Goal: Contribute content: Contribute content

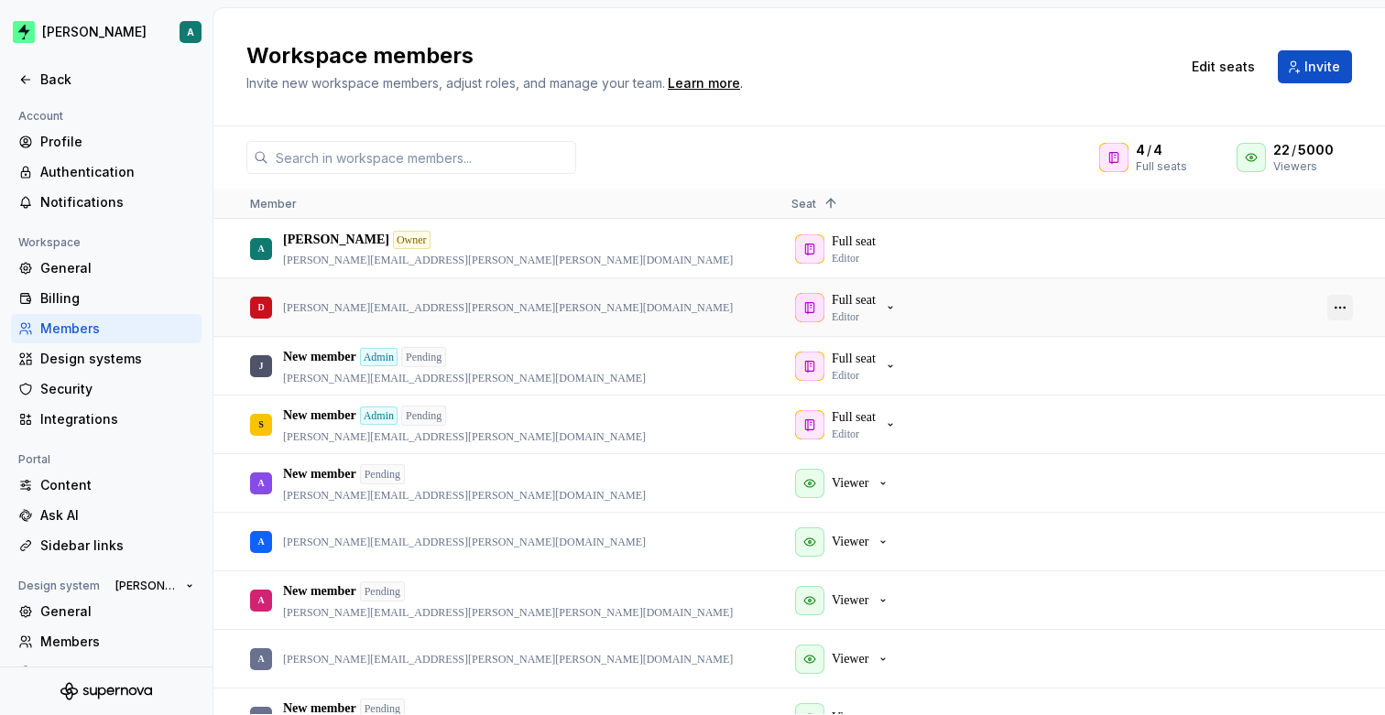
click at [1340, 301] on button "button" at bounding box center [1340, 308] width 26 height 26
click at [1288, 321] on span "Context Menu" at bounding box center [1283, 323] width 7 height 33
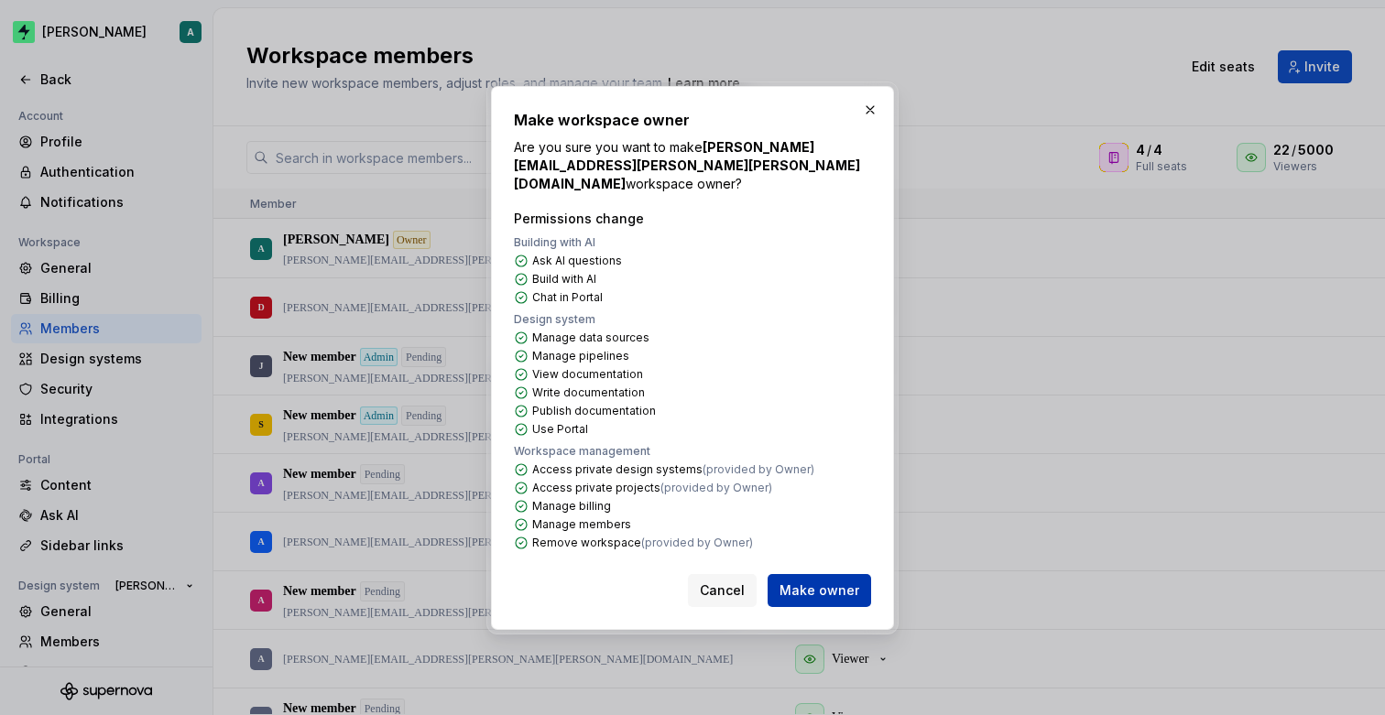
click at [815, 582] on span "Make owner" at bounding box center [819, 591] width 80 height 18
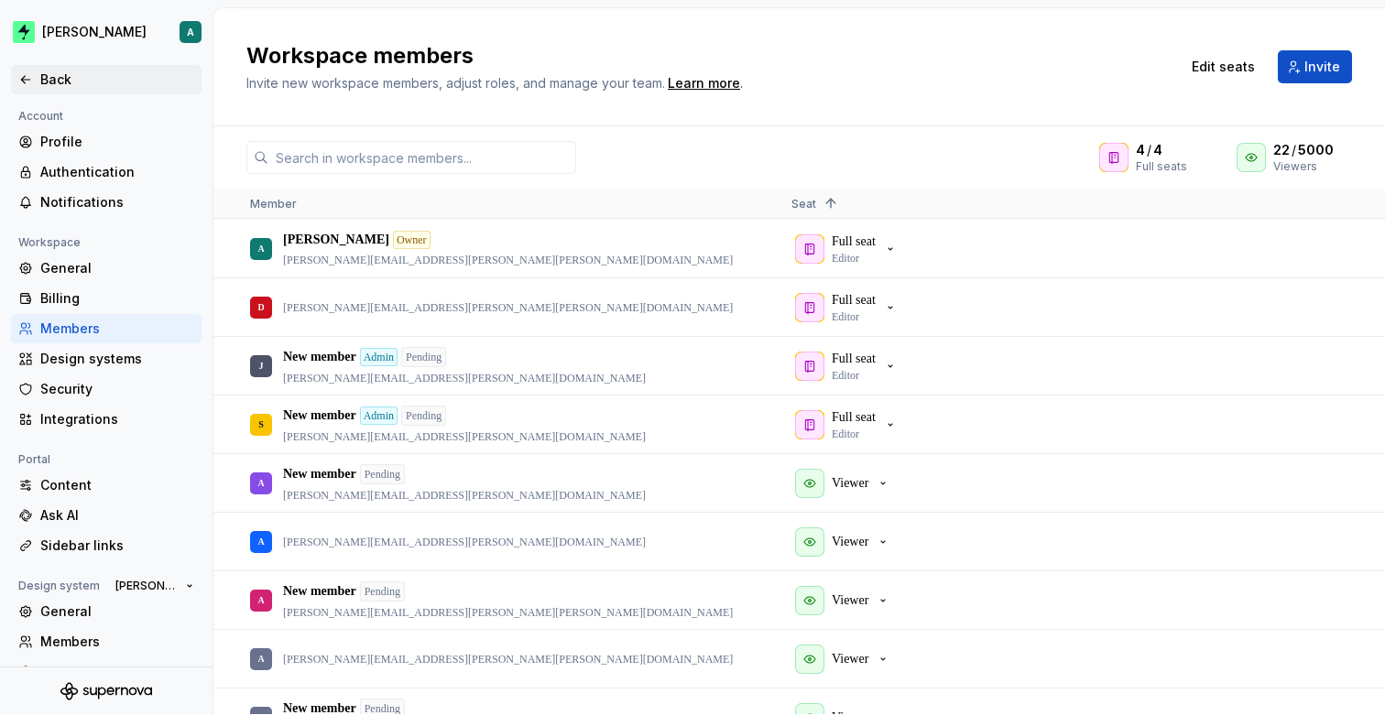
click at [79, 82] on div "Back" at bounding box center [117, 80] width 154 height 18
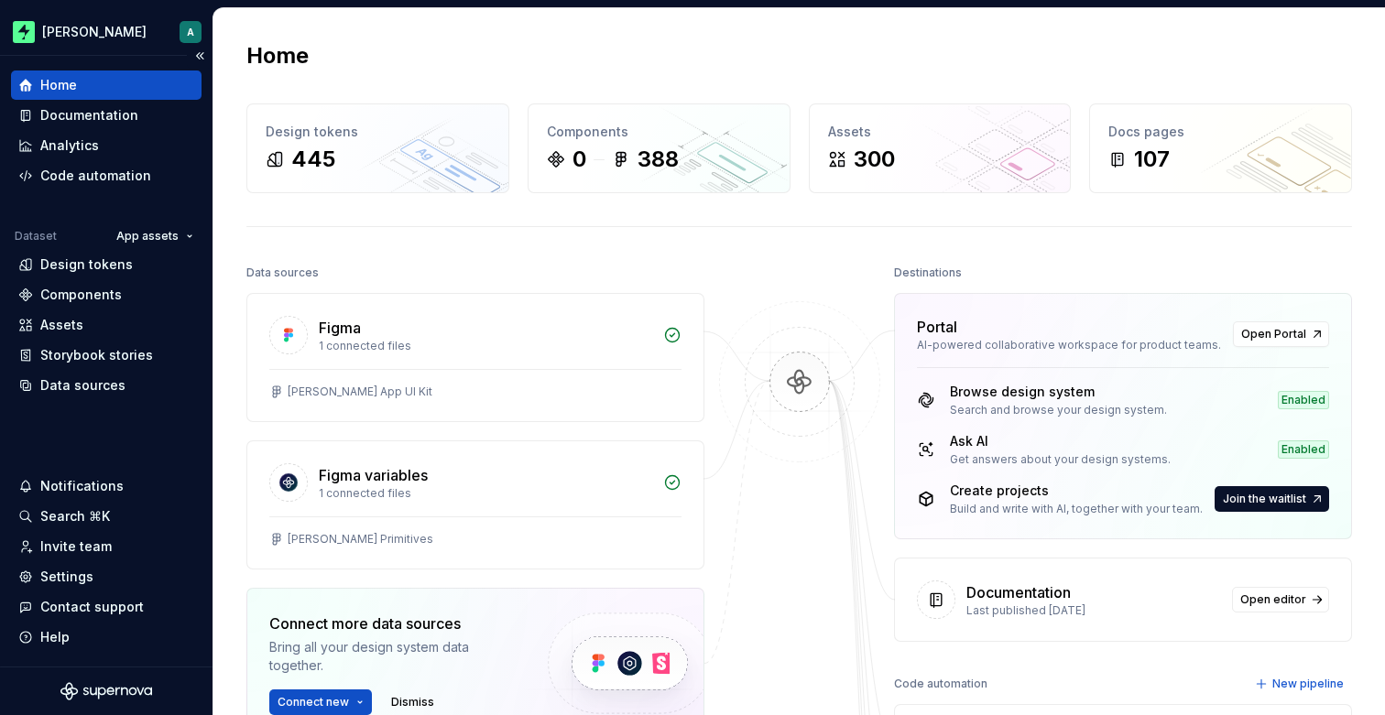
click at [111, 85] on div "Home" at bounding box center [106, 85] width 176 height 18
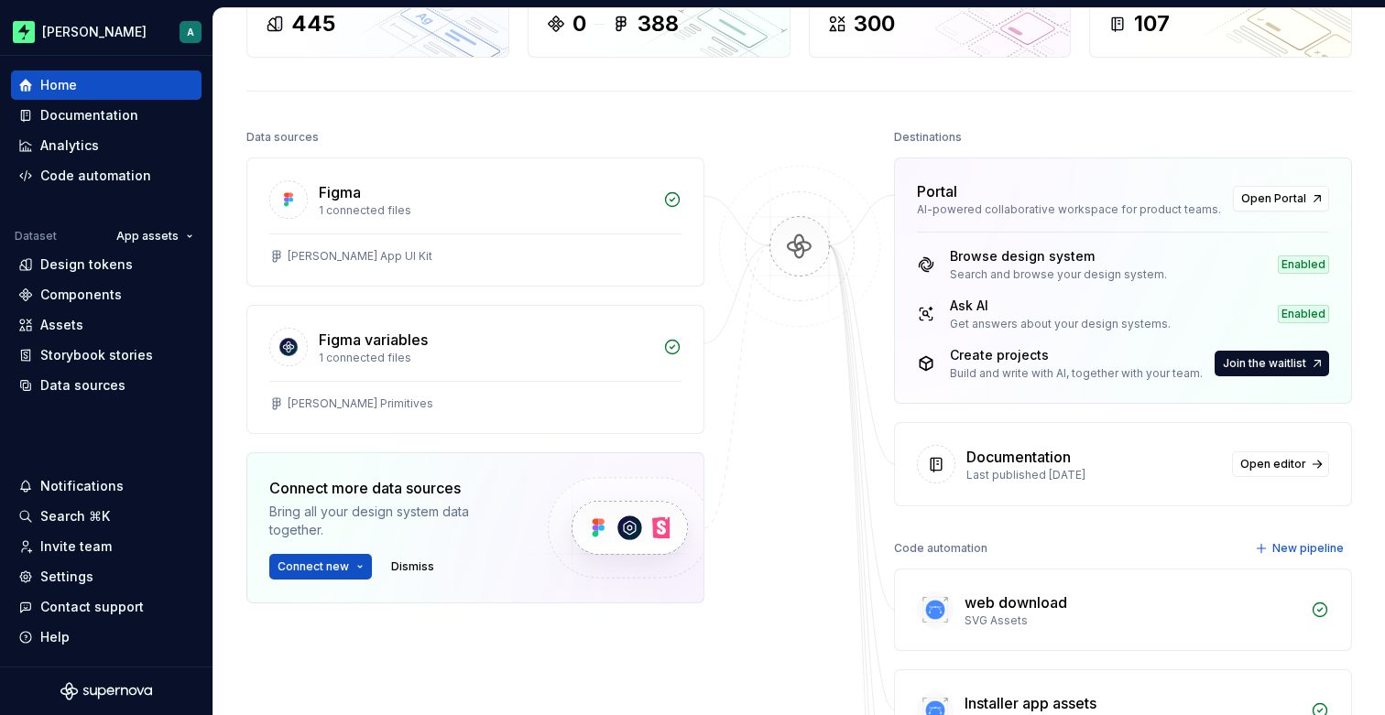
scroll to position [150, 0]
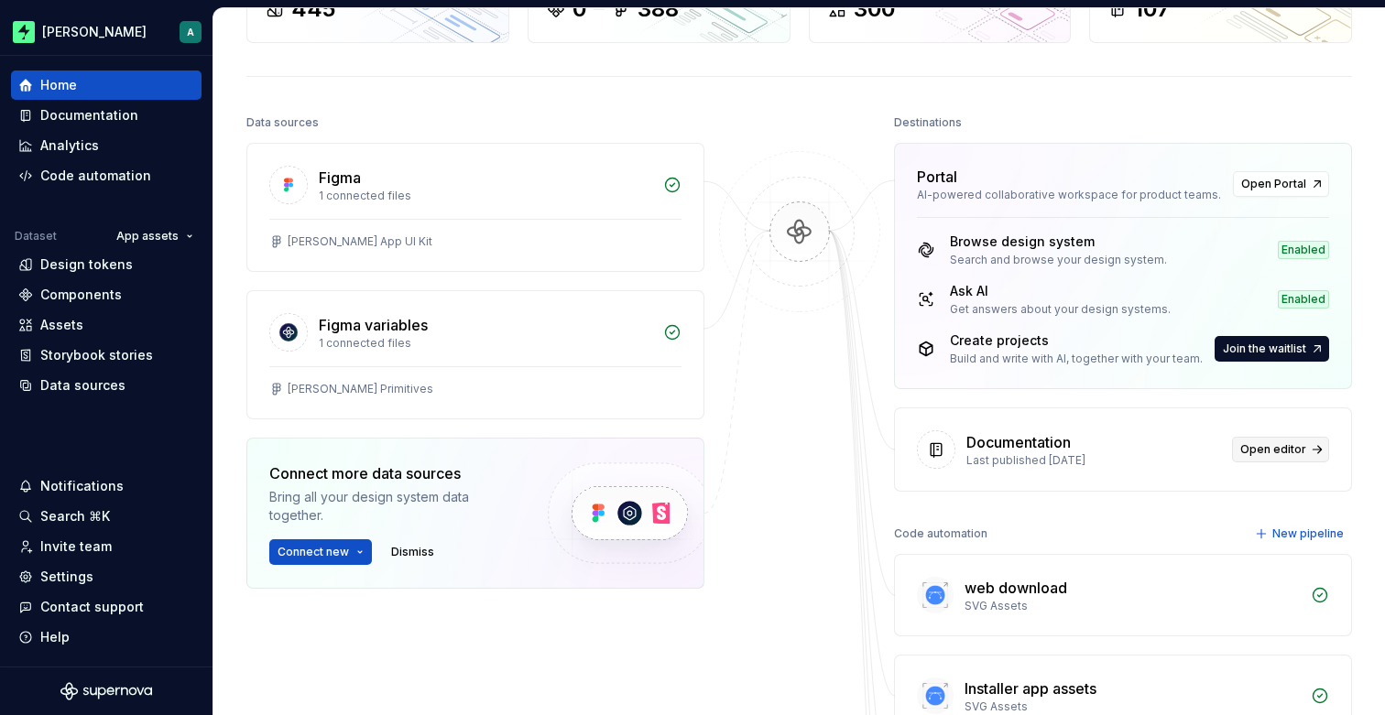
click at [1264, 444] on span "Open editor" at bounding box center [1273, 449] width 66 height 15
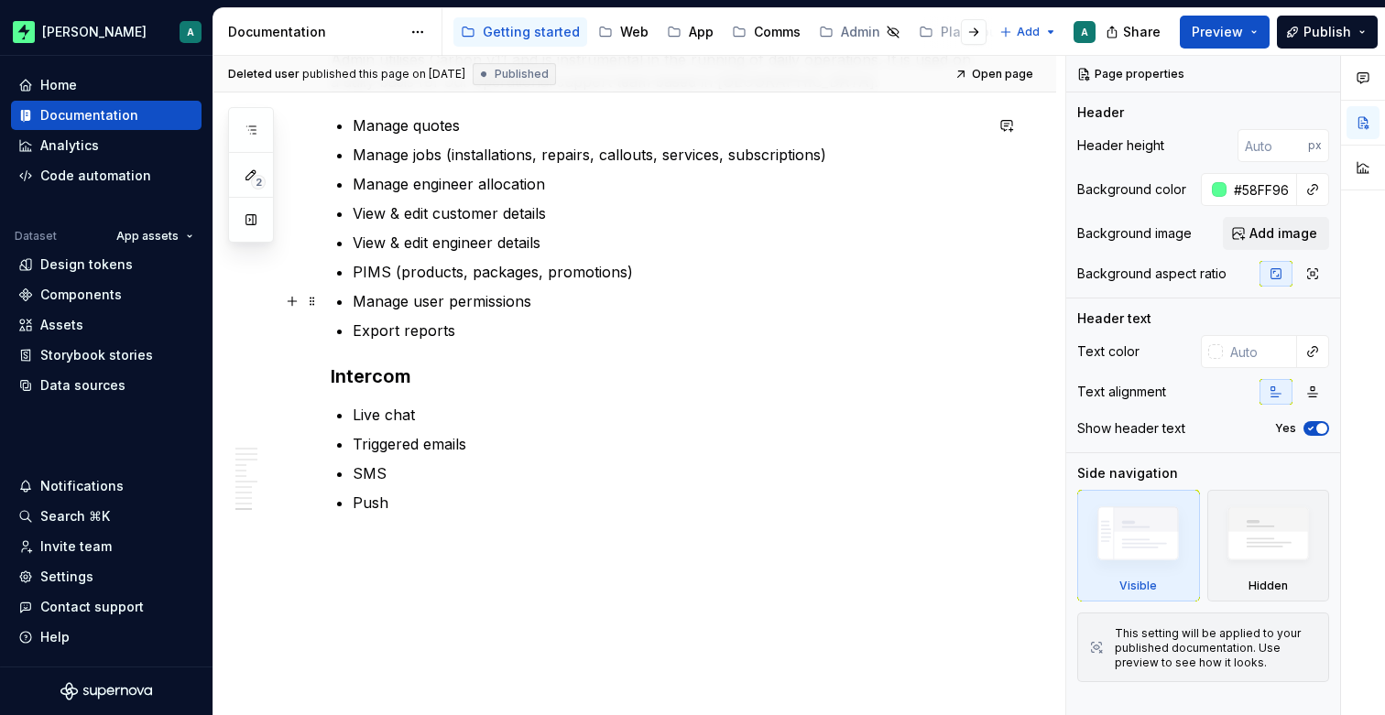
scroll to position [2637, 0]
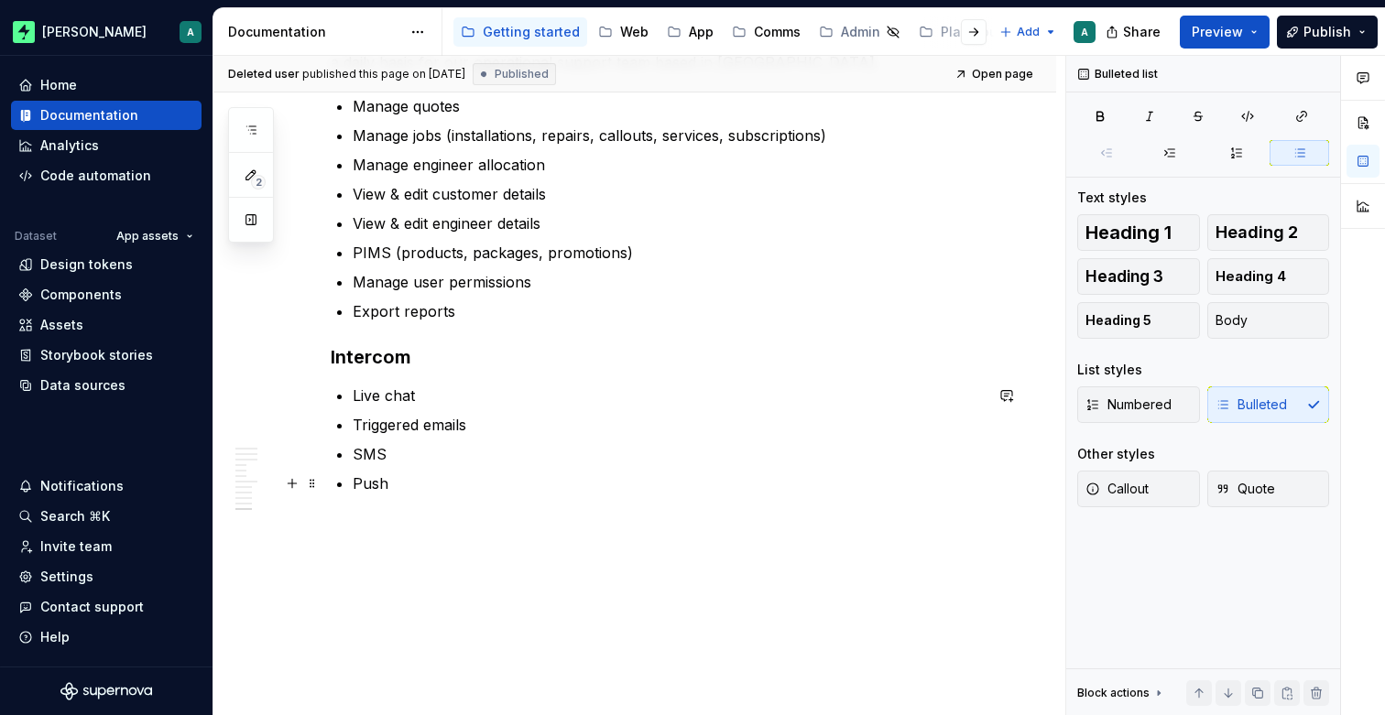
click at [478, 473] on p "Push" at bounding box center [668, 484] width 630 height 22
click at [450, 491] on p "Push" at bounding box center [668, 484] width 630 height 22
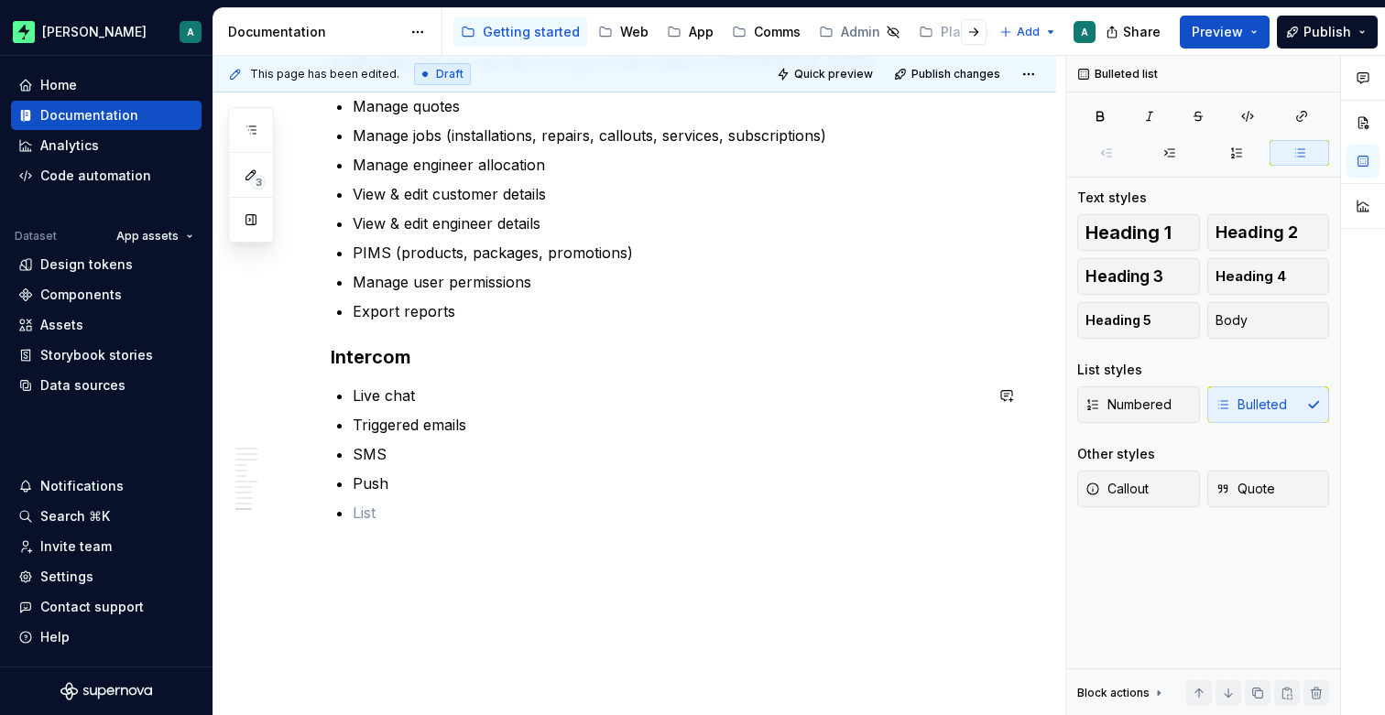
type textarea "*"
click at [392, 511] on p "IAM (In app messages)" at bounding box center [668, 513] width 630 height 22
click at [606, 506] on p "IAM (In app messages)" at bounding box center [668, 513] width 630 height 22
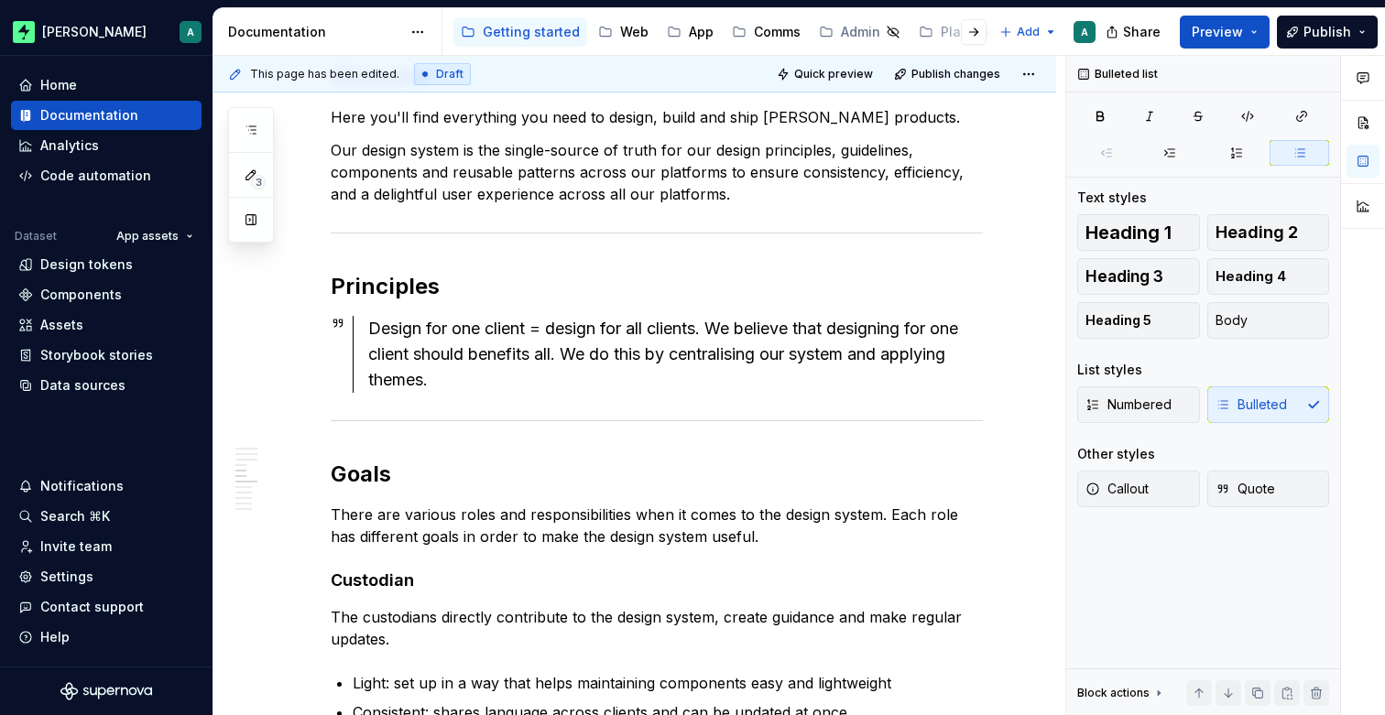
scroll to position [0, 0]
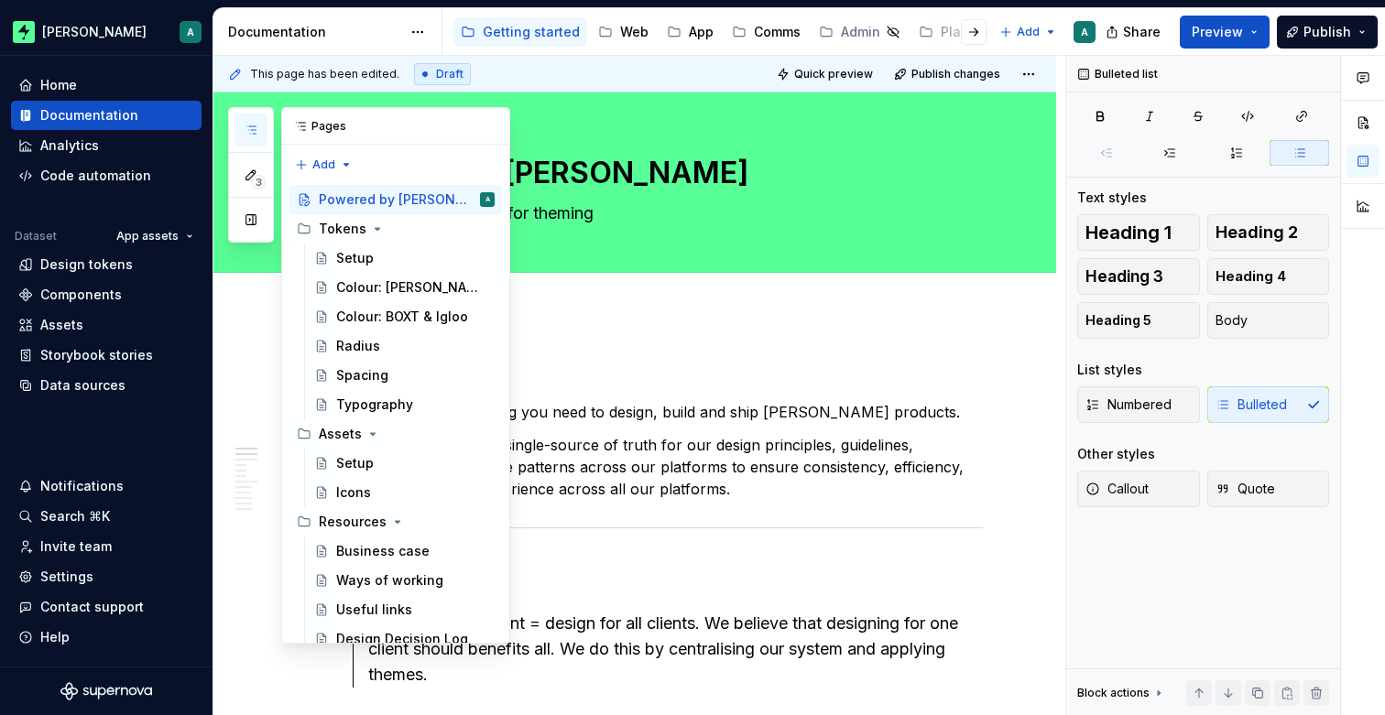
click at [246, 131] on icon "button" at bounding box center [251, 130] width 15 height 15
click at [253, 124] on icon "button" at bounding box center [251, 130] width 15 height 15
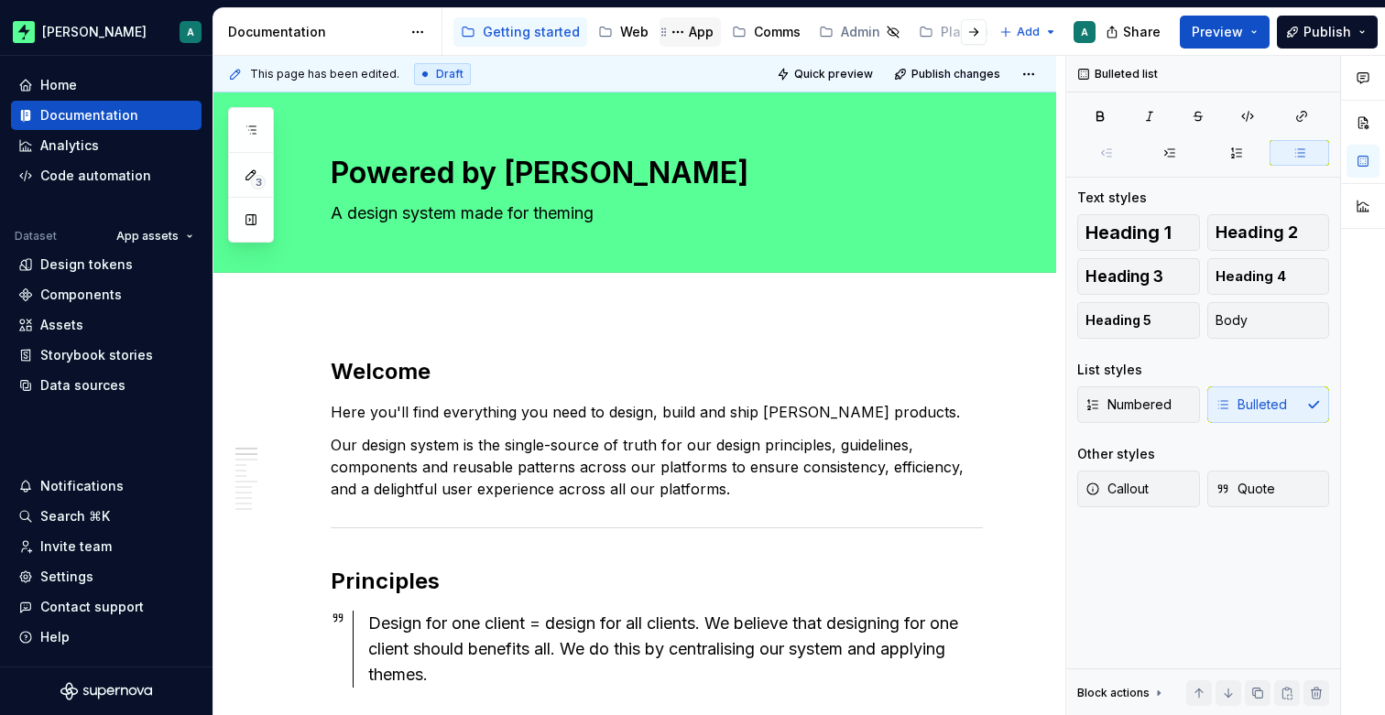
click at [689, 29] on div "App" at bounding box center [701, 32] width 25 height 18
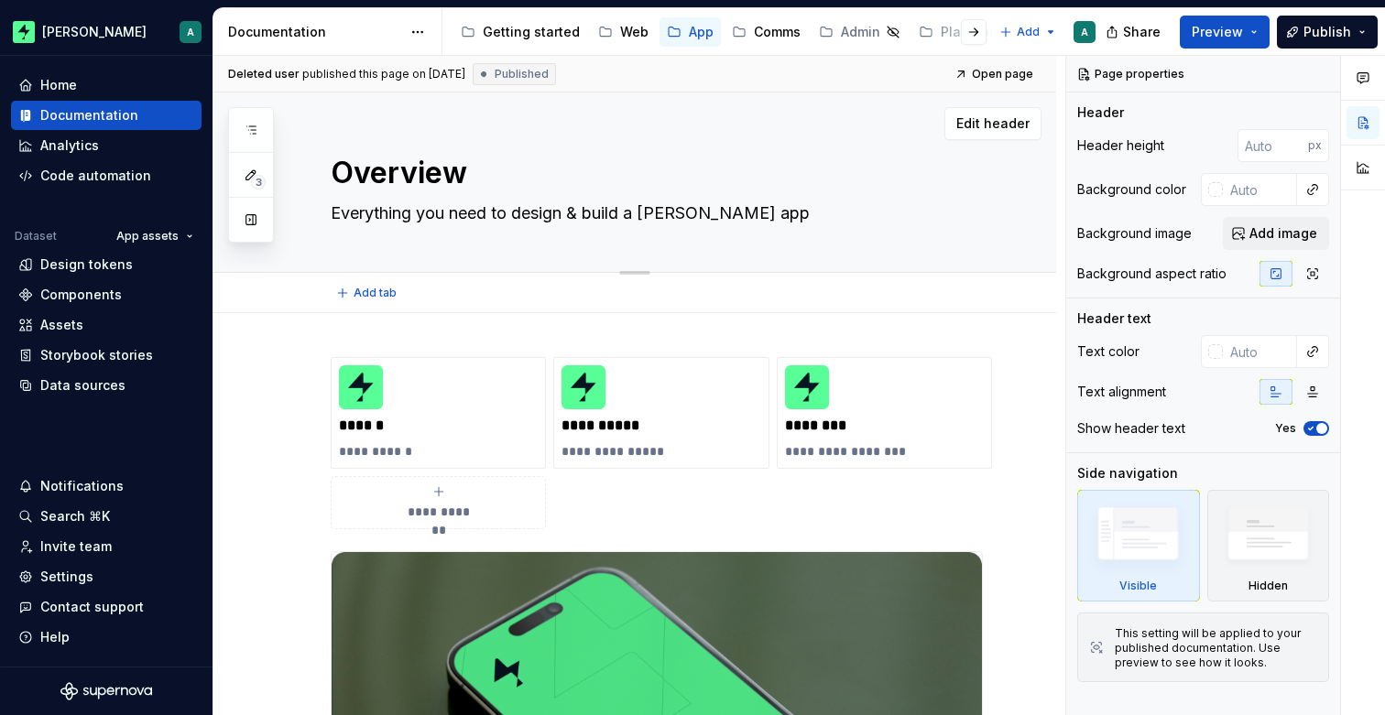
scroll to position [25, 0]
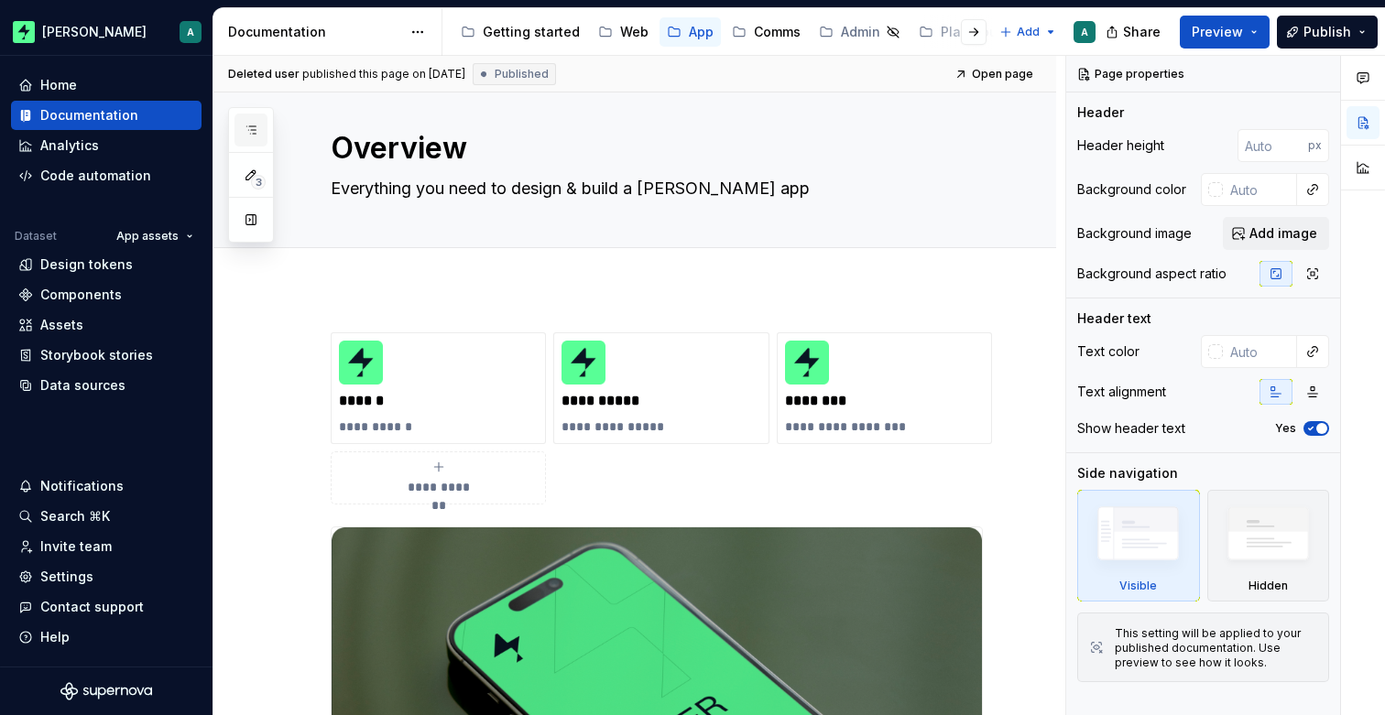
click at [254, 126] on icon "button" at bounding box center [250, 129] width 9 height 7
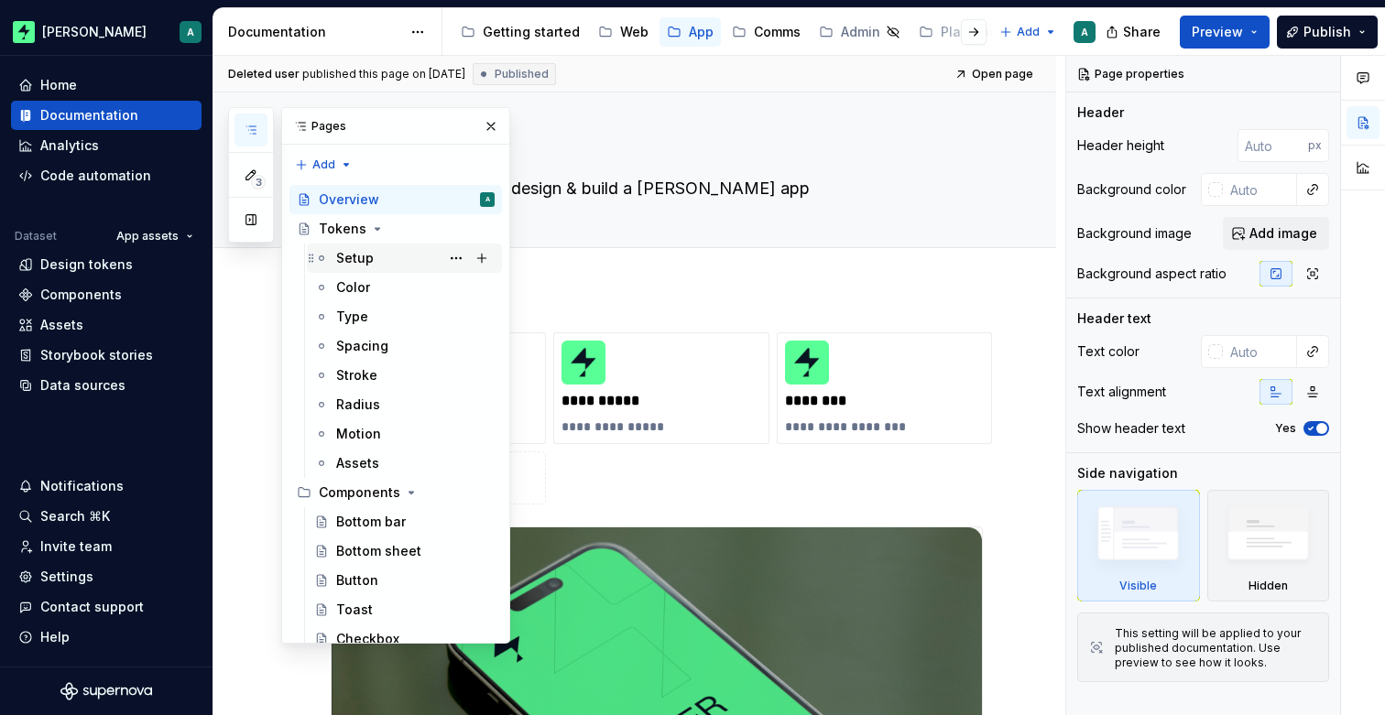
click at [388, 250] on div "Setup" at bounding box center [415, 258] width 158 height 26
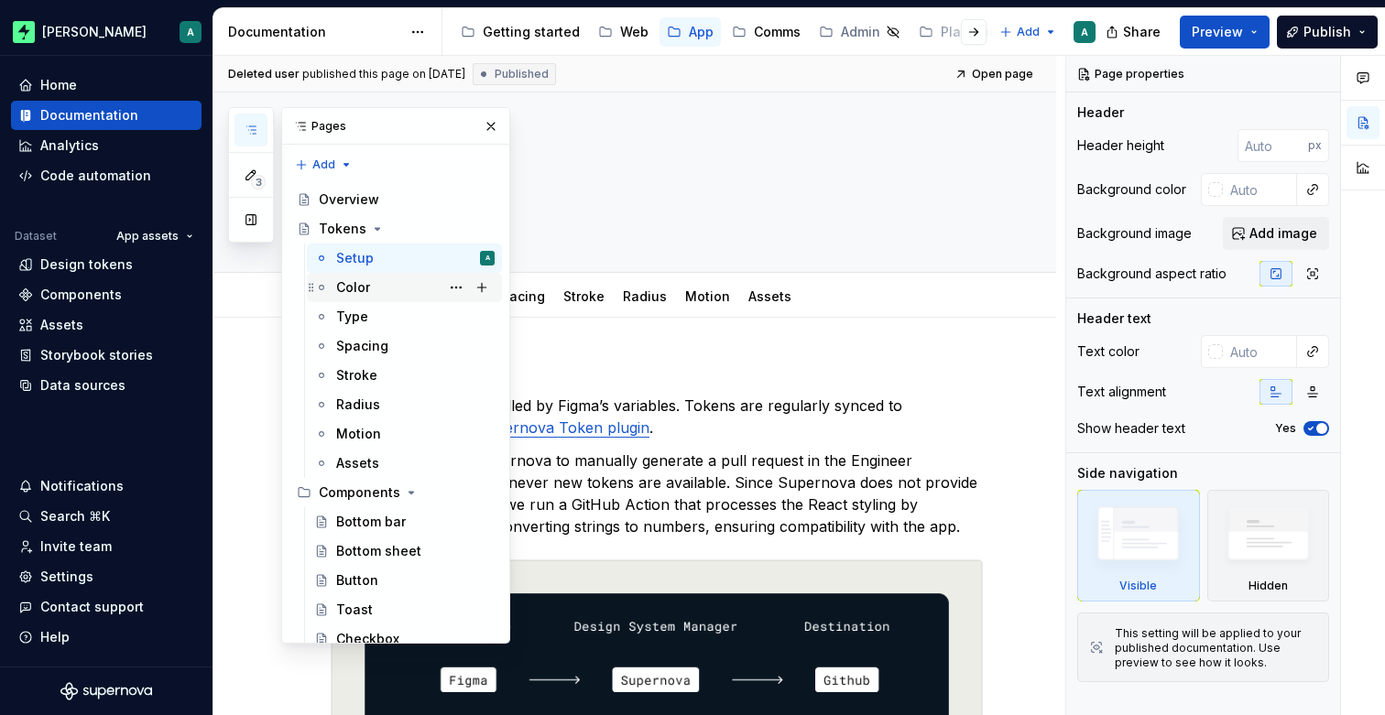
click at [388, 278] on div "Color" at bounding box center [415, 288] width 158 height 26
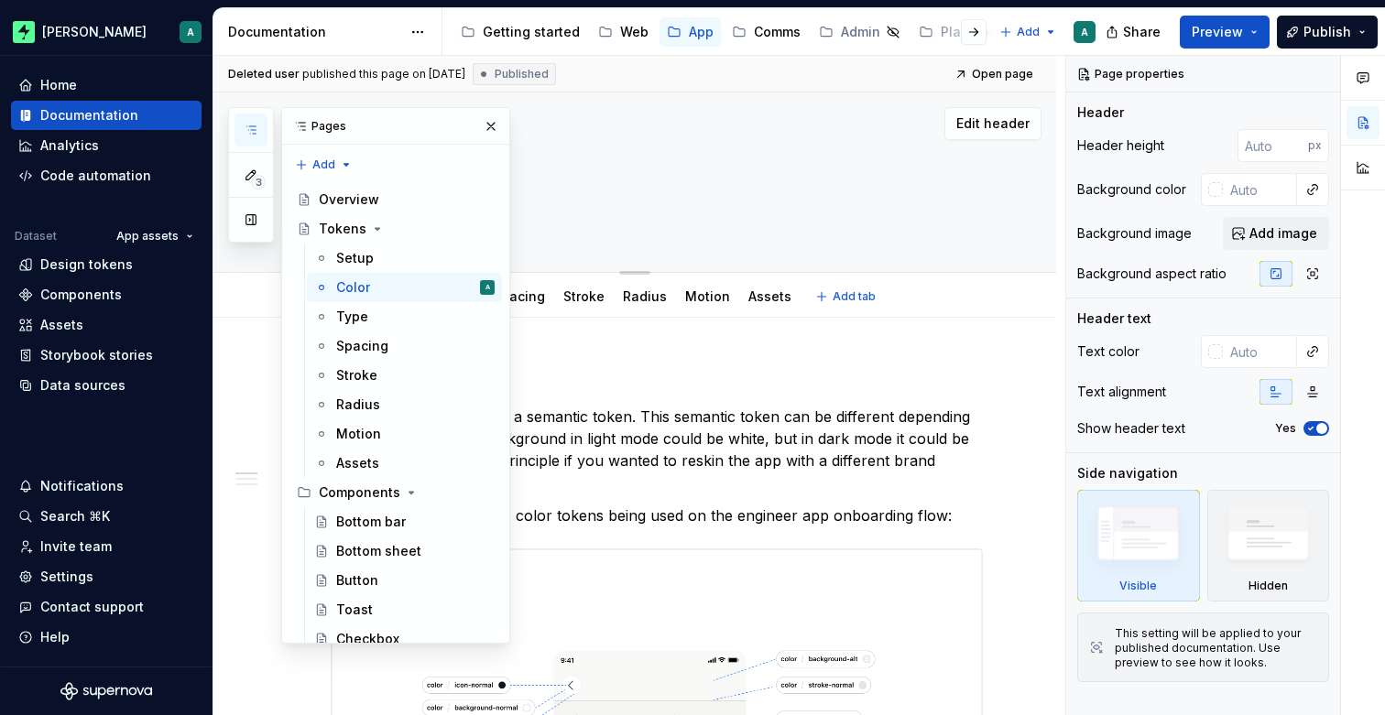
click at [635, 219] on textarea at bounding box center [653, 213] width 652 height 29
click at [264, 132] on button "button" at bounding box center [250, 130] width 33 height 33
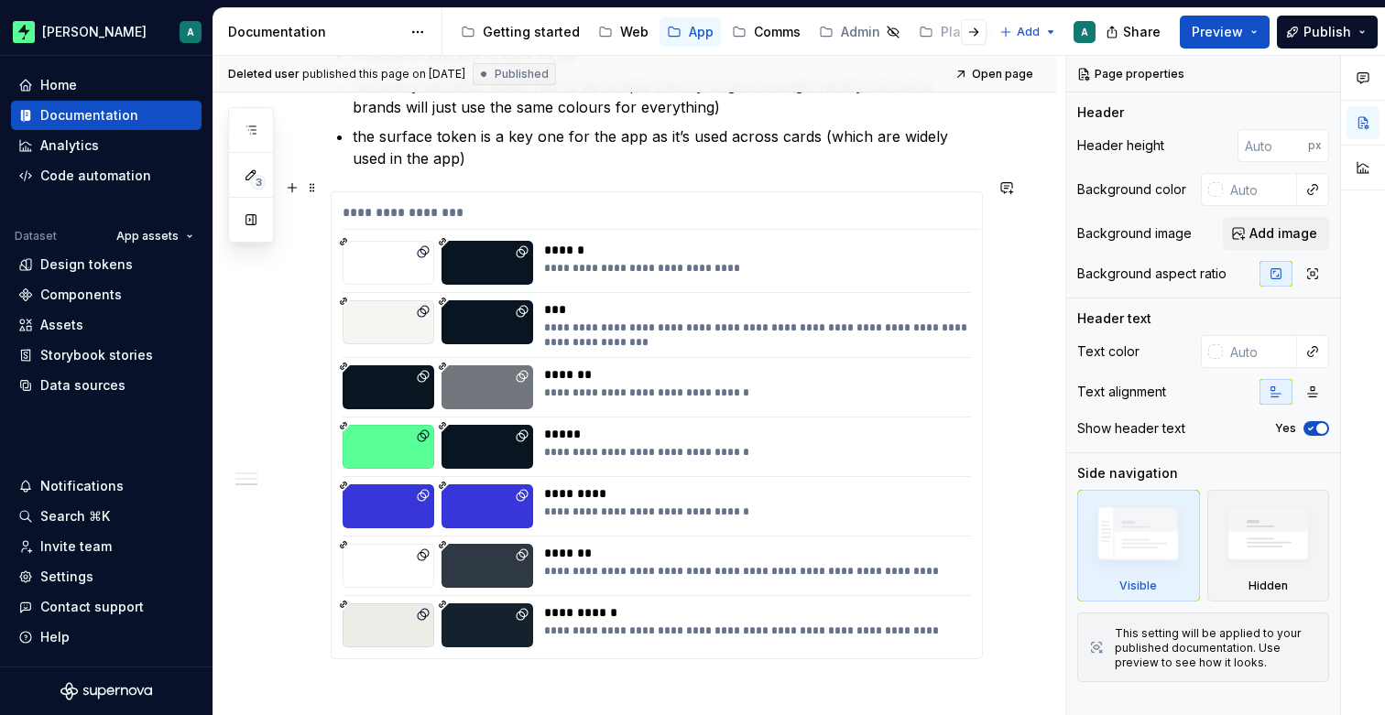
scroll to position [1285, 0]
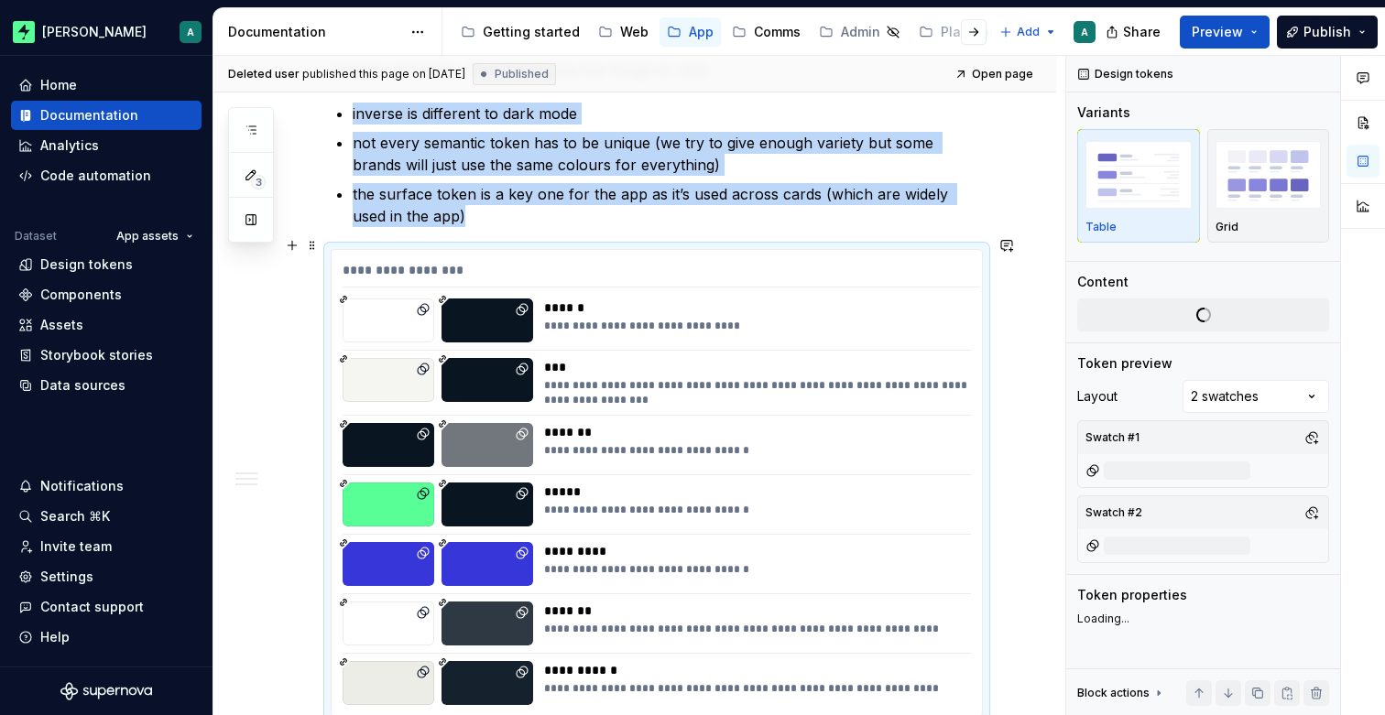
click at [799, 264] on div "**********" at bounding box center [661, 274] width 637 height 27
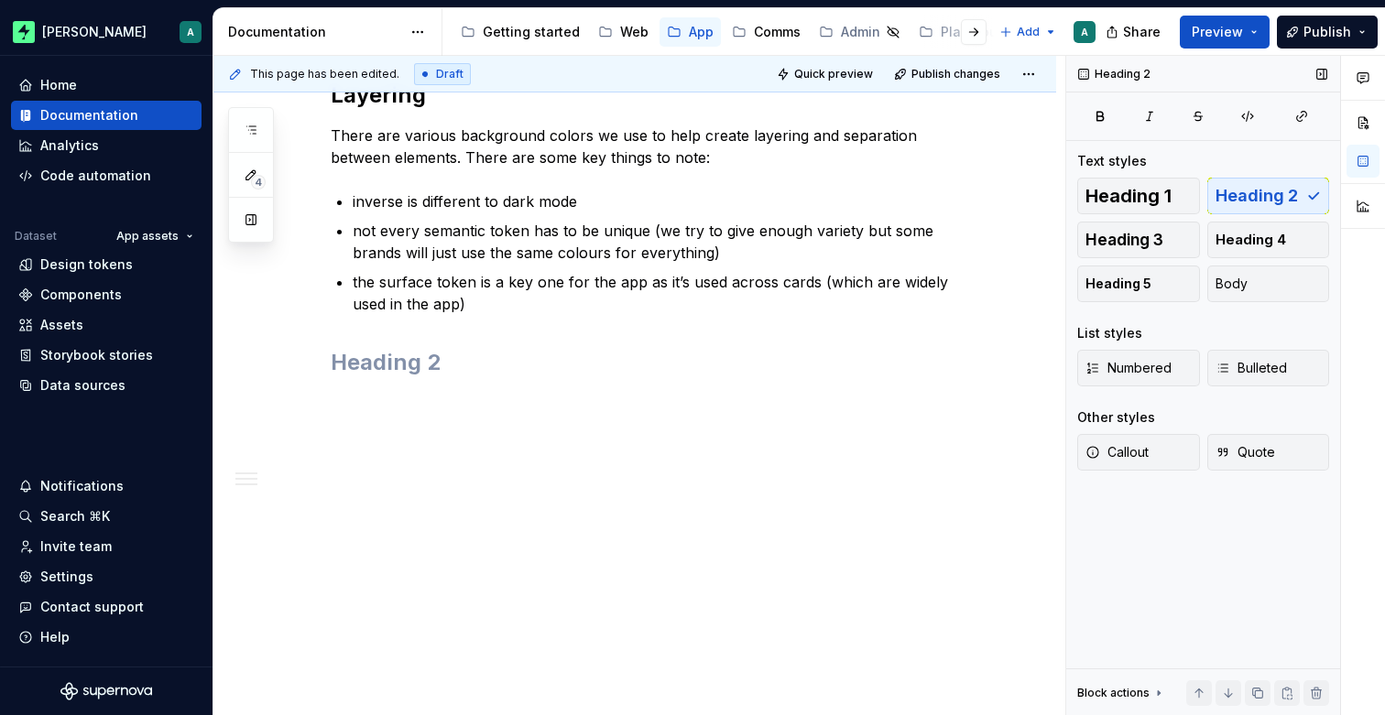
scroll to position [0, 0]
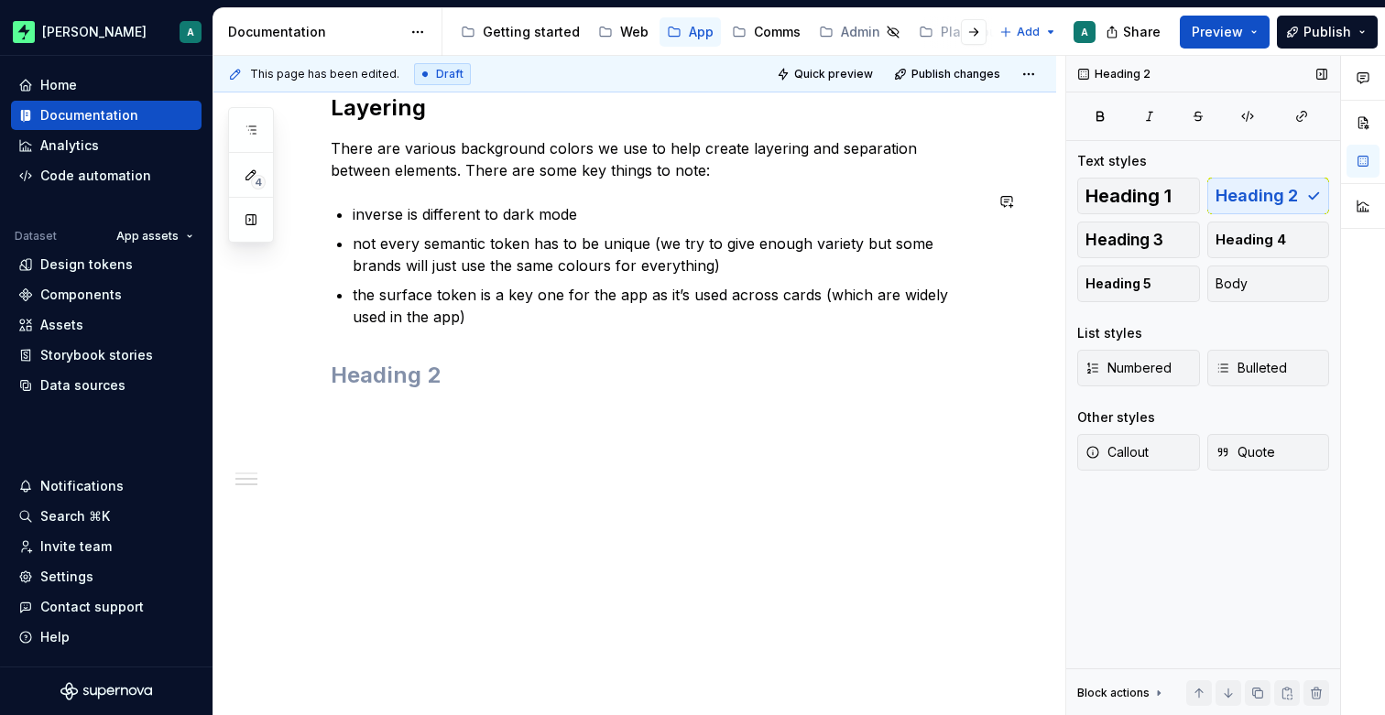
type textarea "*"
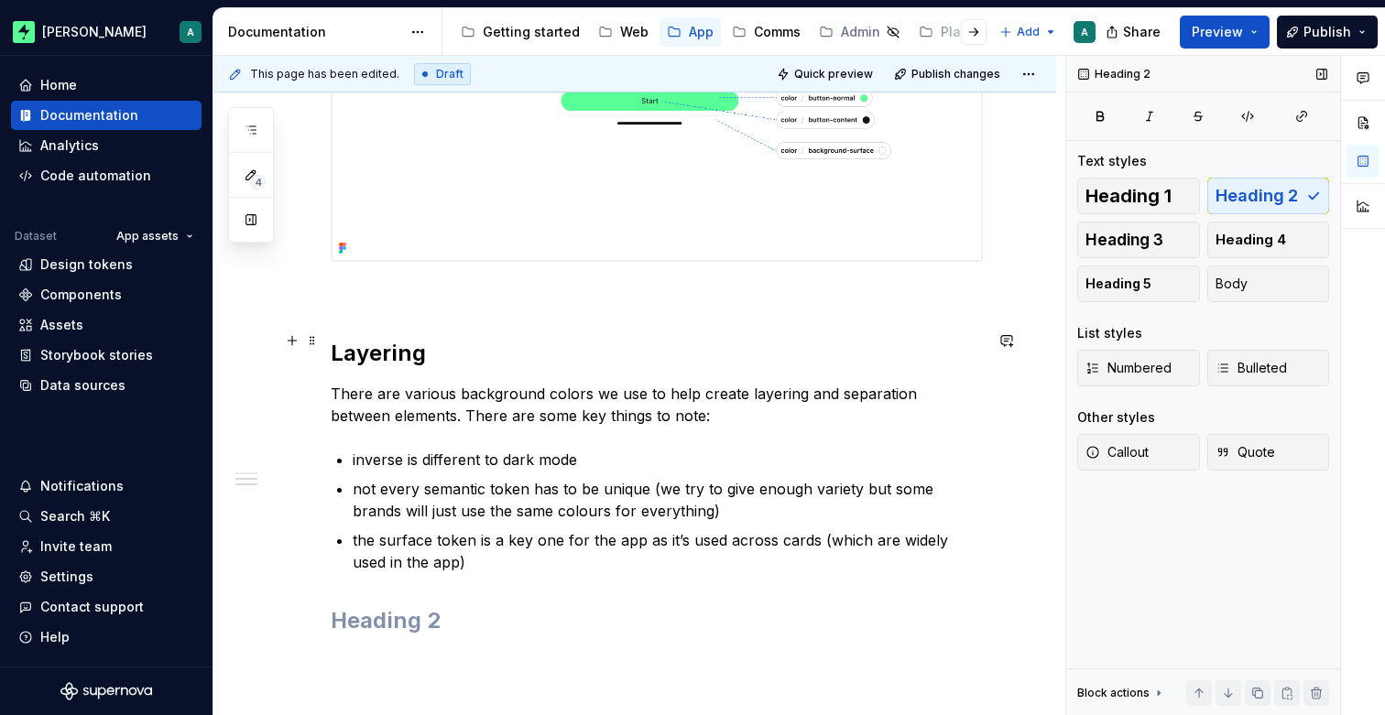
scroll to position [935, 0]
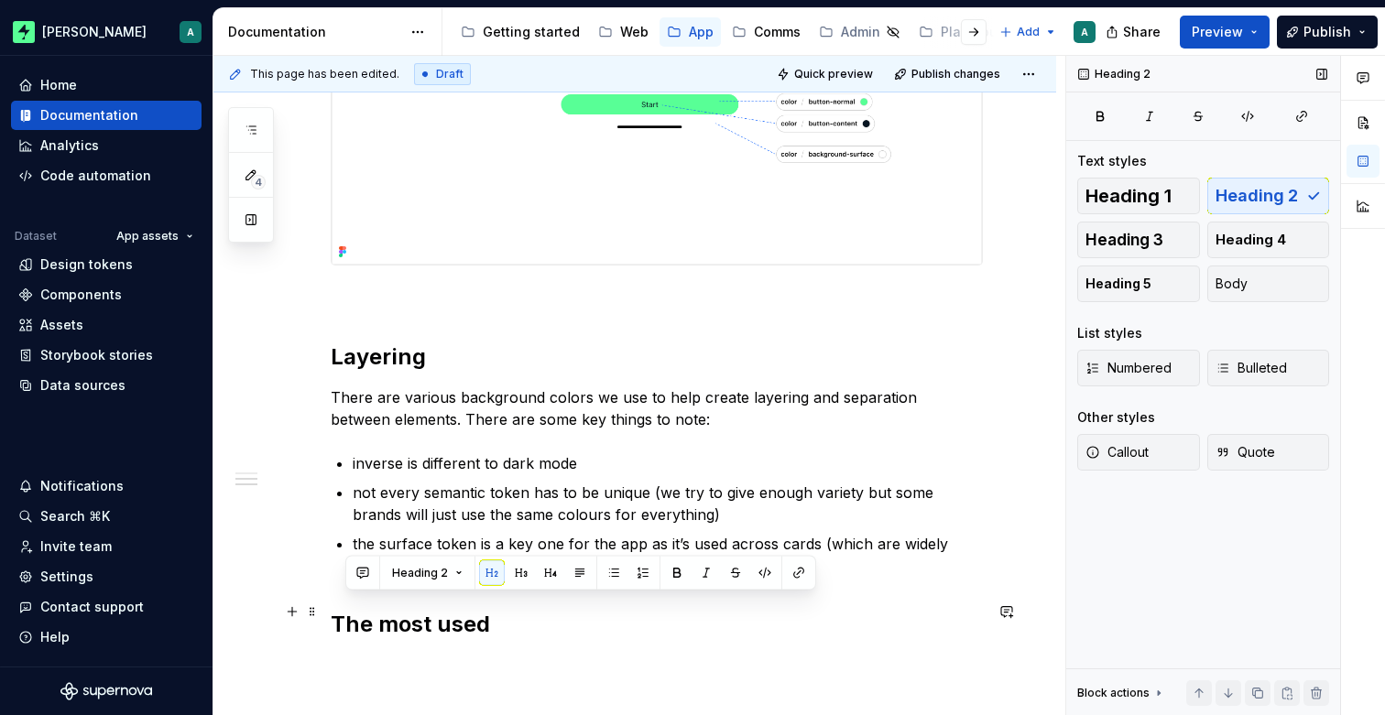
drag, startPoint x: 527, startPoint y: 614, endPoint x: 330, endPoint y: 615, distance: 196.9
click at [331, 615] on h2 "The most used" at bounding box center [657, 624] width 652 height 29
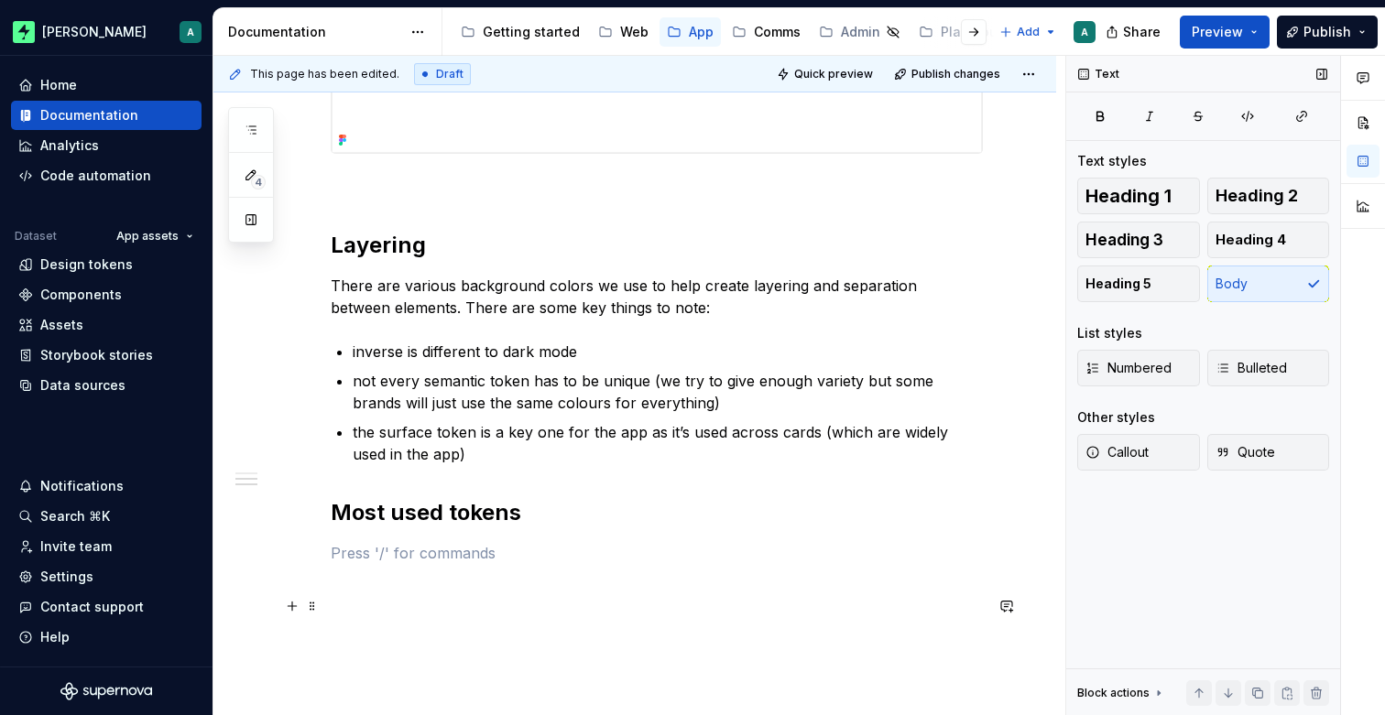
scroll to position [1054, 0]
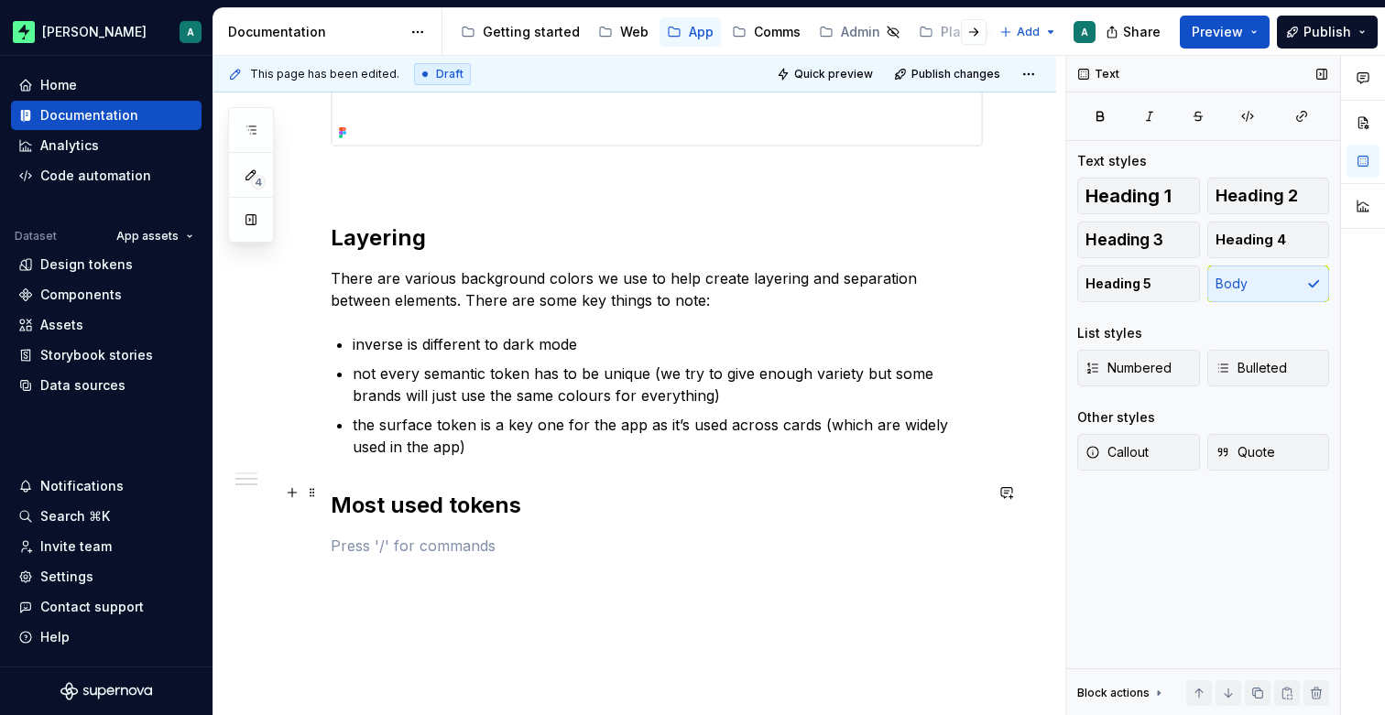
click at [331, 496] on h2 "Most used tokens" at bounding box center [657, 505] width 652 height 29
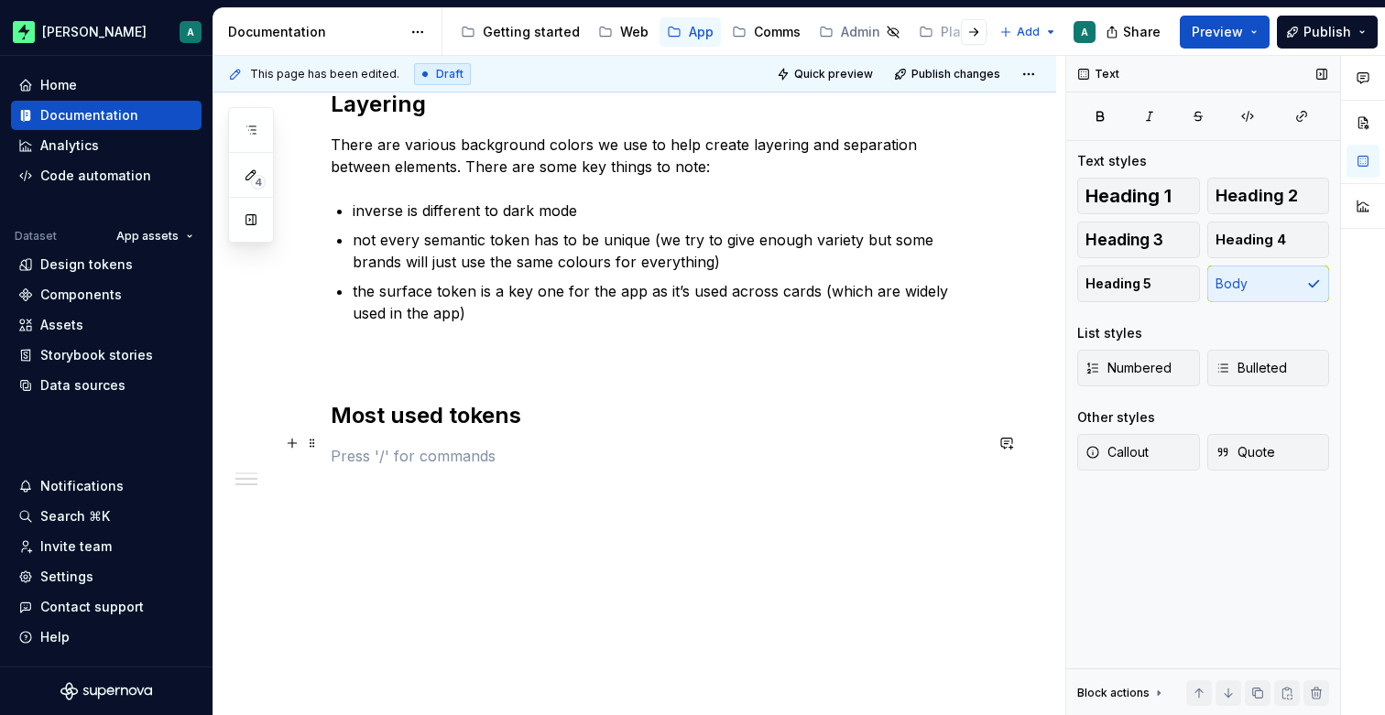
scroll to position [1190, 0]
click at [356, 443] on p at bounding box center [657, 454] width 652 height 22
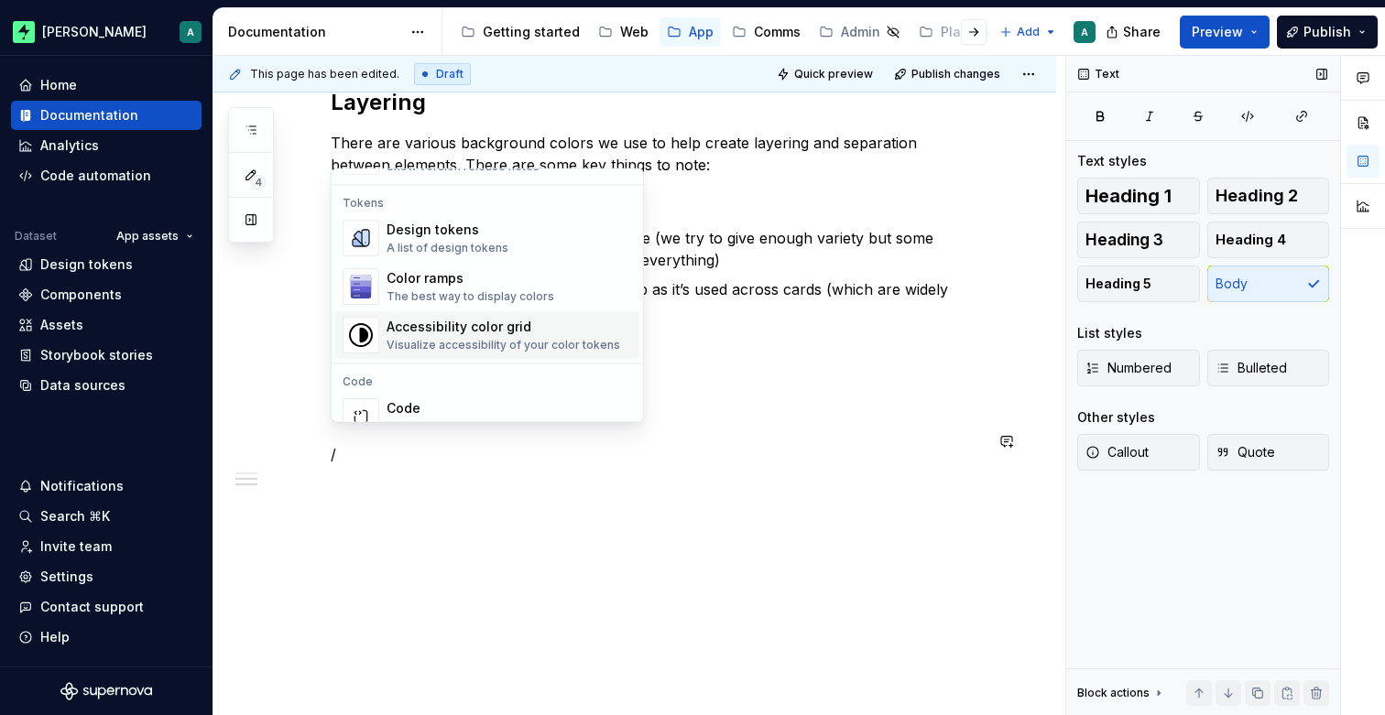
scroll to position [1307, 0]
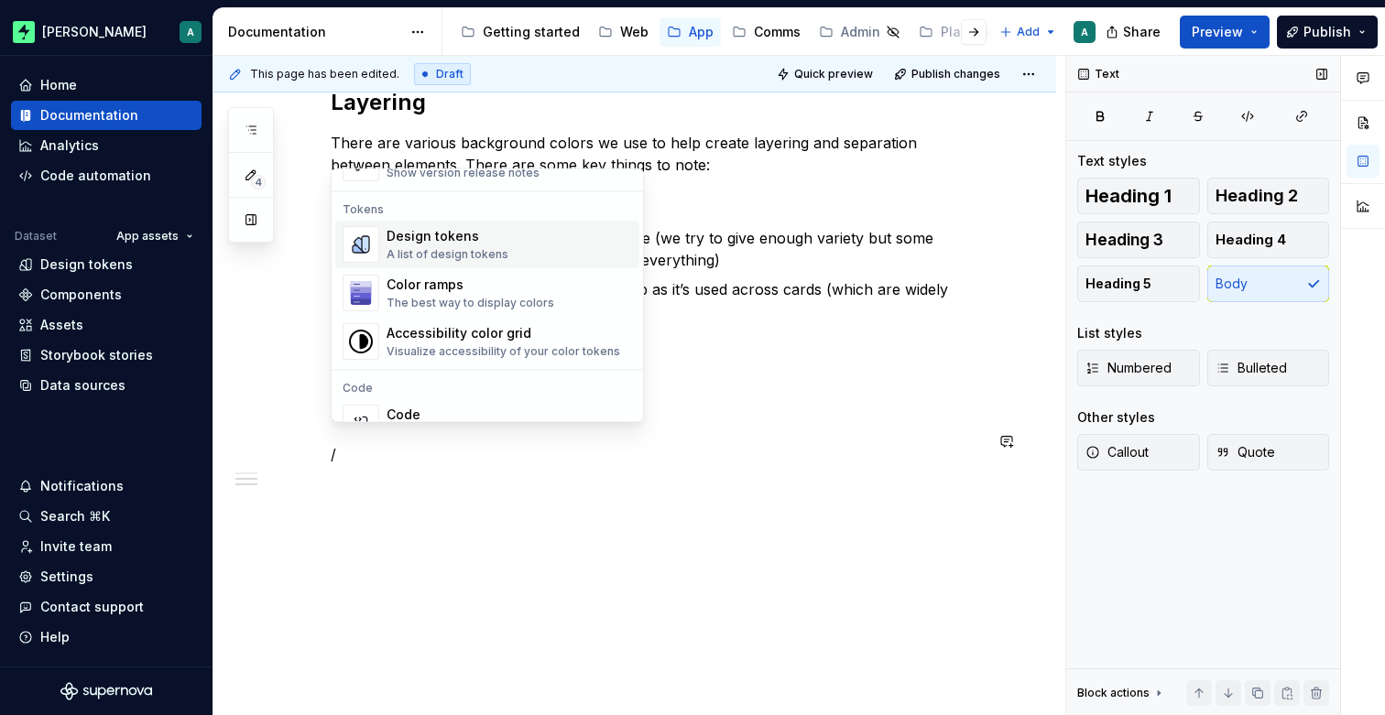
click at [485, 256] on div "A list of design tokens" at bounding box center [448, 255] width 122 height 15
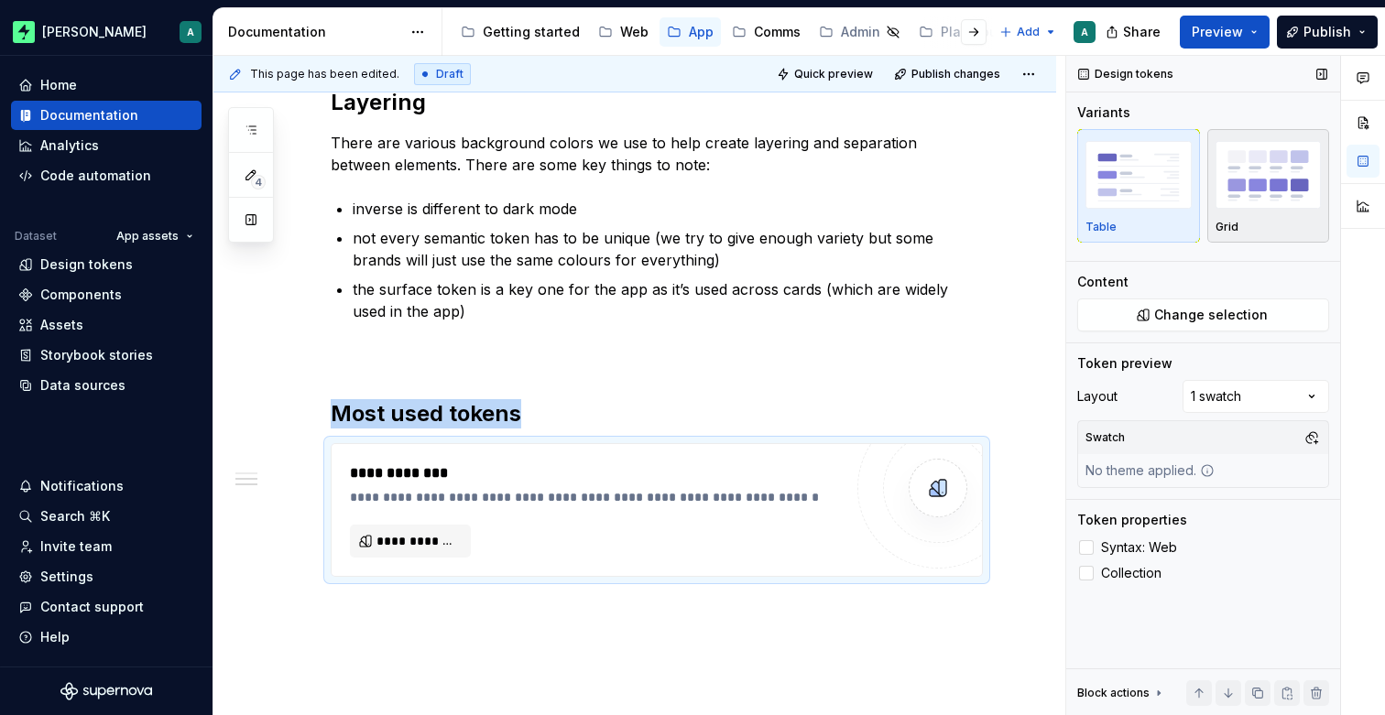
click at [1254, 191] on img "button" at bounding box center [1268, 174] width 106 height 67
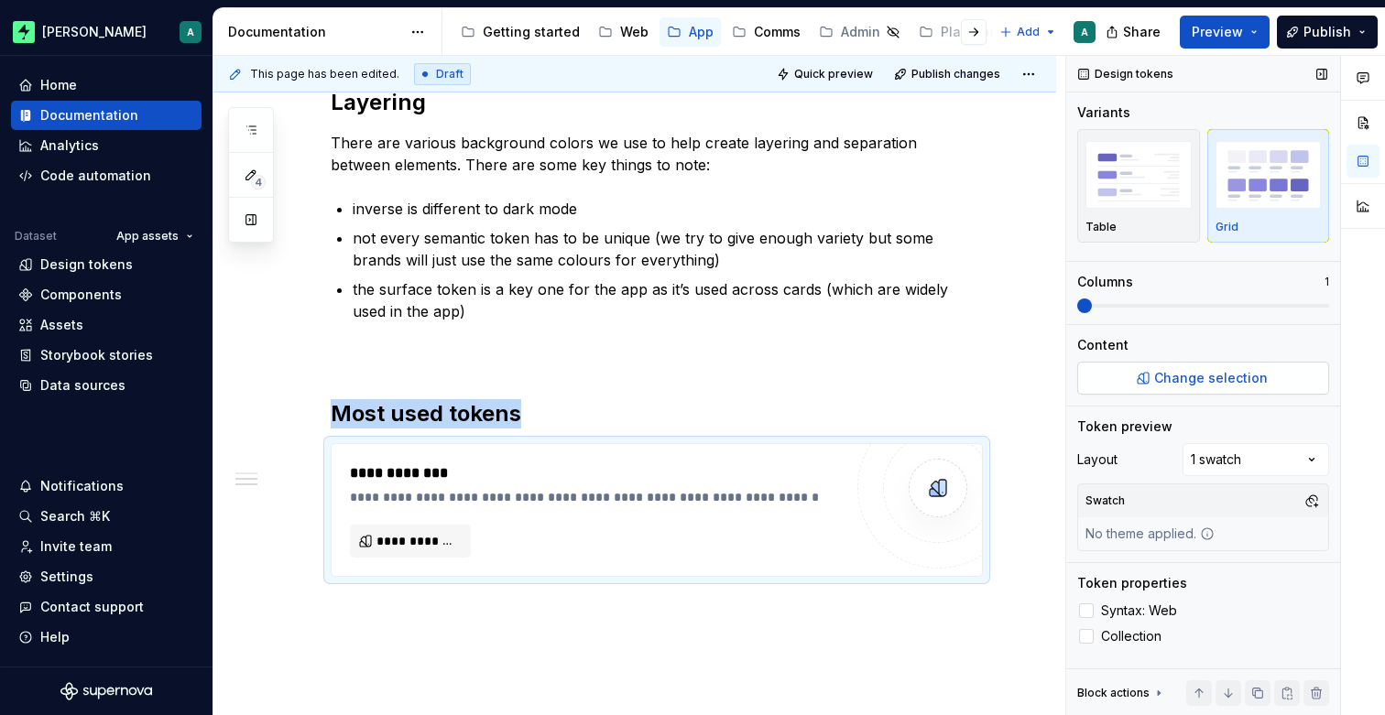
click at [1128, 378] on button "Change selection" at bounding box center [1203, 378] width 252 height 33
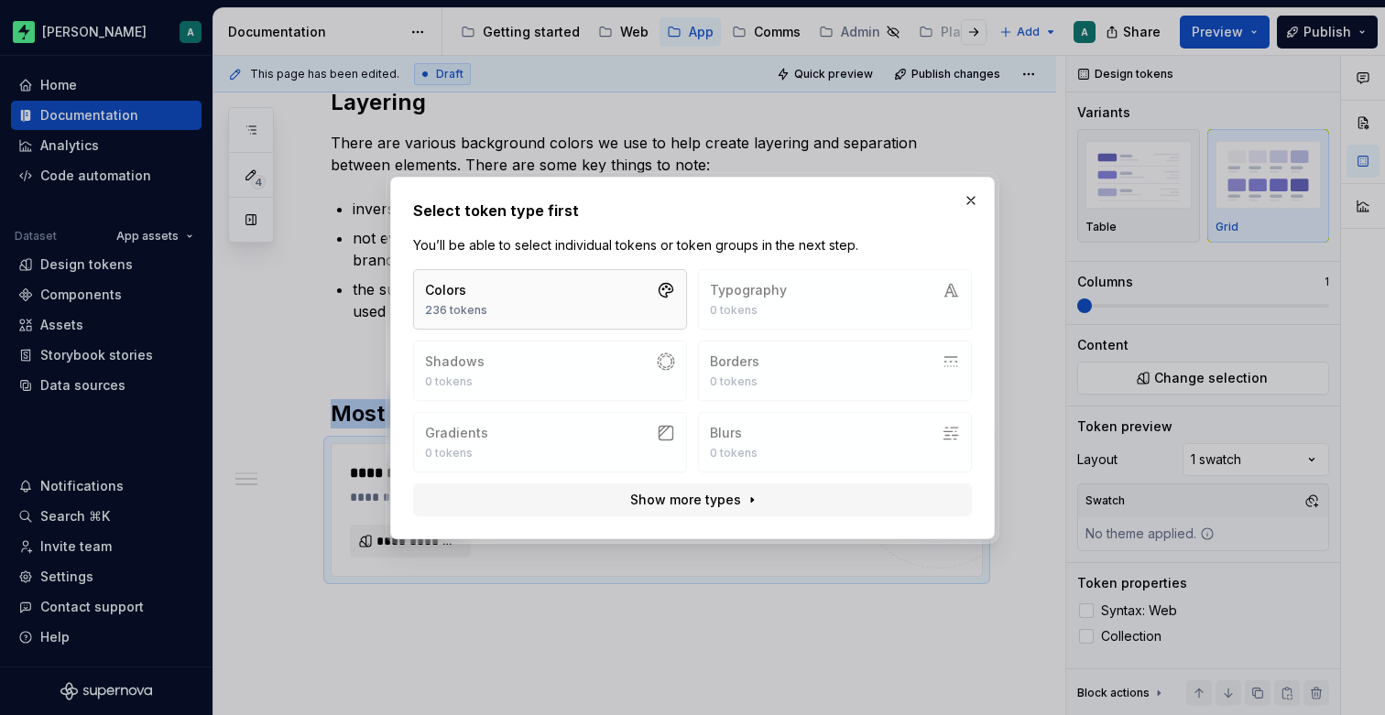
click at [643, 315] on button "Colors 236 tokens" at bounding box center [550, 299] width 274 height 60
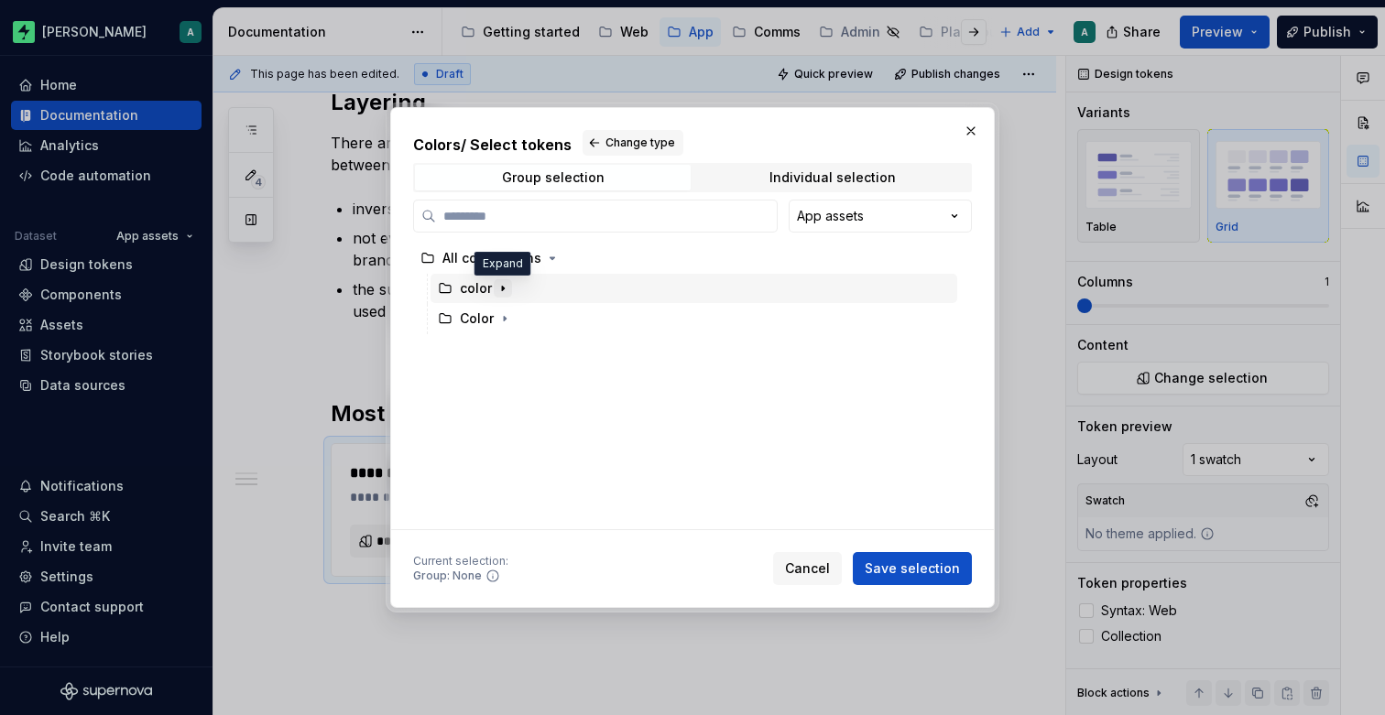
click at [499, 292] on icon "button" at bounding box center [502, 288] width 15 height 15
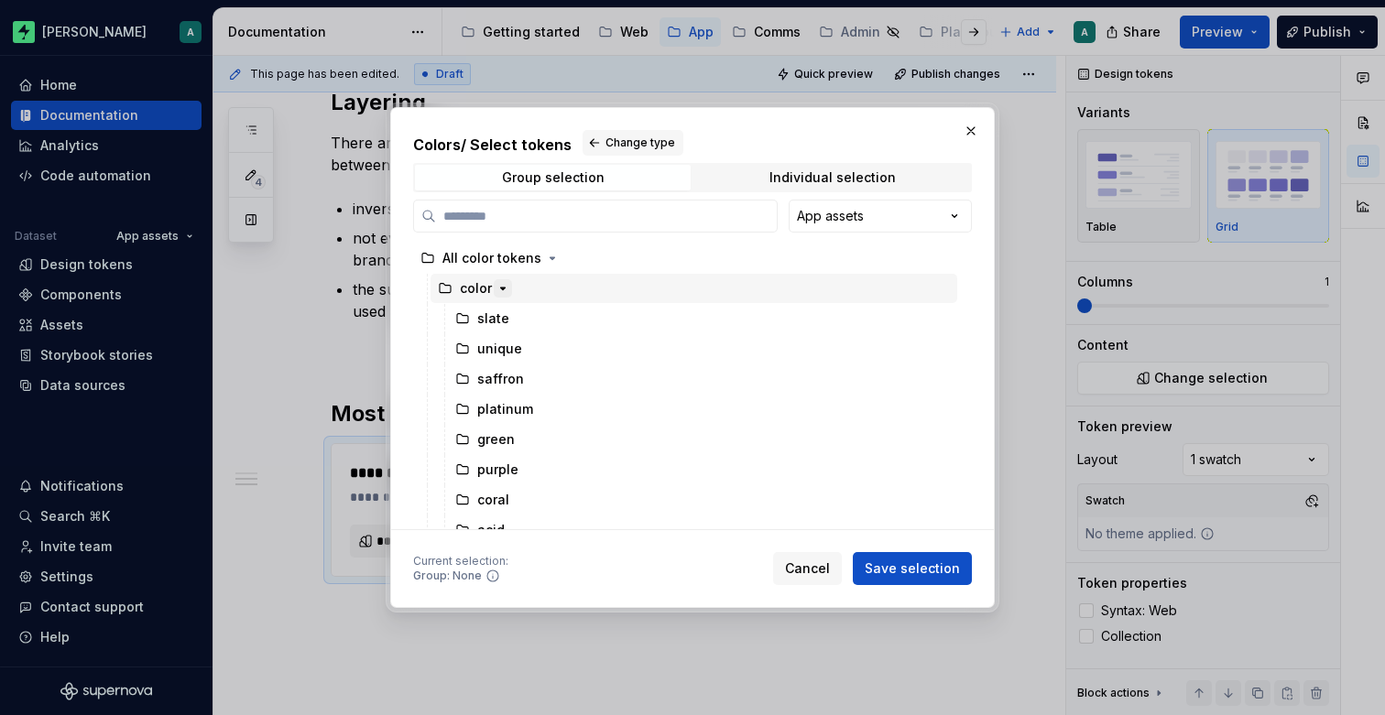
click at [499, 292] on icon "button" at bounding box center [502, 288] width 15 height 15
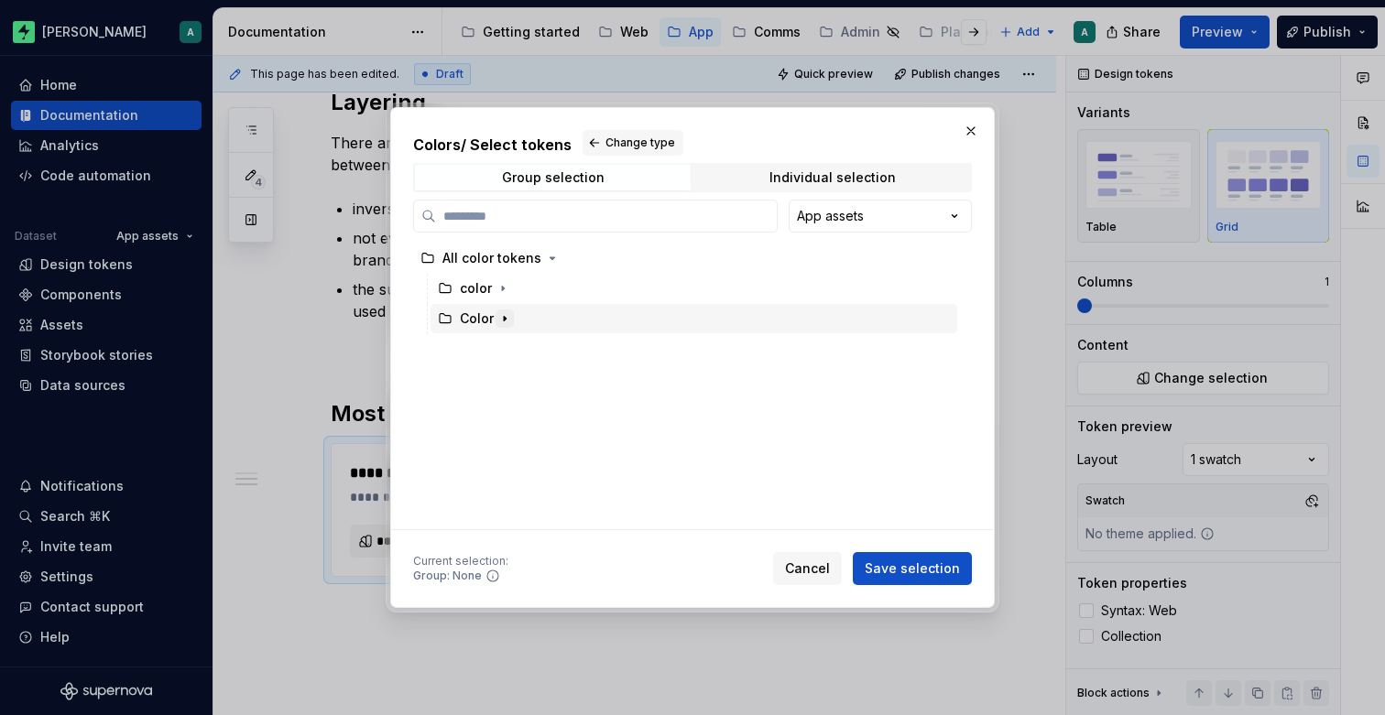
click at [507, 316] on icon "button" at bounding box center [504, 318] width 15 height 15
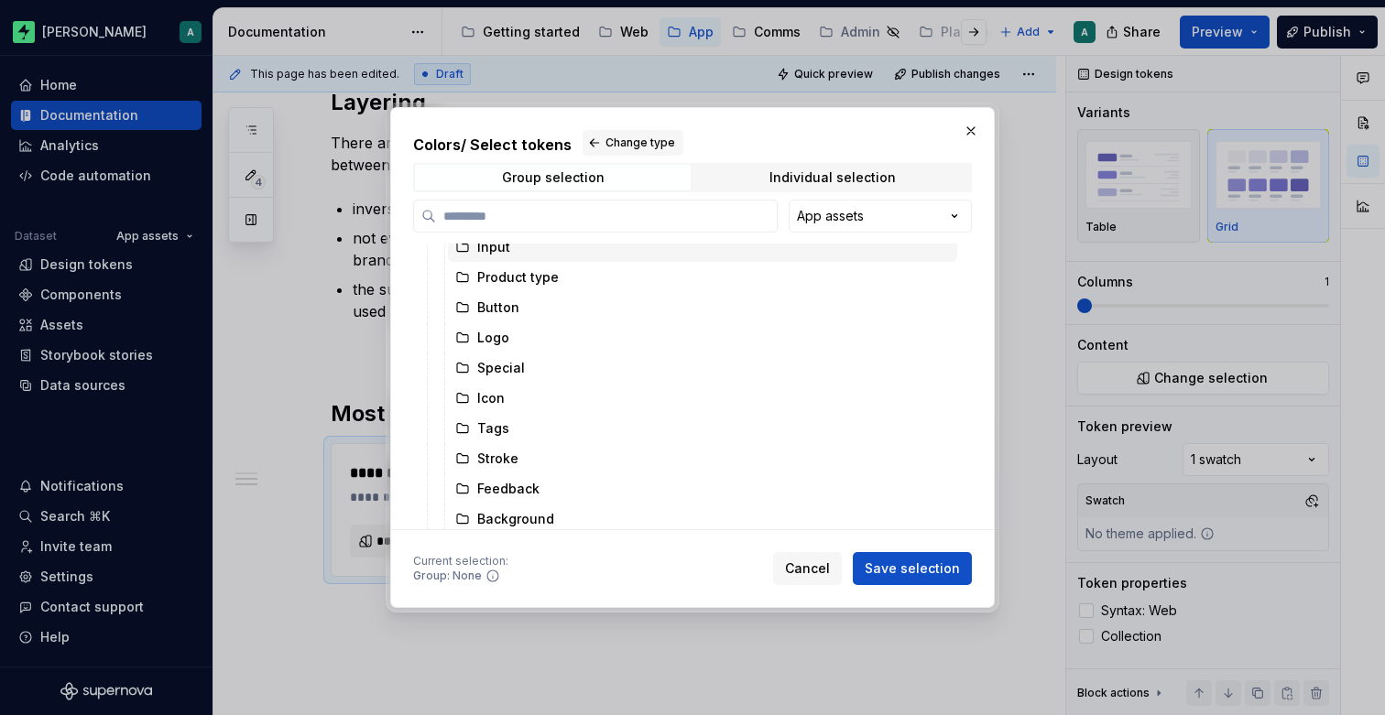
scroll to position [136, 0]
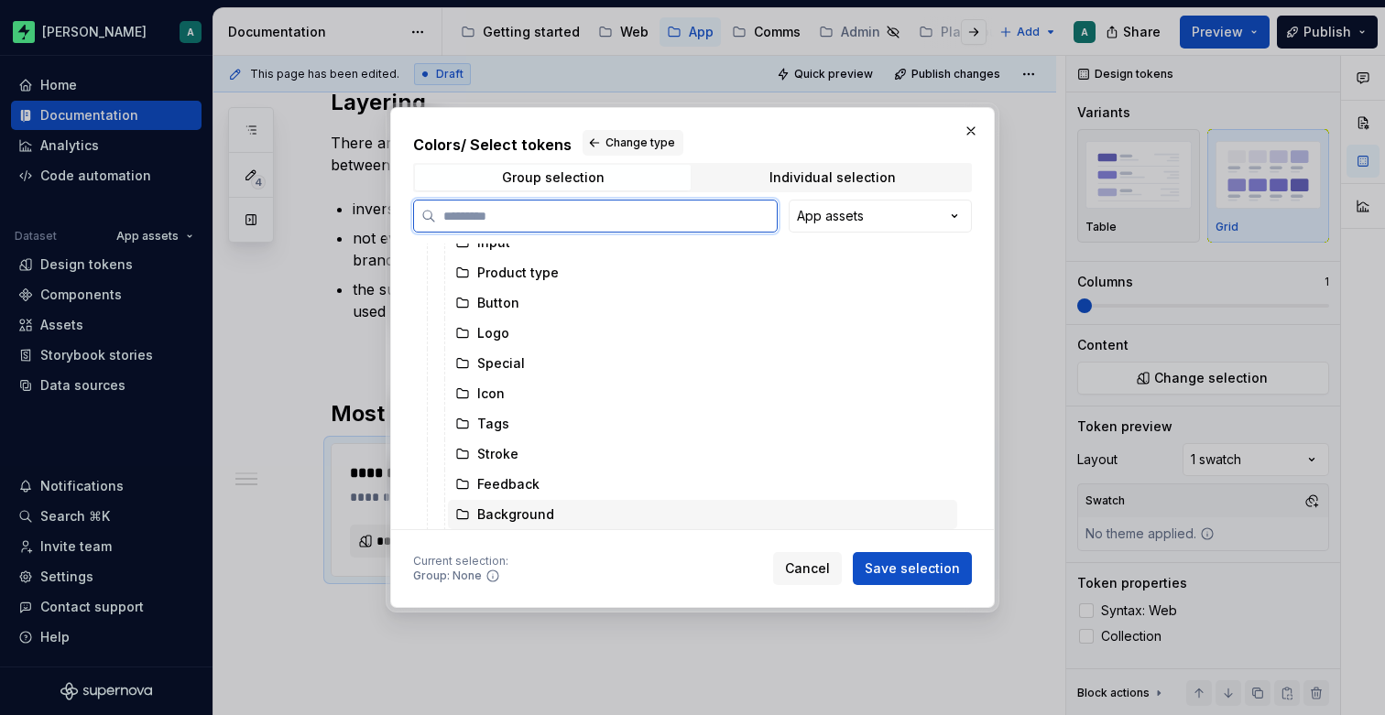
click at [461, 513] on icon at bounding box center [462, 514] width 15 height 15
type textarea "*"
click at [519, 515] on div "Background" at bounding box center [515, 515] width 77 height 18
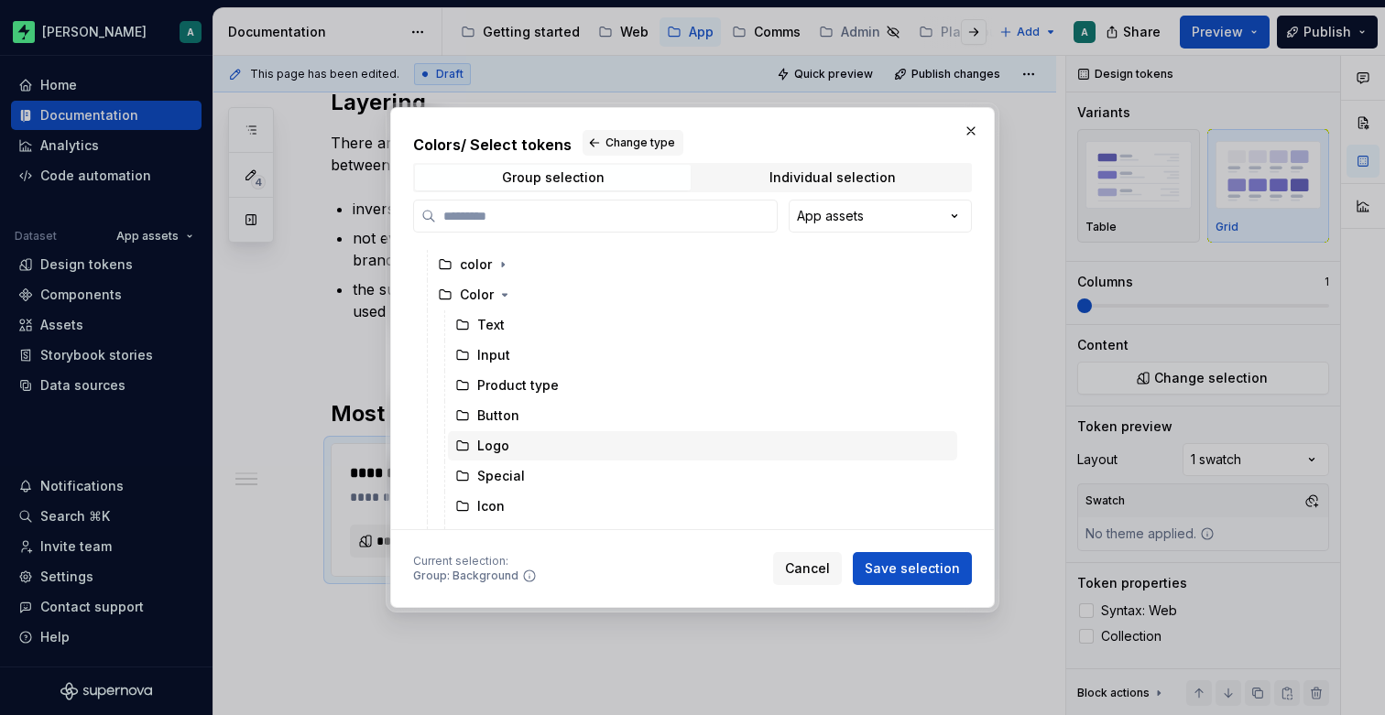
scroll to position [0, 0]
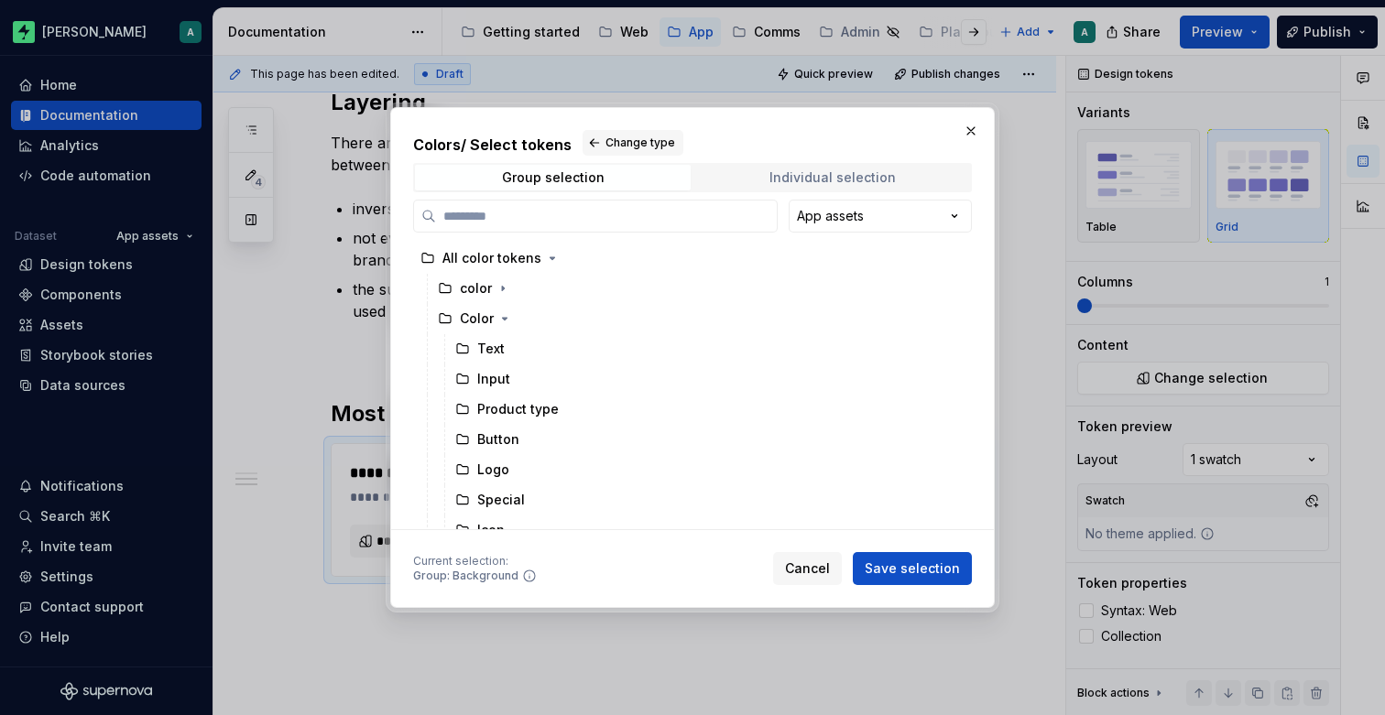
click at [820, 173] on div "Individual selection" at bounding box center [832, 177] width 126 height 15
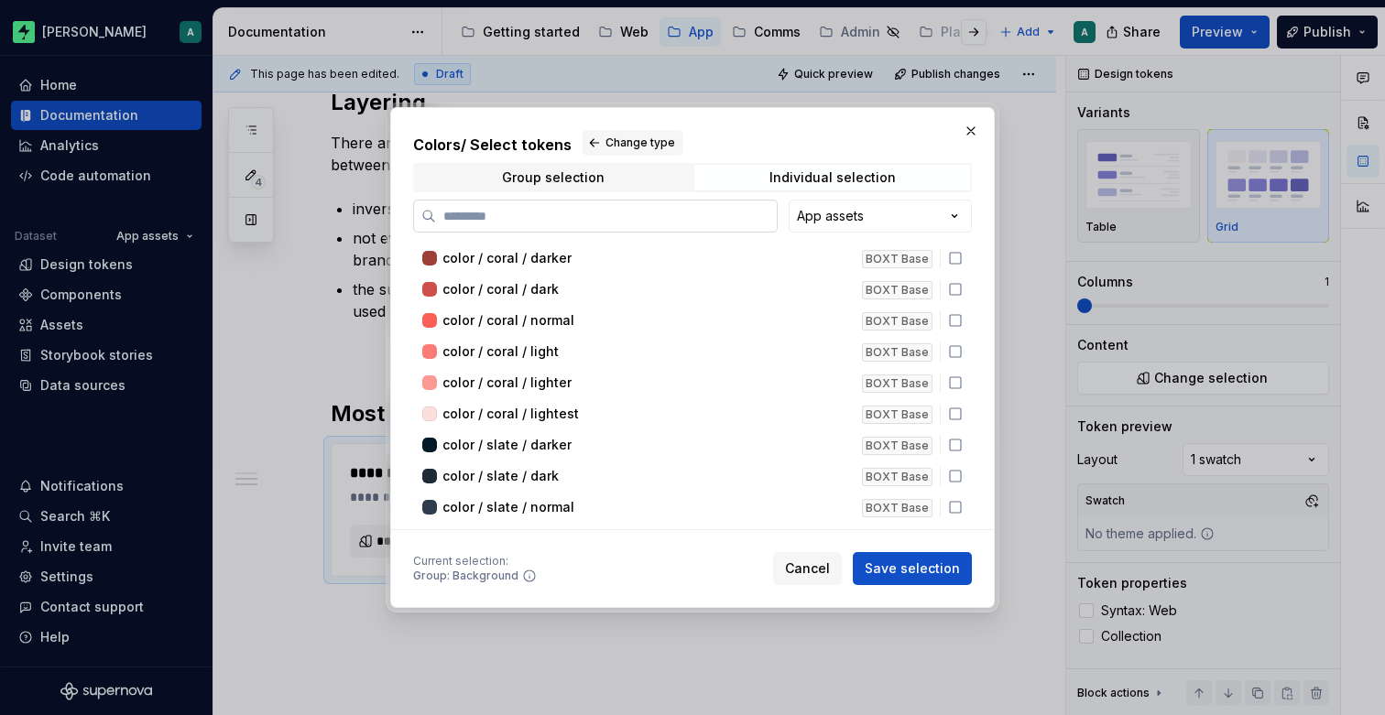
click at [692, 226] on label at bounding box center [595, 216] width 365 height 33
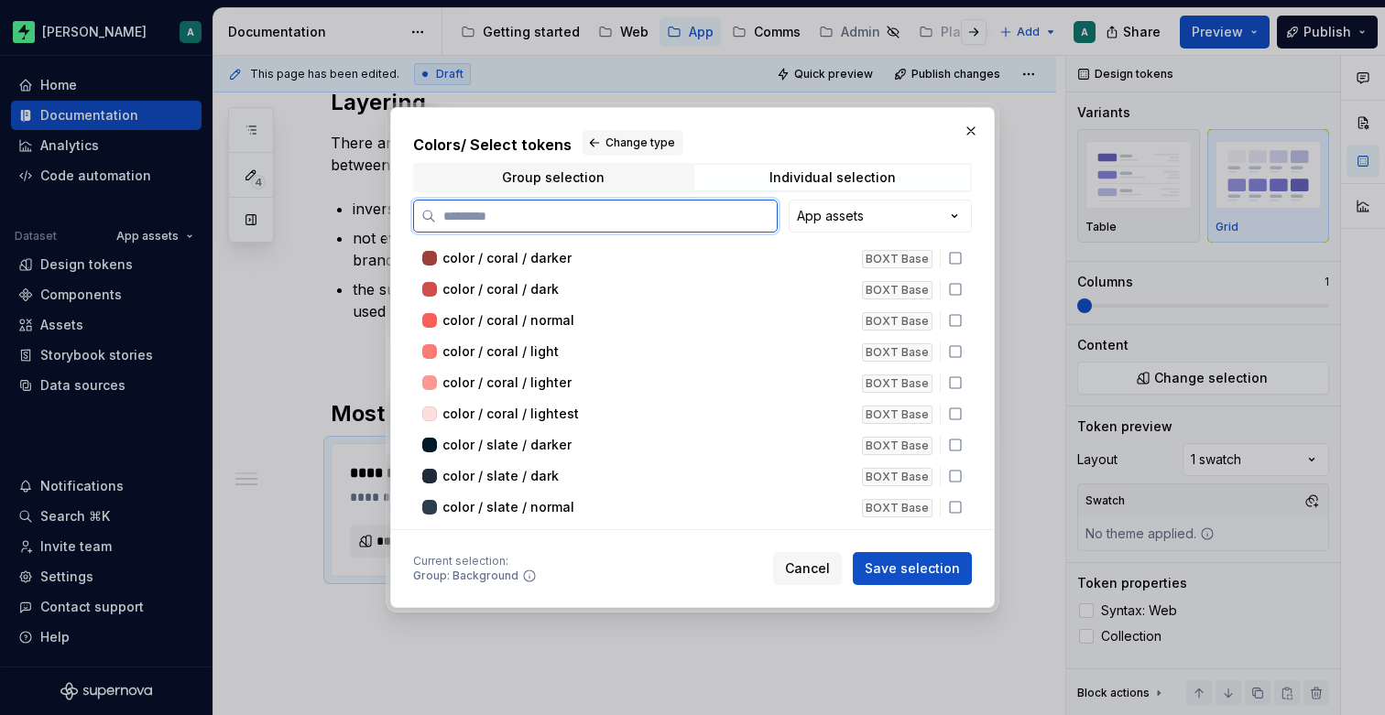
click at [692, 225] on input "search" at bounding box center [606, 216] width 341 height 18
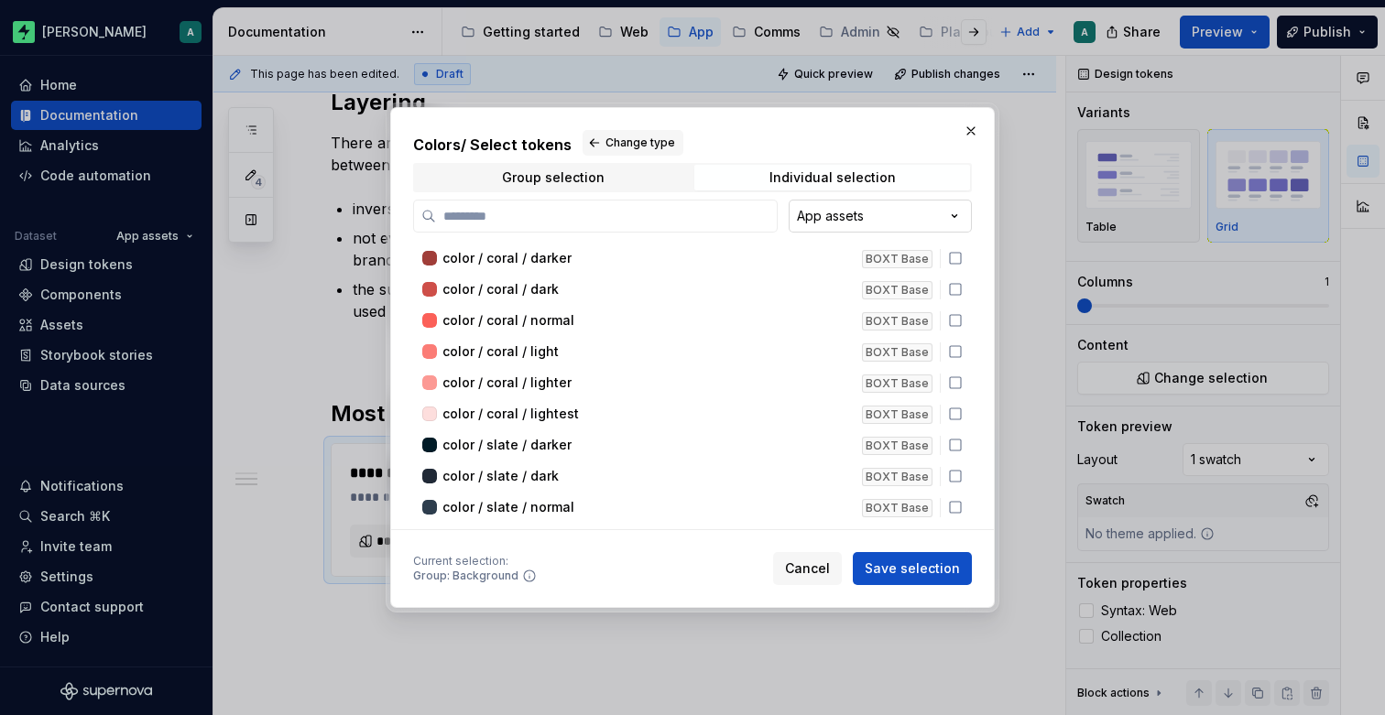
click at [844, 217] on div "Colors / Select tokens Change type Group selection Individual selection App ass…" at bounding box center [692, 357] width 1385 height 715
click at [715, 221] on input "search" at bounding box center [606, 216] width 341 height 18
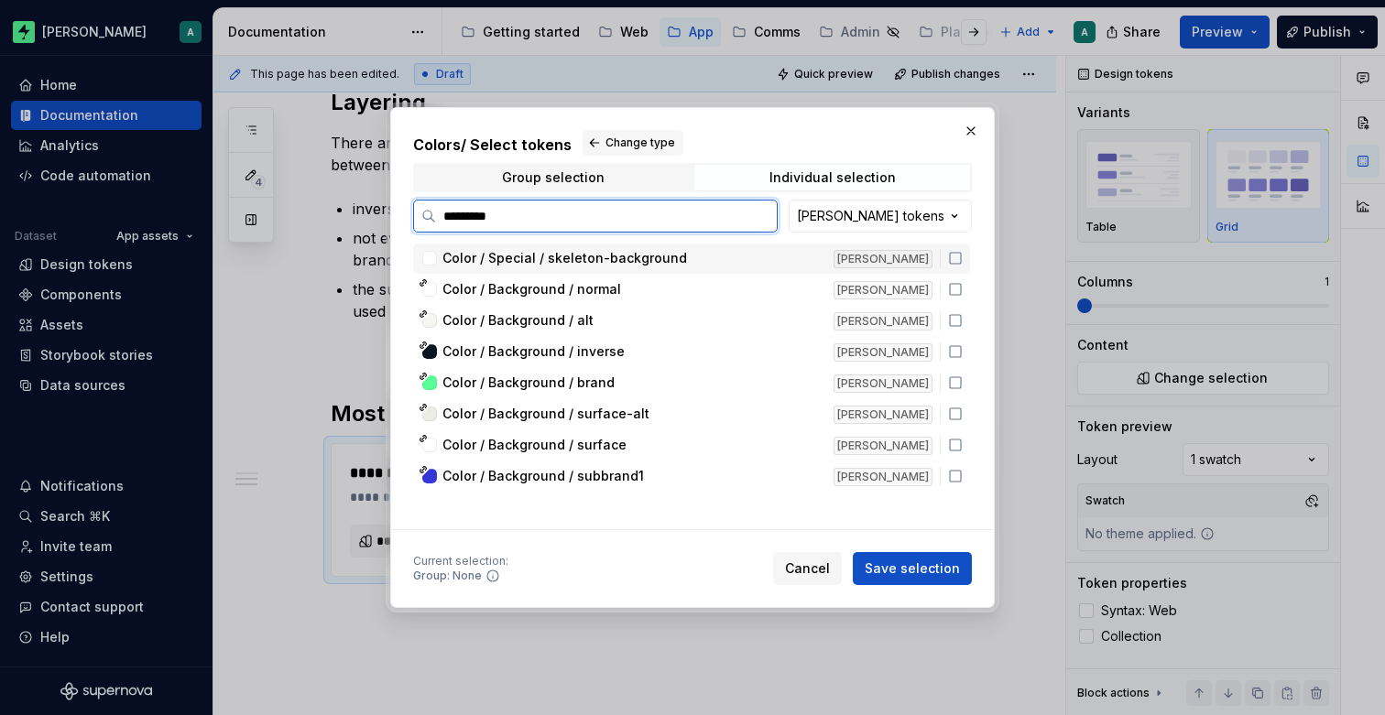
type input "**********"
click at [961, 321] on icon at bounding box center [955, 320] width 15 height 15
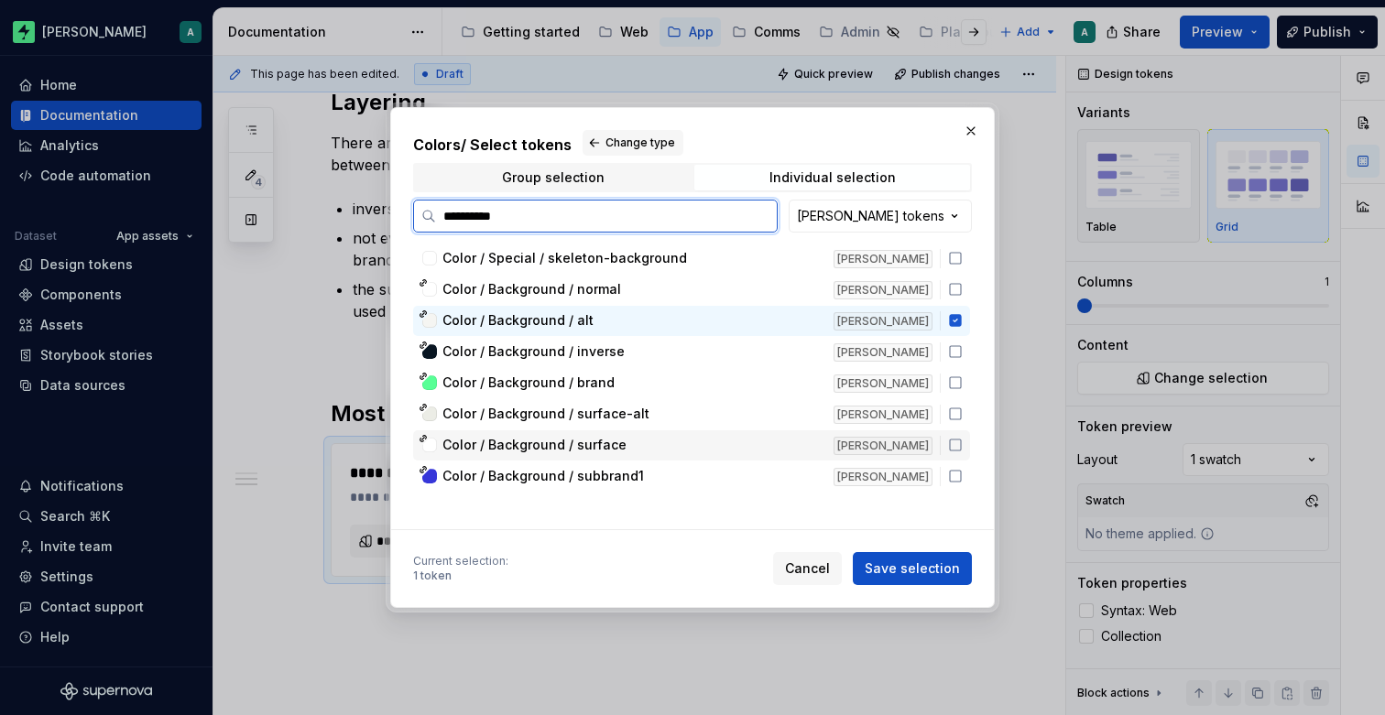
click at [963, 442] on icon at bounding box center [955, 445] width 15 height 15
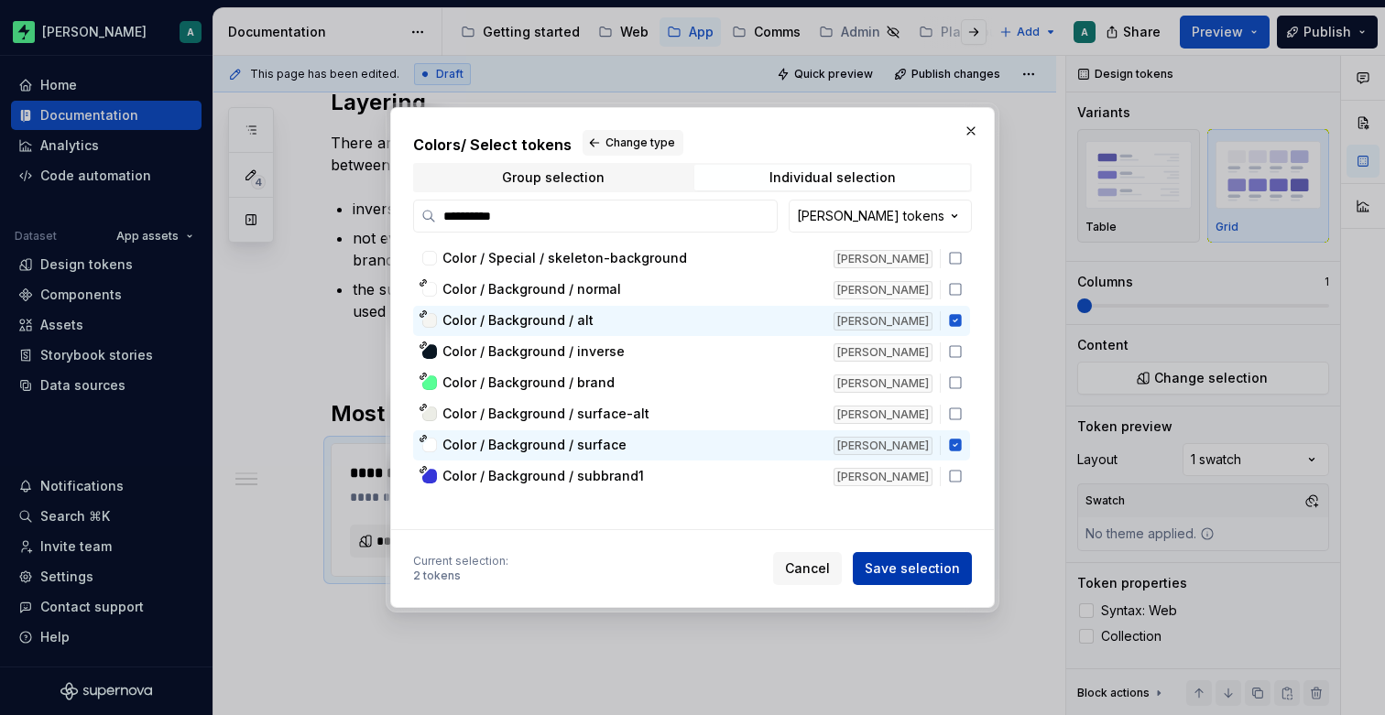
click at [920, 572] on span "Save selection" at bounding box center [912, 569] width 95 height 18
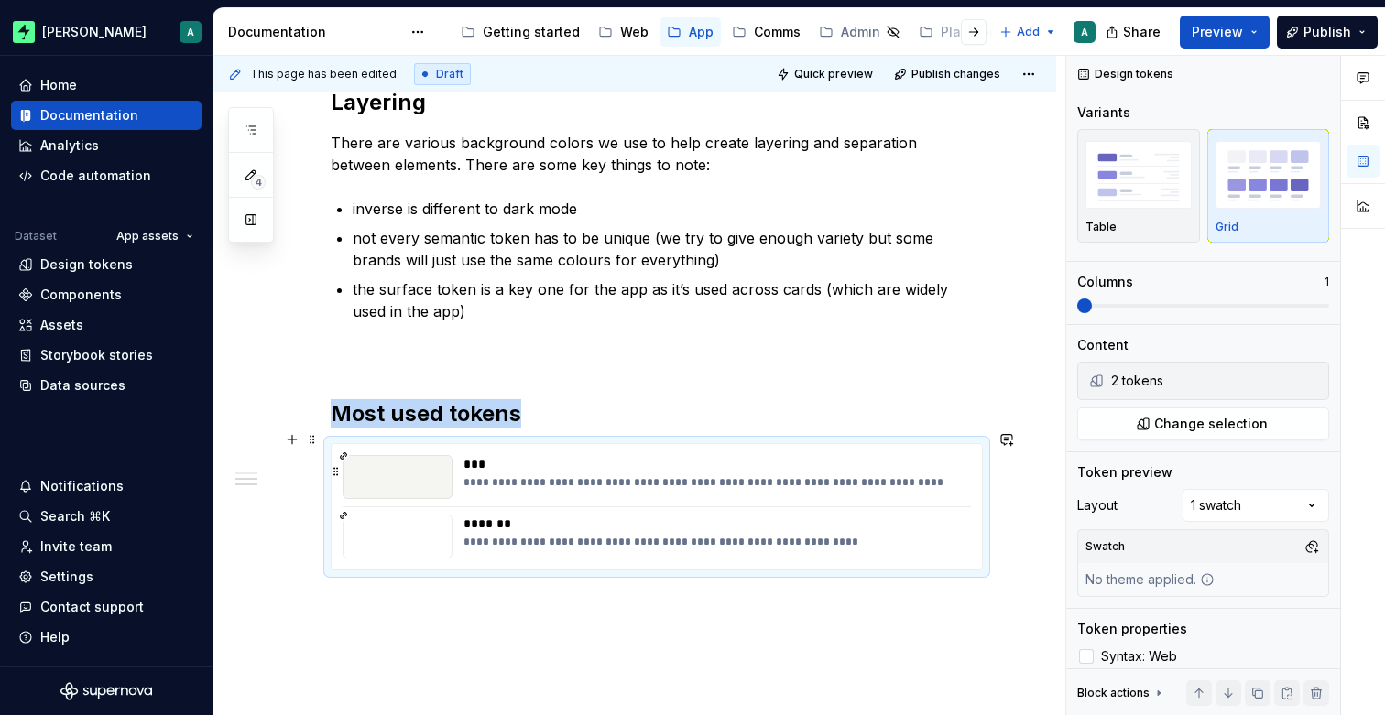
click at [549, 475] on div "**********" at bounding box center [716, 482] width 506 height 15
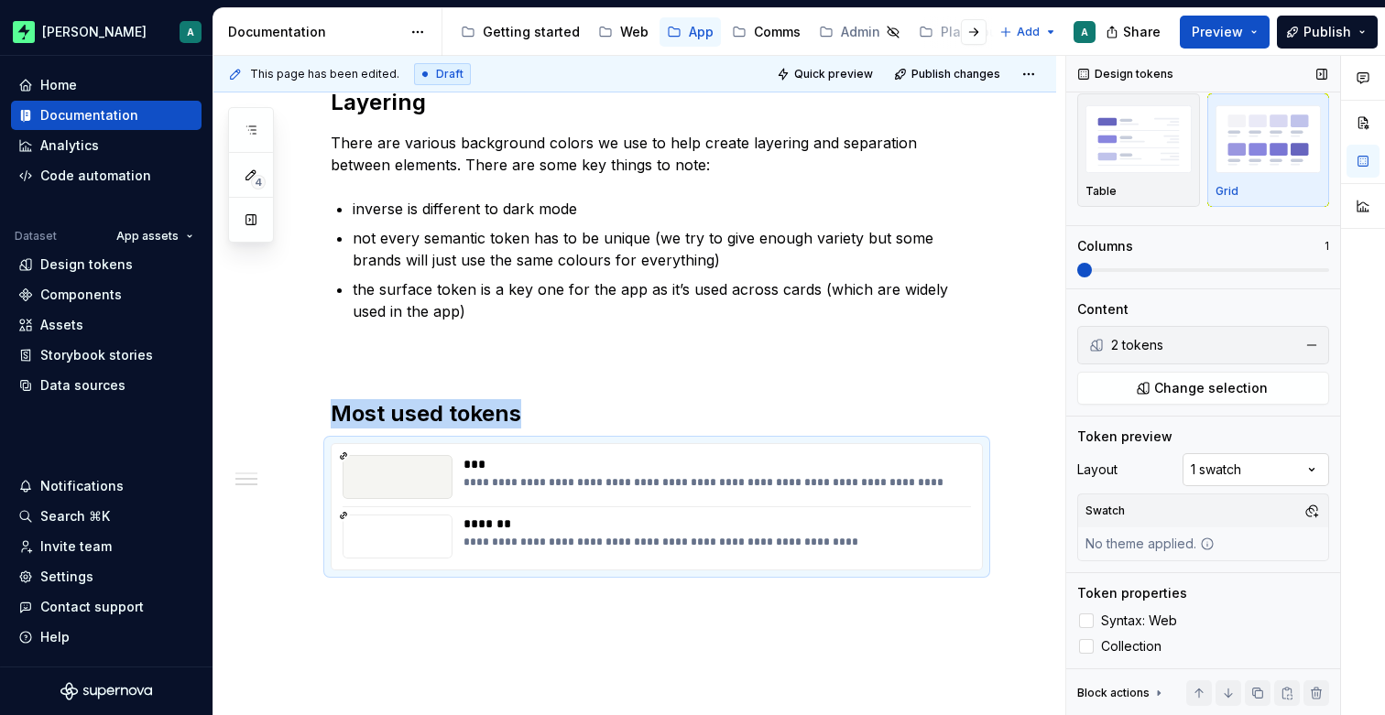
click at [1247, 476] on div "Comments Open comments No comments yet Select ‘Comment’ from the block context …" at bounding box center [1225, 386] width 319 height 660
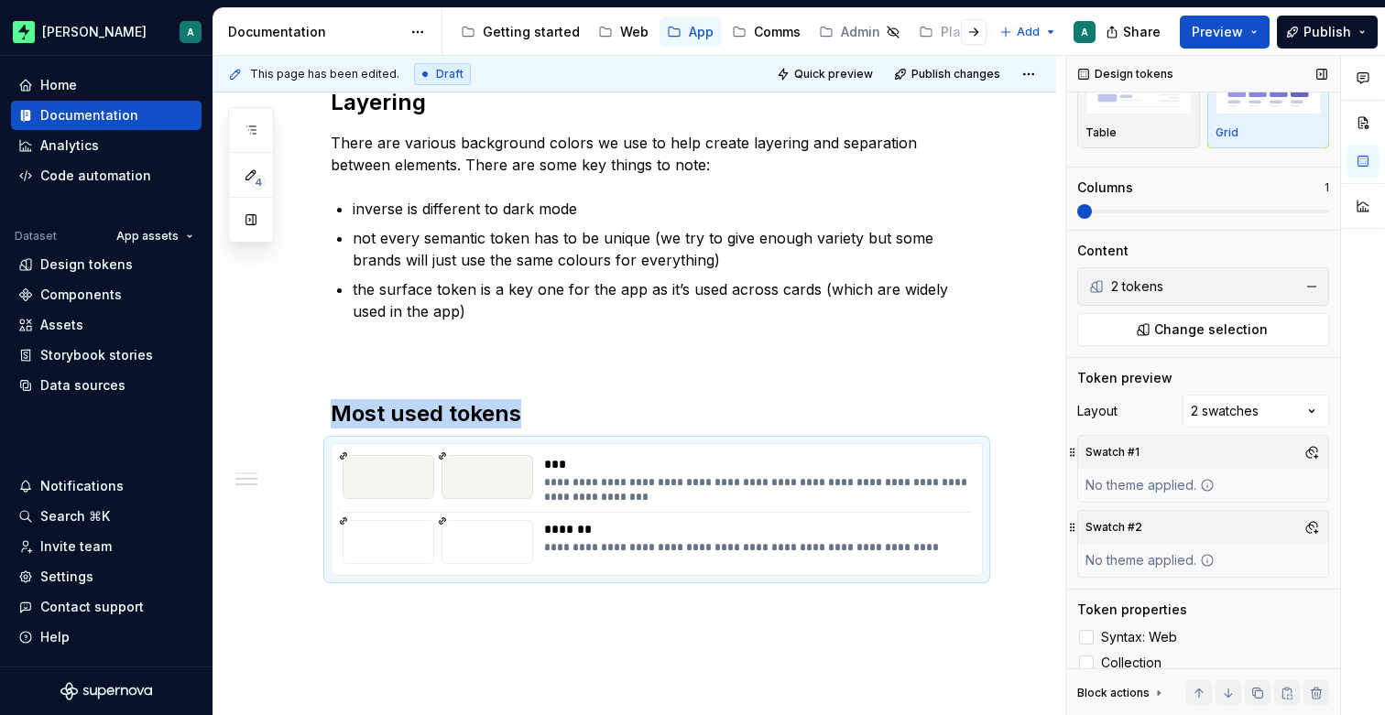
scroll to position [97, 0]
click at [1312, 452] on button "button" at bounding box center [1312, 450] width 26 height 26
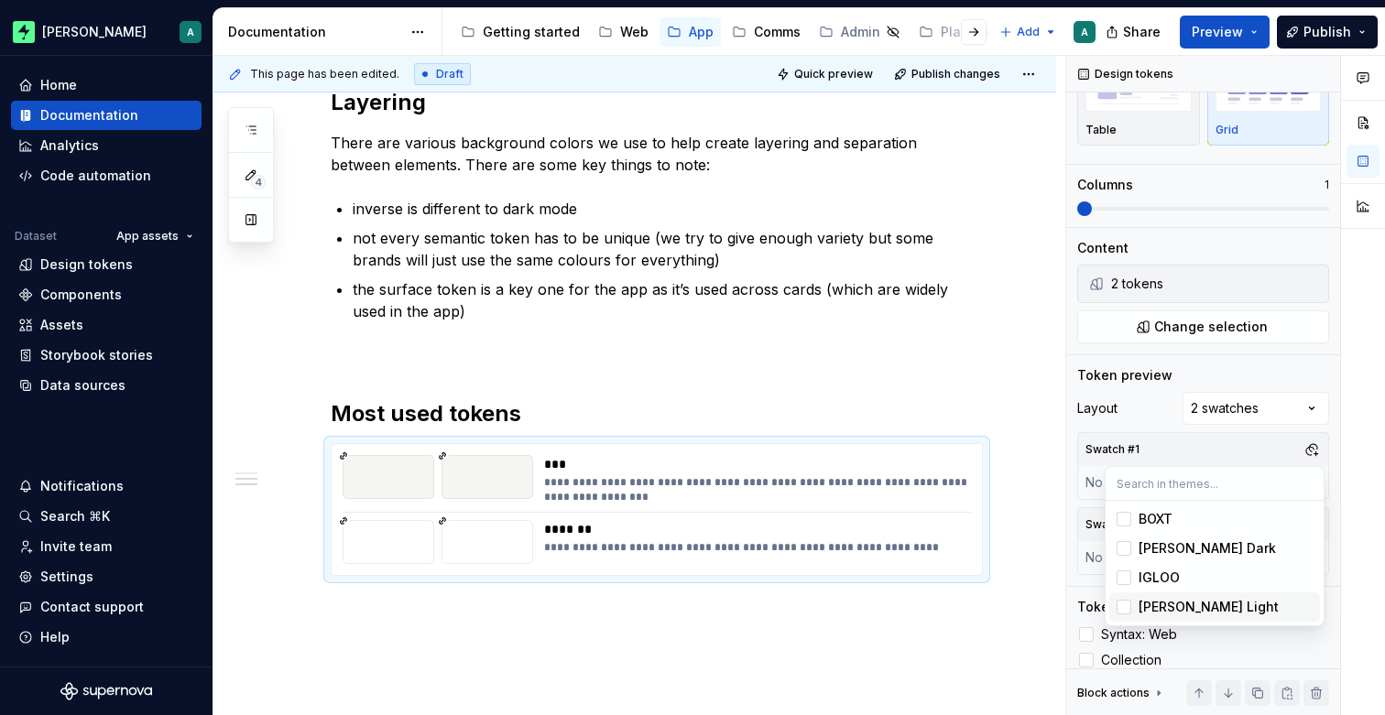
click at [1181, 605] on div "Zuno Light" at bounding box center [1208, 607] width 140 height 18
click at [1305, 443] on div "Comments Open comments No comments yet Select ‘Comment’ from the block context …" at bounding box center [1225, 386] width 319 height 660
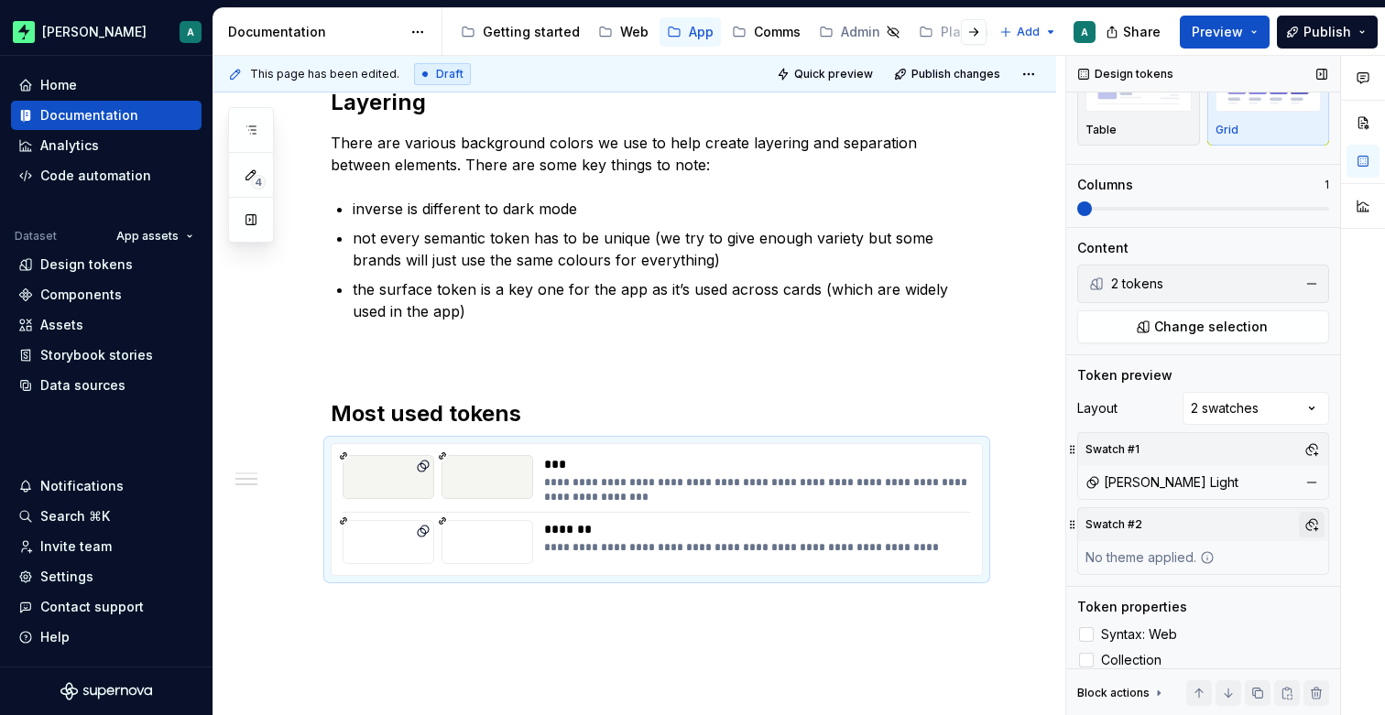
click at [1307, 527] on button "button" at bounding box center [1312, 525] width 26 height 26
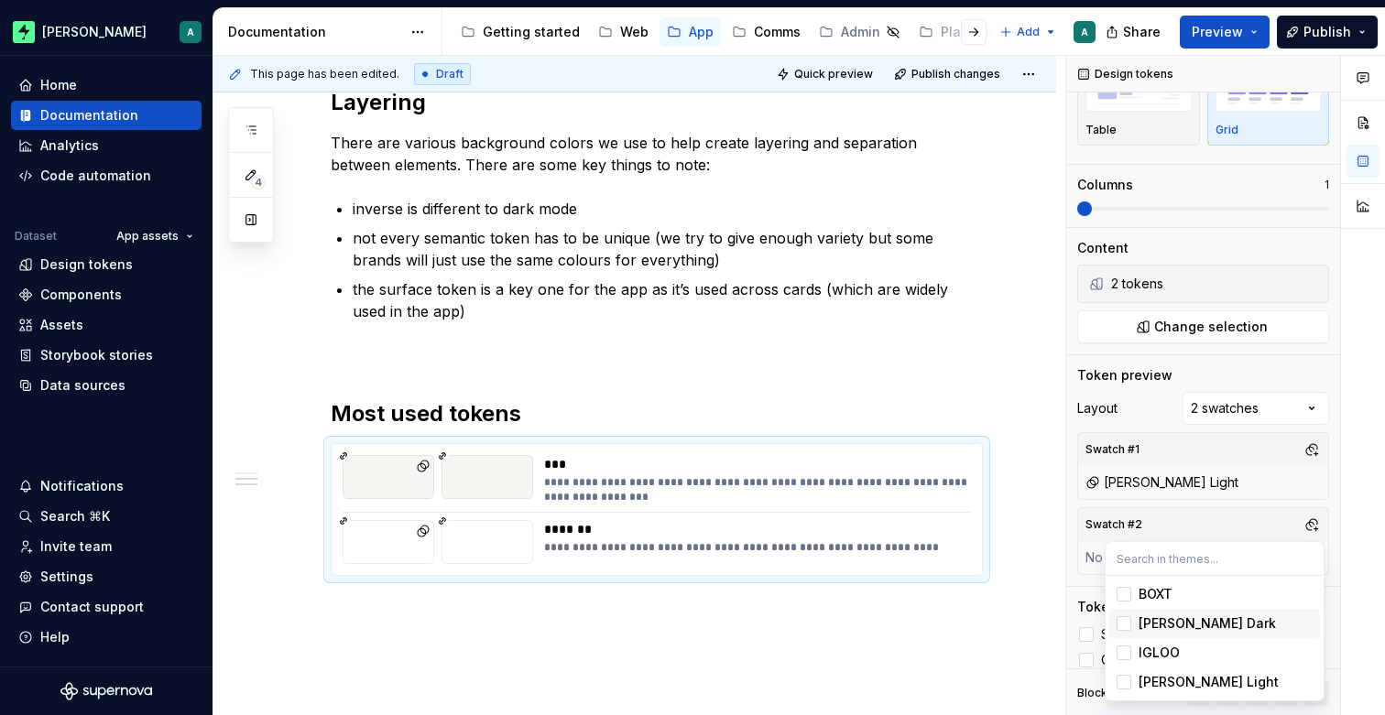
click at [1215, 619] on div "Zuno Dark" at bounding box center [1225, 624] width 174 height 18
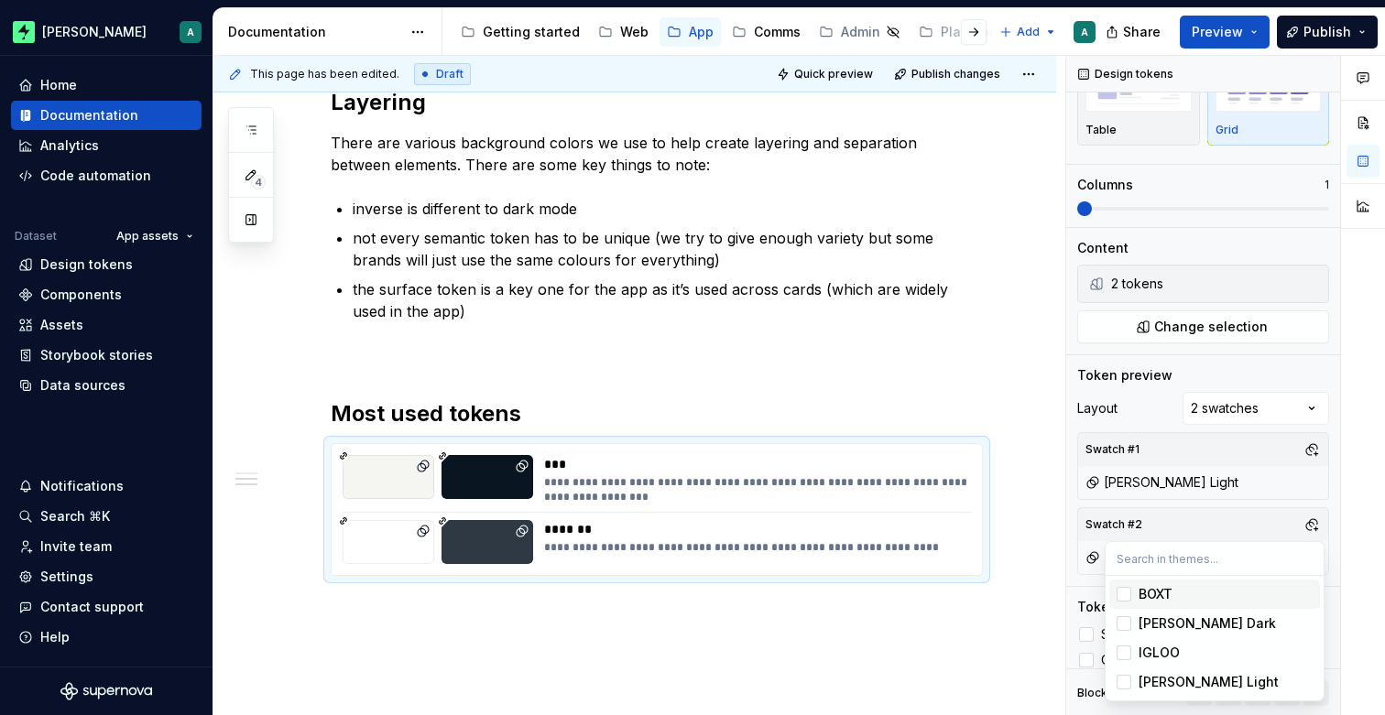
click at [1034, 419] on html "Zuno A Home Documentation Analytics Code automation Dataset App assets Design t…" at bounding box center [692, 357] width 1385 height 715
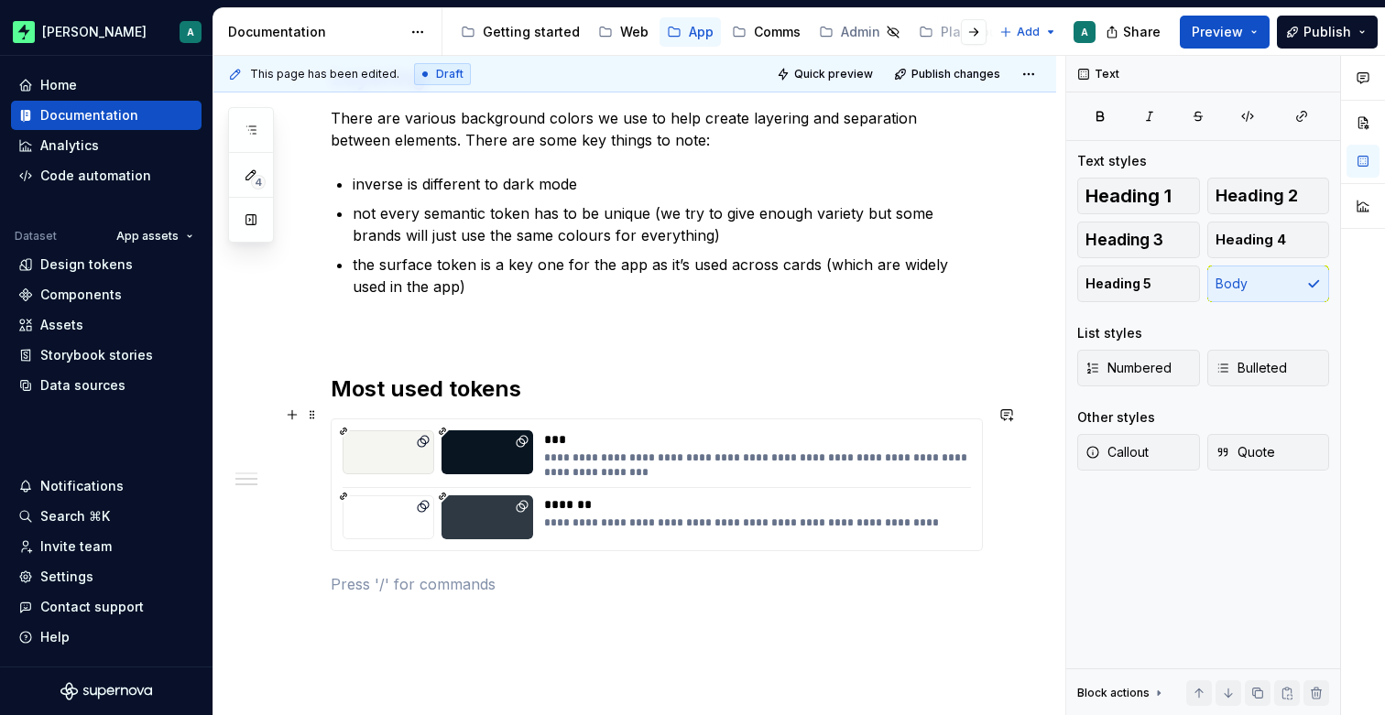
scroll to position [1225, 0]
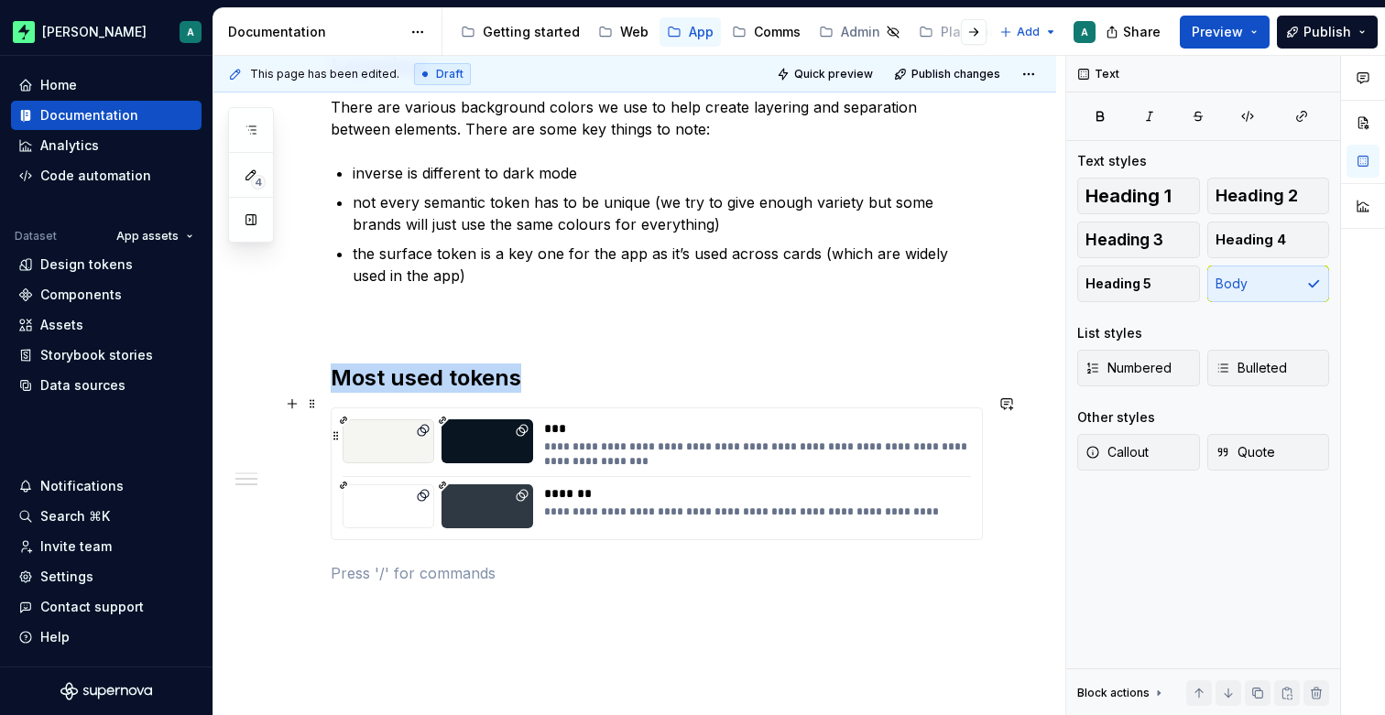
click at [681, 444] on div "**********" at bounding box center [756, 454] width 425 height 29
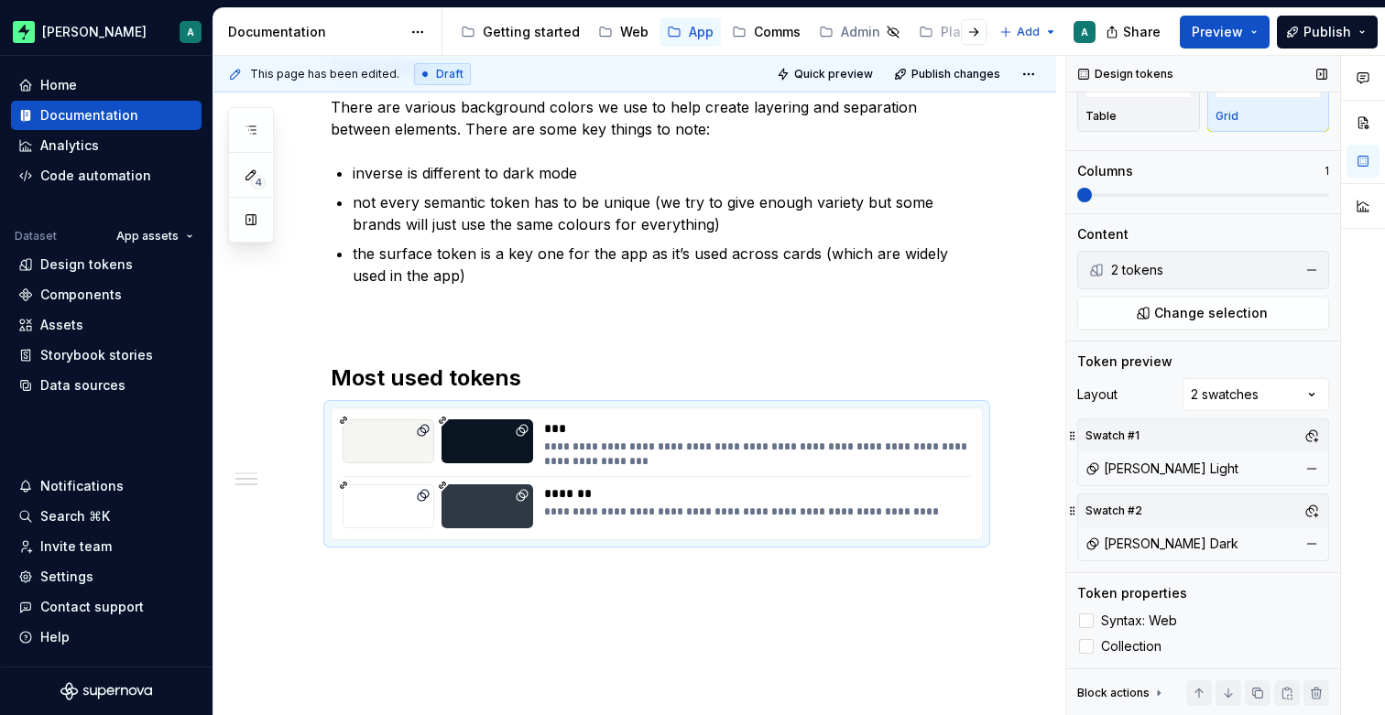
scroll to position [0, 0]
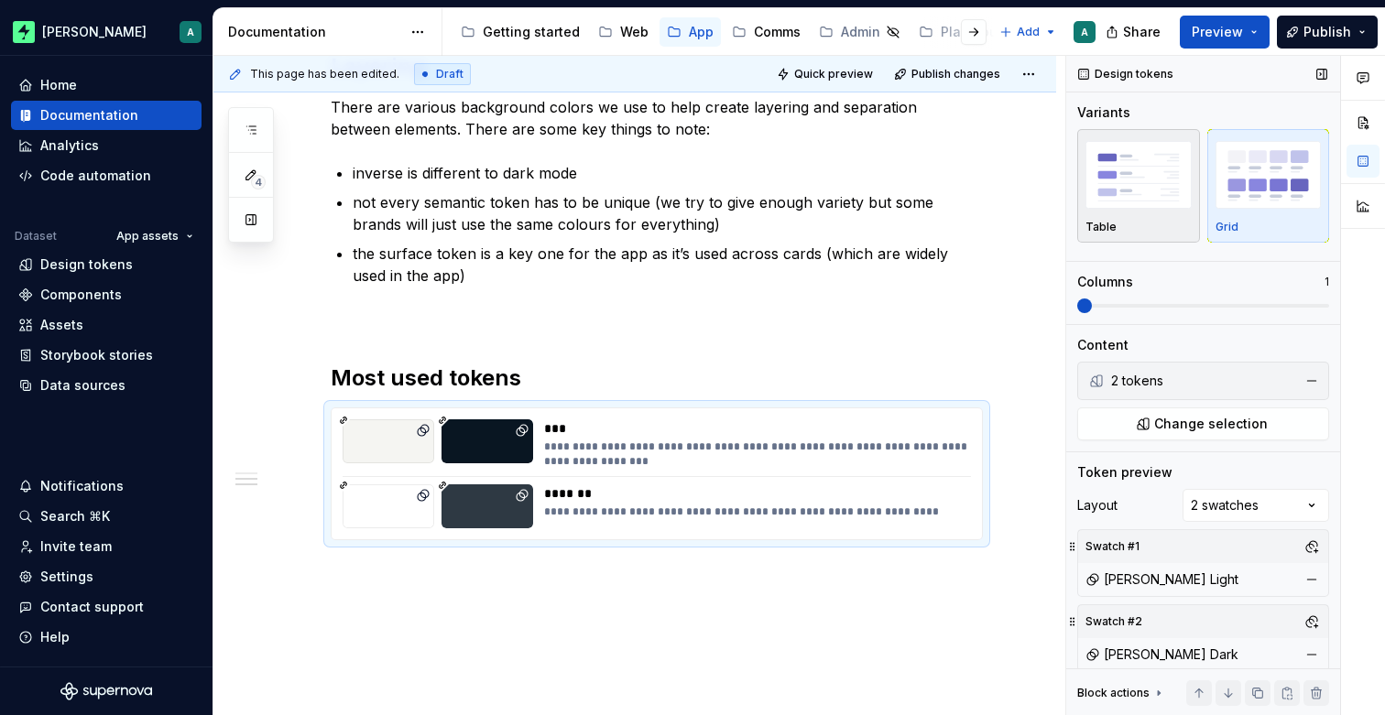
click at [1150, 182] on img "button" at bounding box center [1138, 174] width 106 height 67
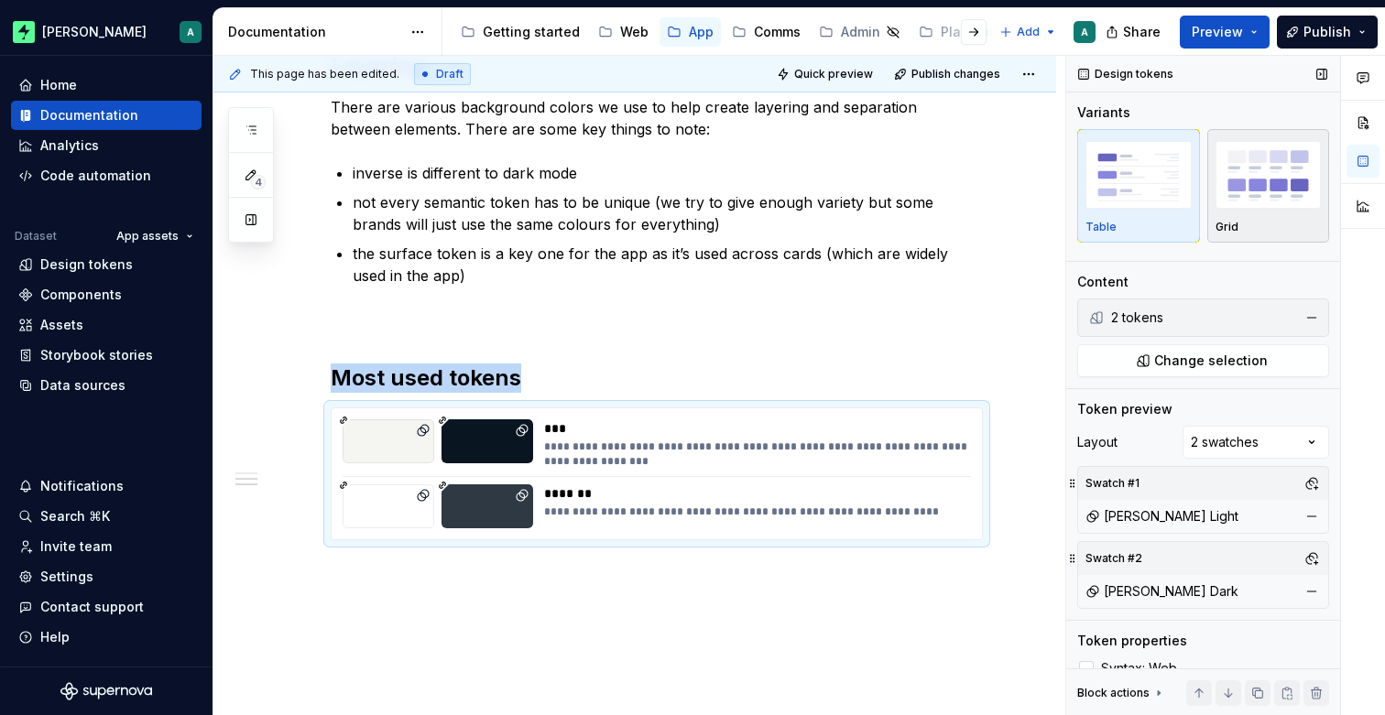
click at [1257, 181] on img "button" at bounding box center [1268, 174] width 106 height 67
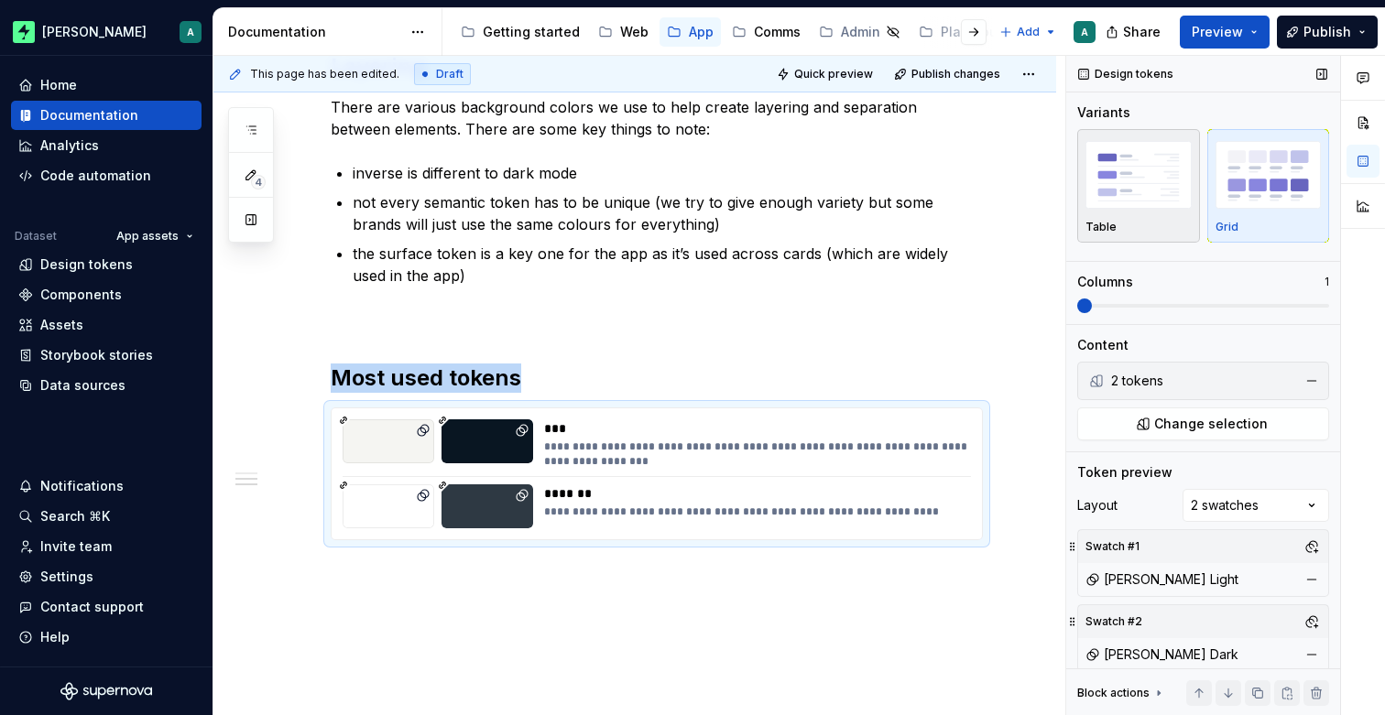
click at [1134, 187] on img "button" at bounding box center [1138, 174] width 106 height 67
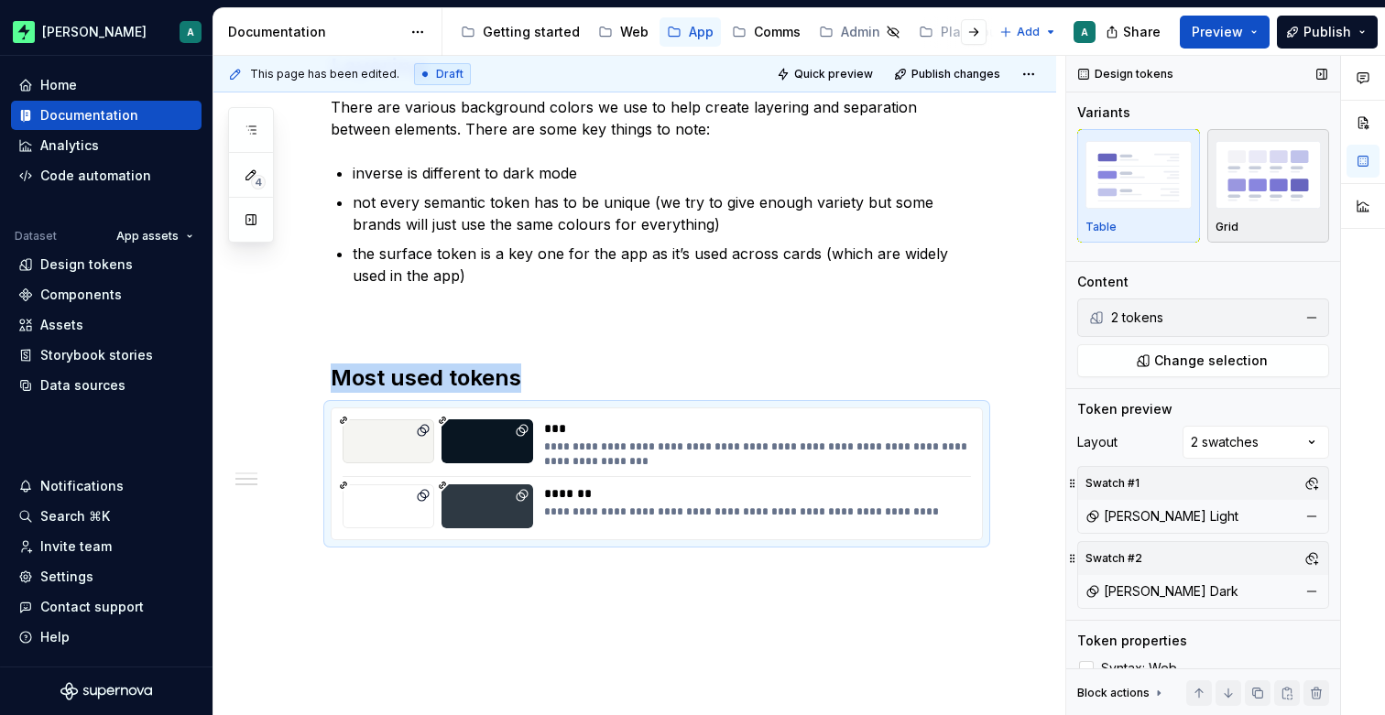
click at [1258, 201] on img "button" at bounding box center [1268, 174] width 106 height 67
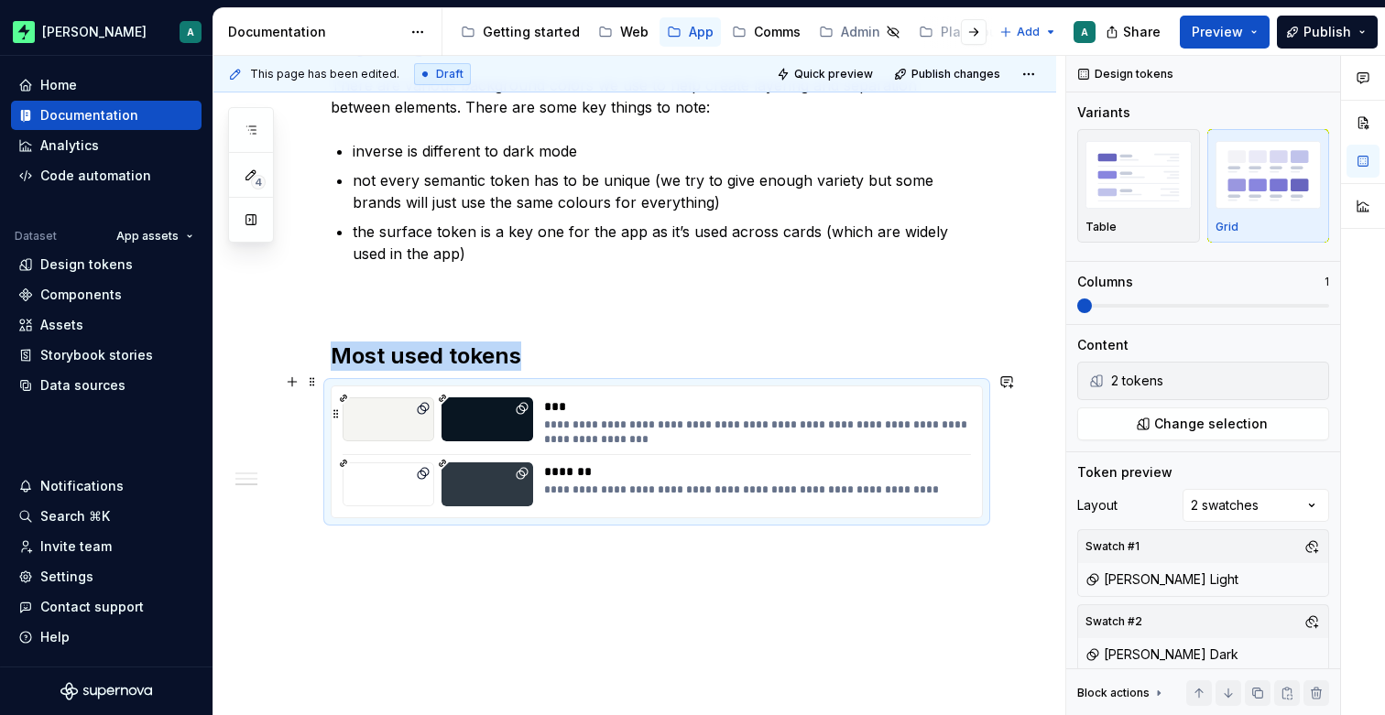
scroll to position [1263, 0]
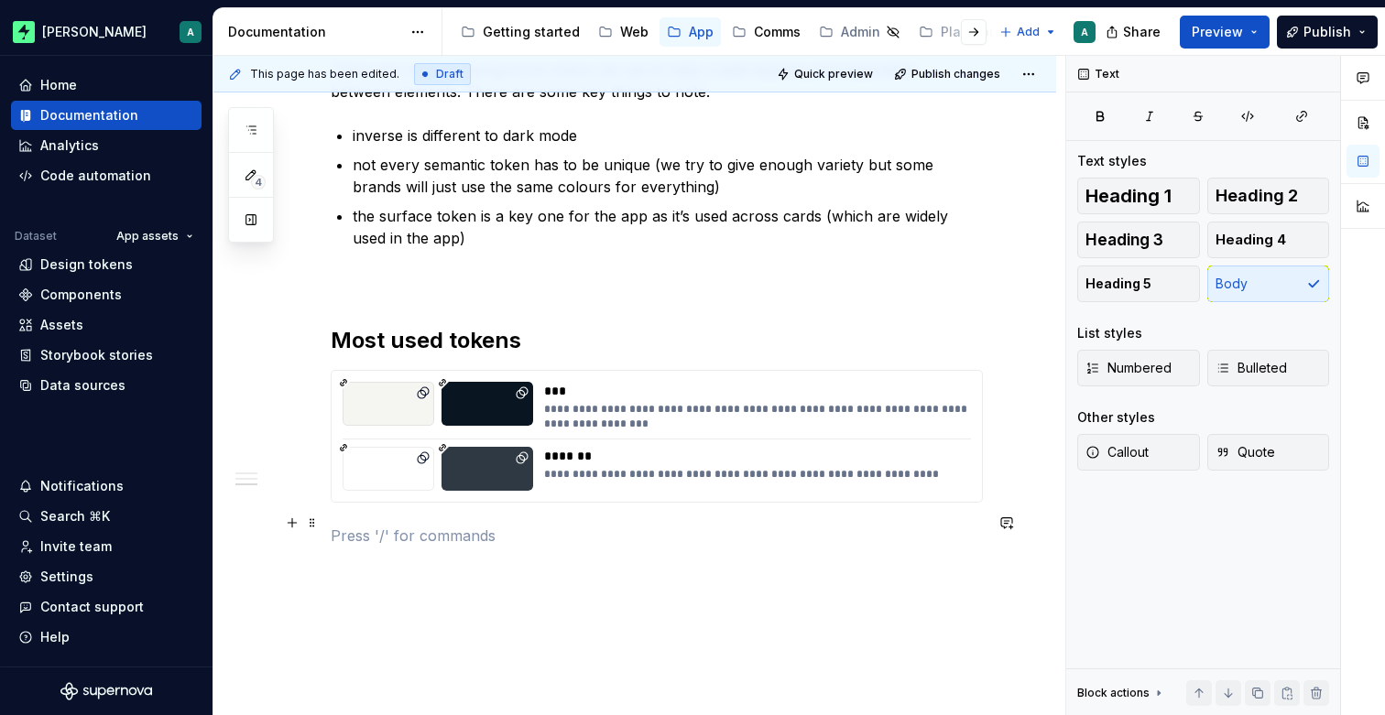
click at [693, 525] on p at bounding box center [657, 536] width 652 height 22
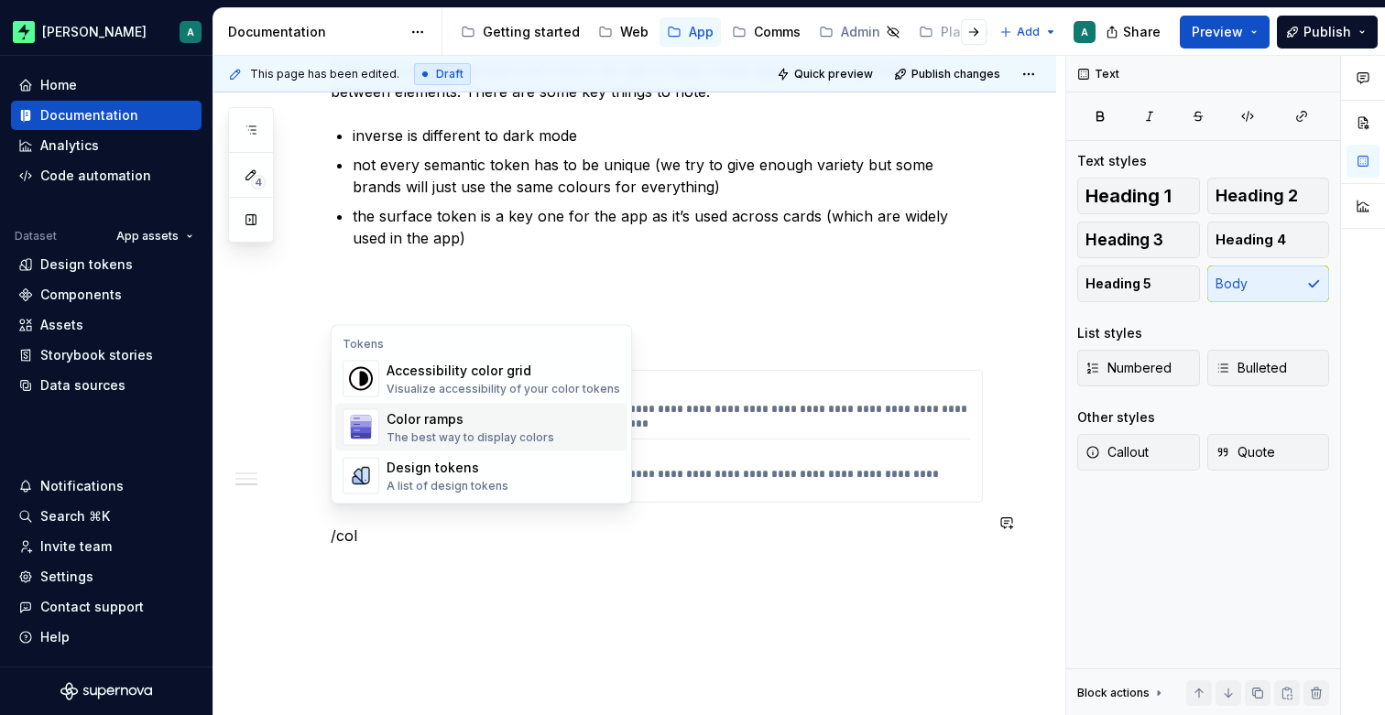
click at [559, 438] on div "Color ramps The best way to display colors" at bounding box center [504, 427] width 234 height 37
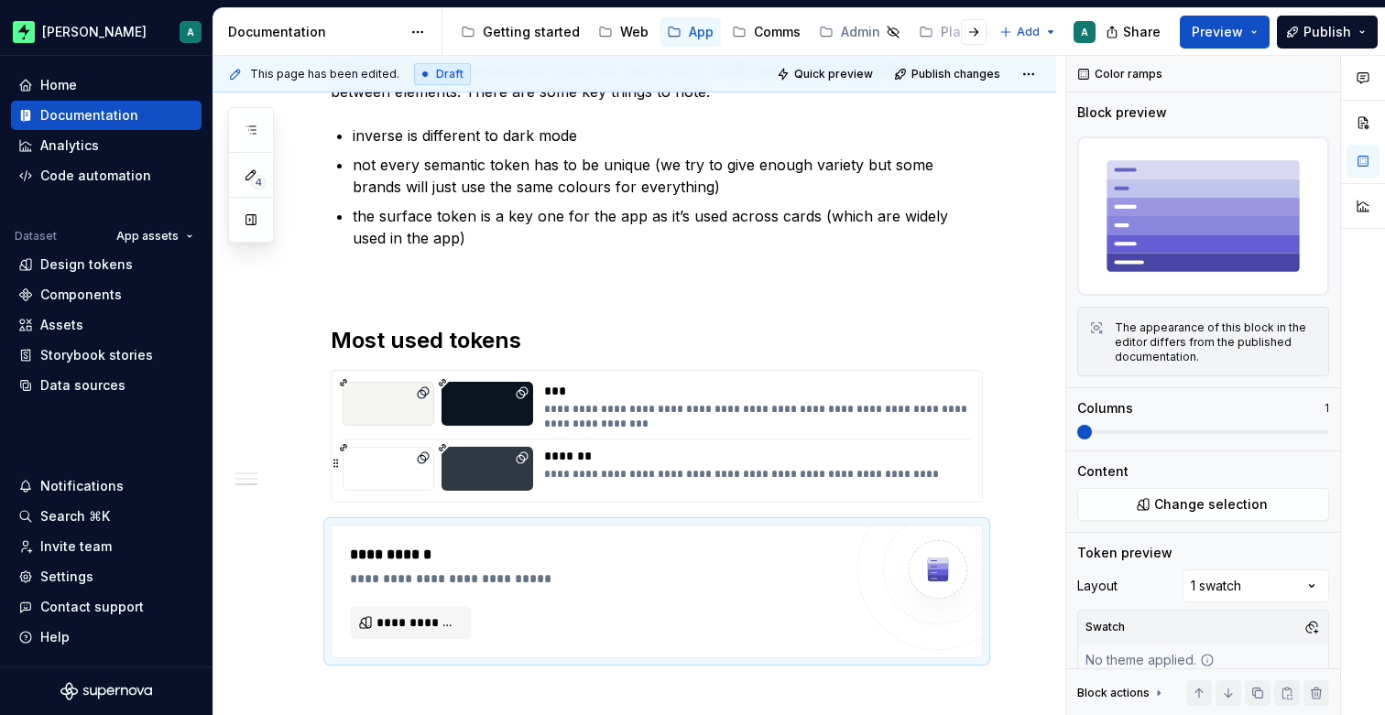
type textarea "*"
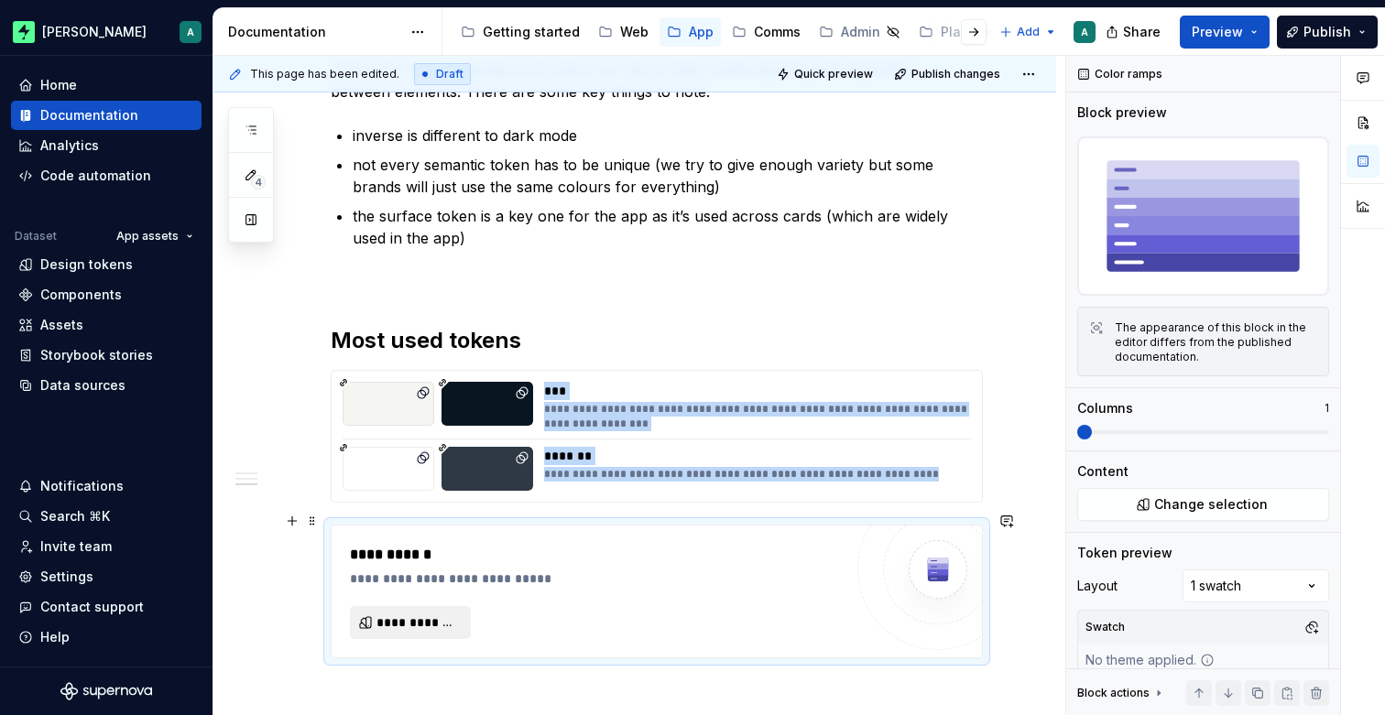
click at [413, 614] on span "**********" at bounding box center [417, 623] width 82 height 18
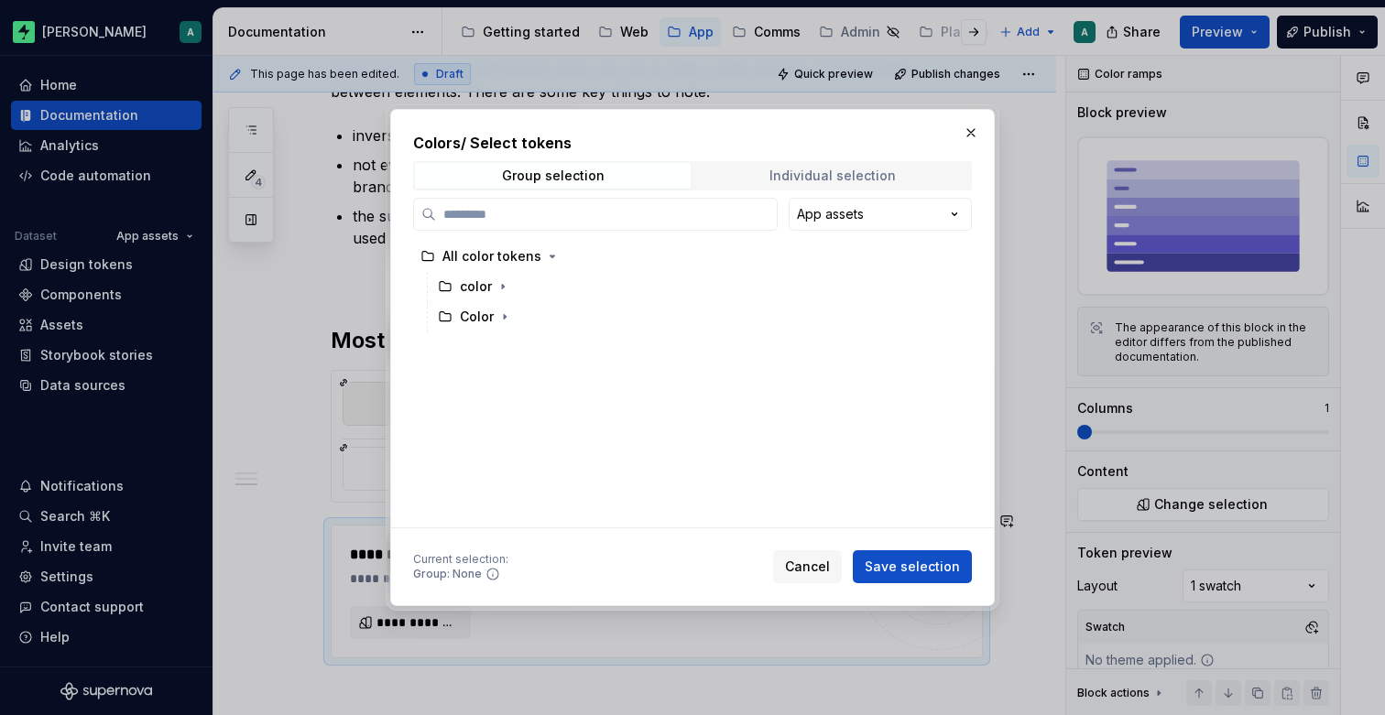
click at [776, 172] on div "Individual selection" at bounding box center [832, 176] width 126 height 15
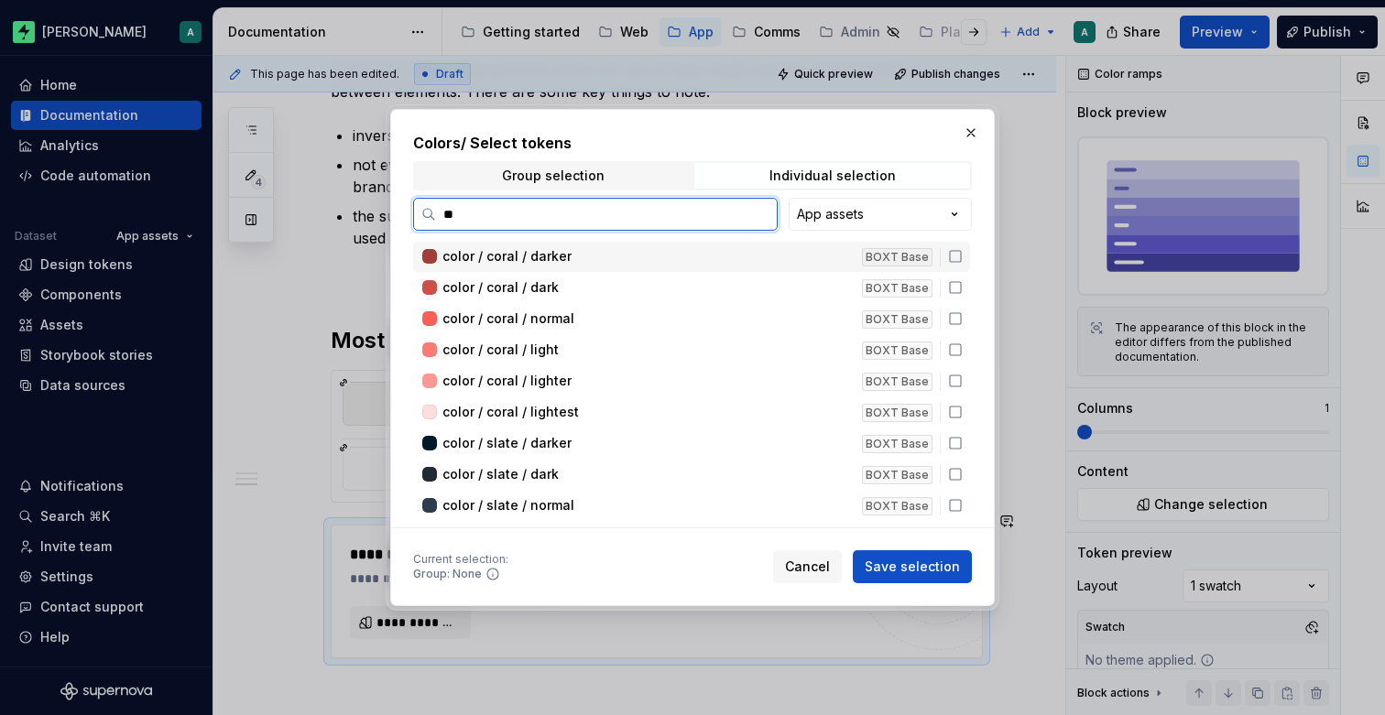
type input "***"
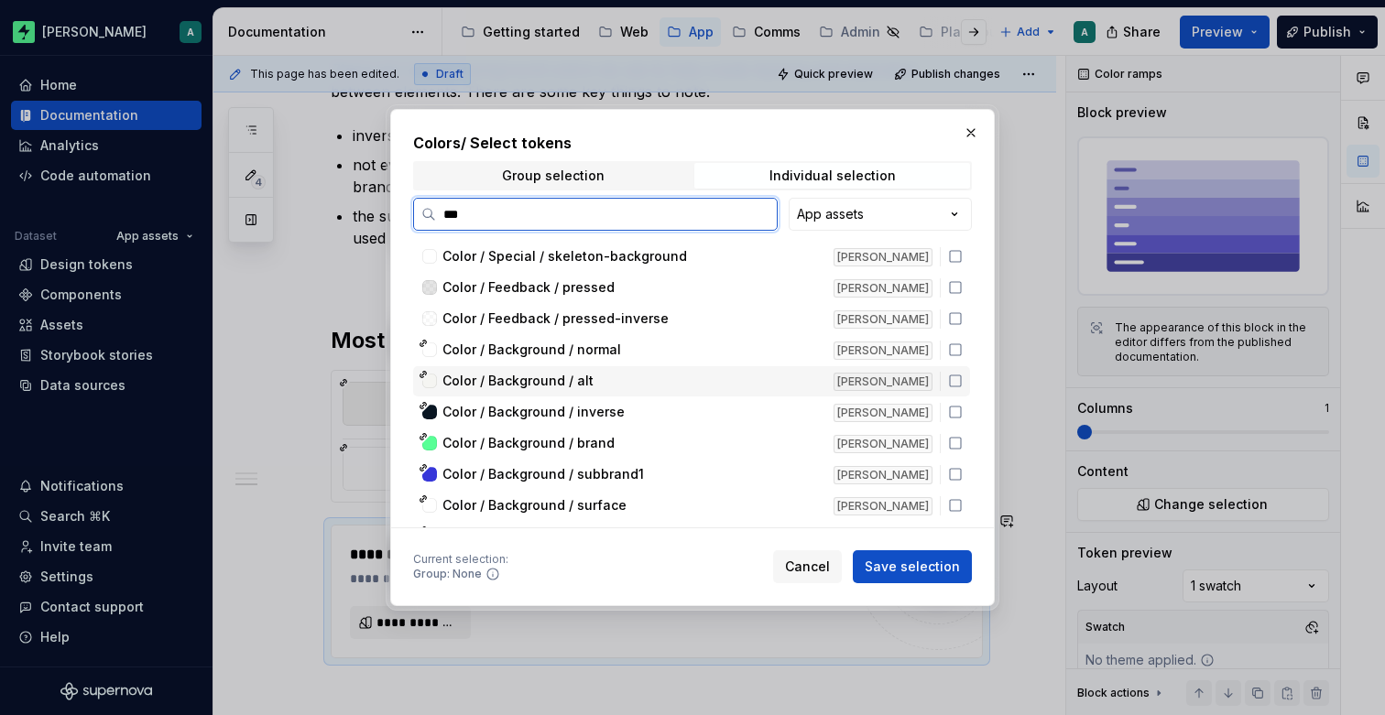
click at [961, 376] on icon at bounding box center [955, 381] width 11 height 11
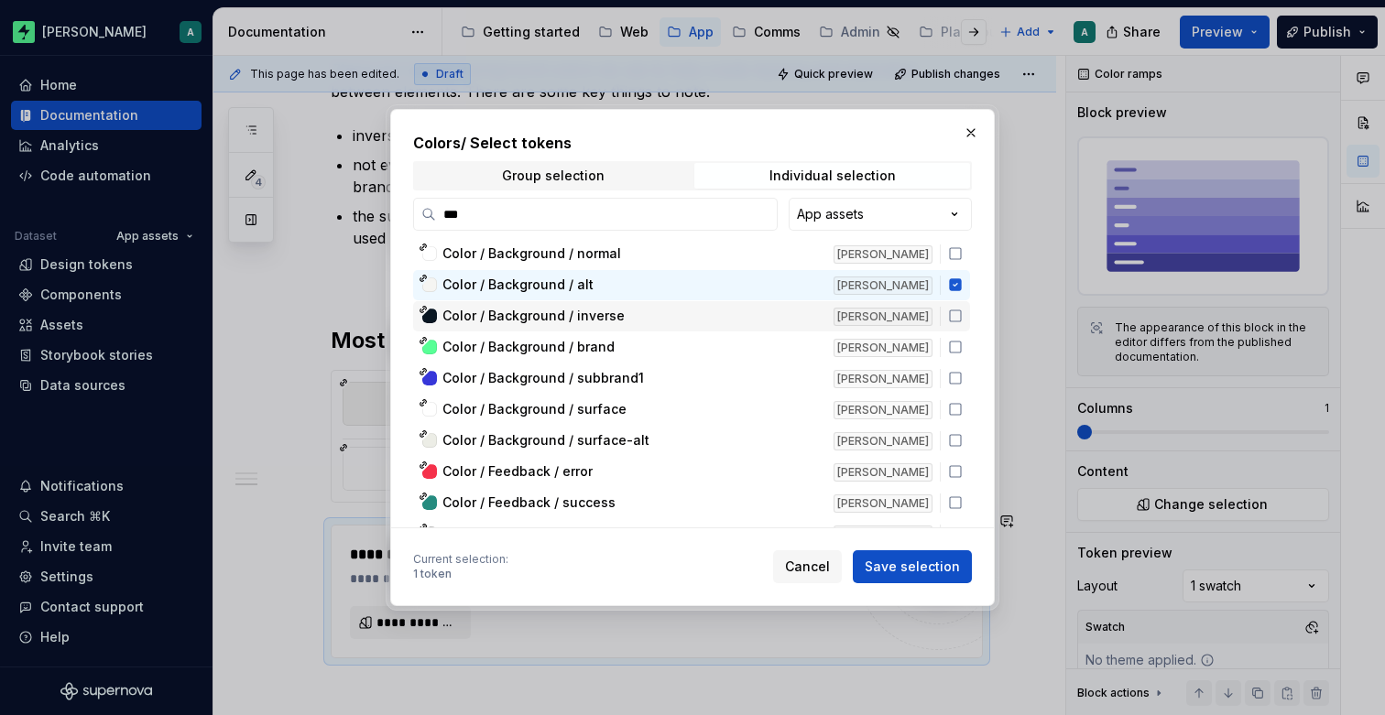
scroll to position [109, 0]
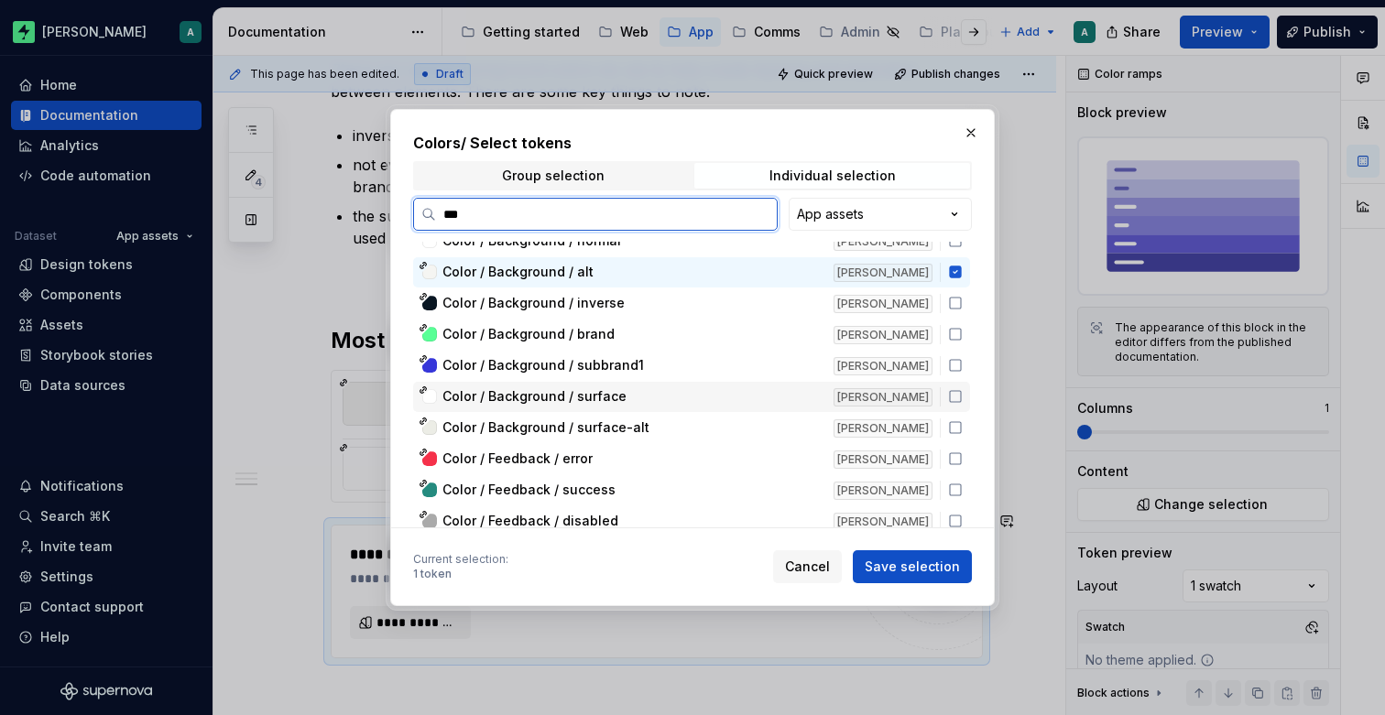
click at [778, 402] on div "Color / Background / surface" at bounding box center [632, 396] width 380 height 18
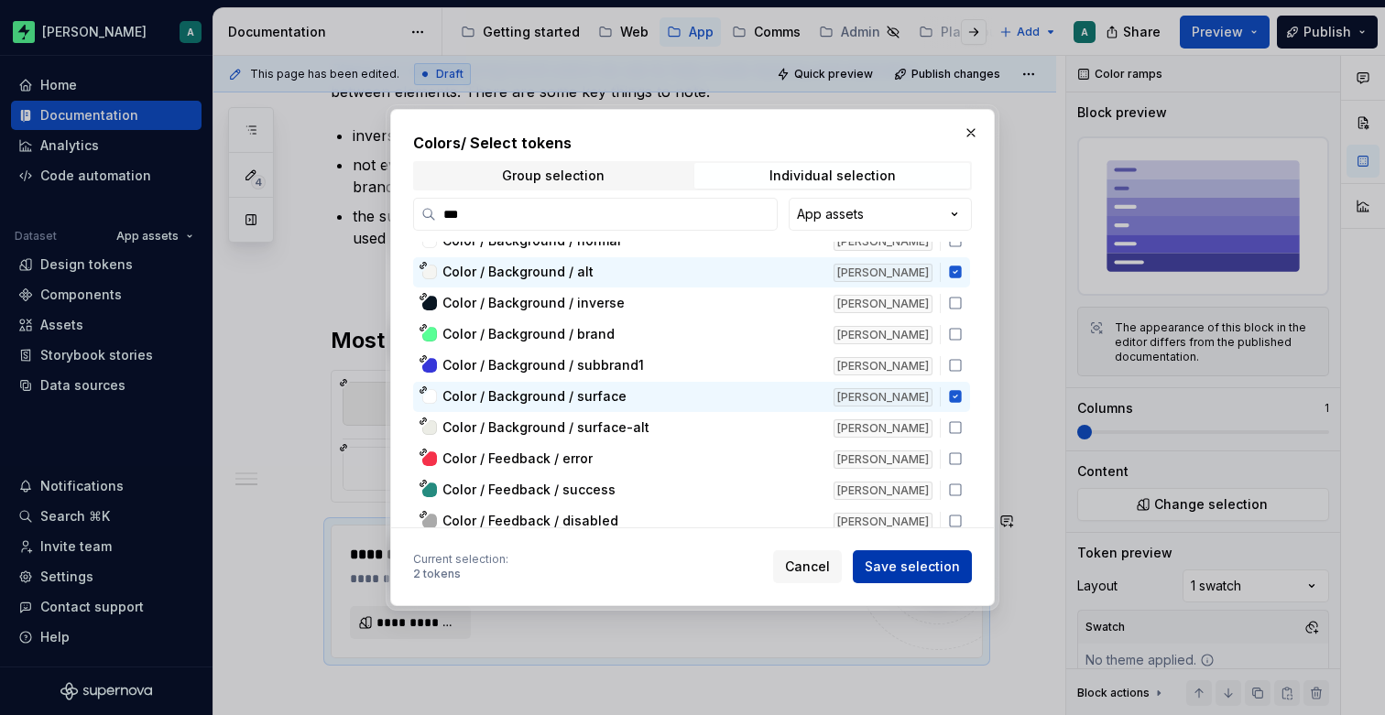
click at [948, 564] on span "Save selection" at bounding box center [912, 567] width 95 height 18
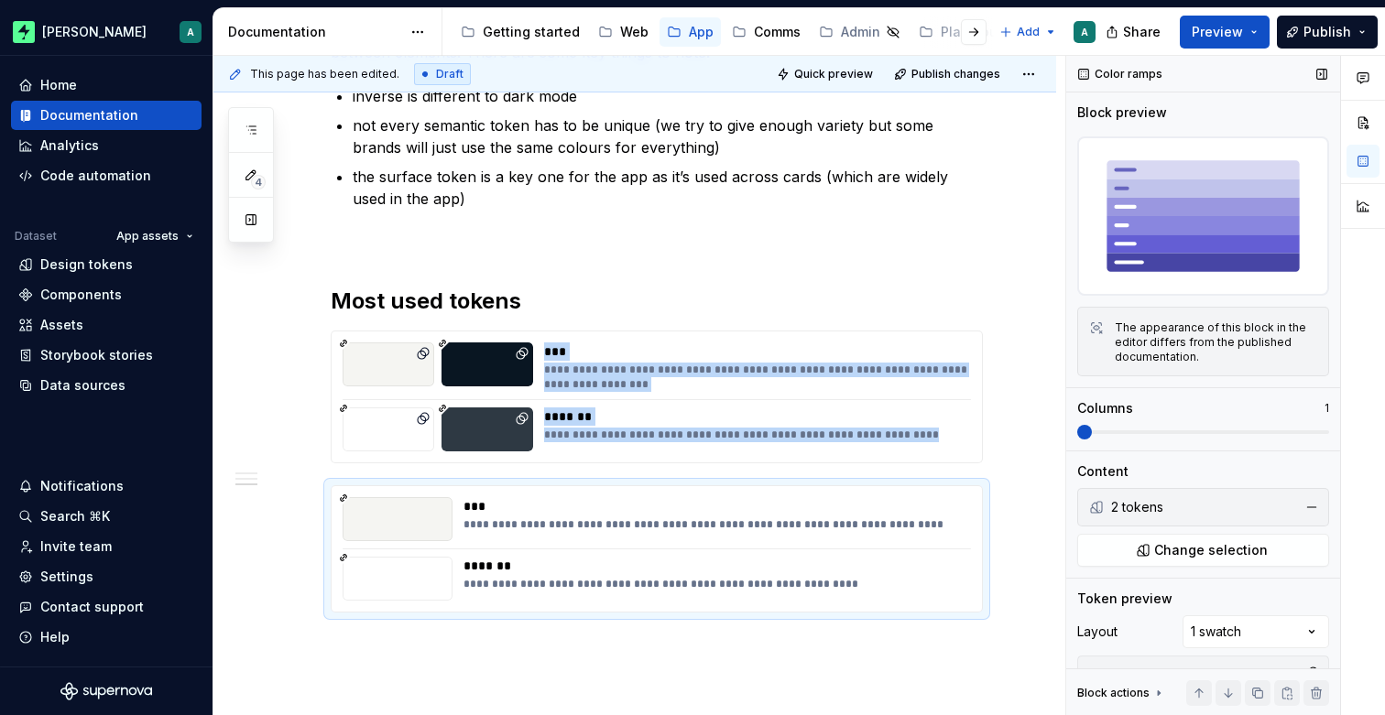
scroll to position [66, 0]
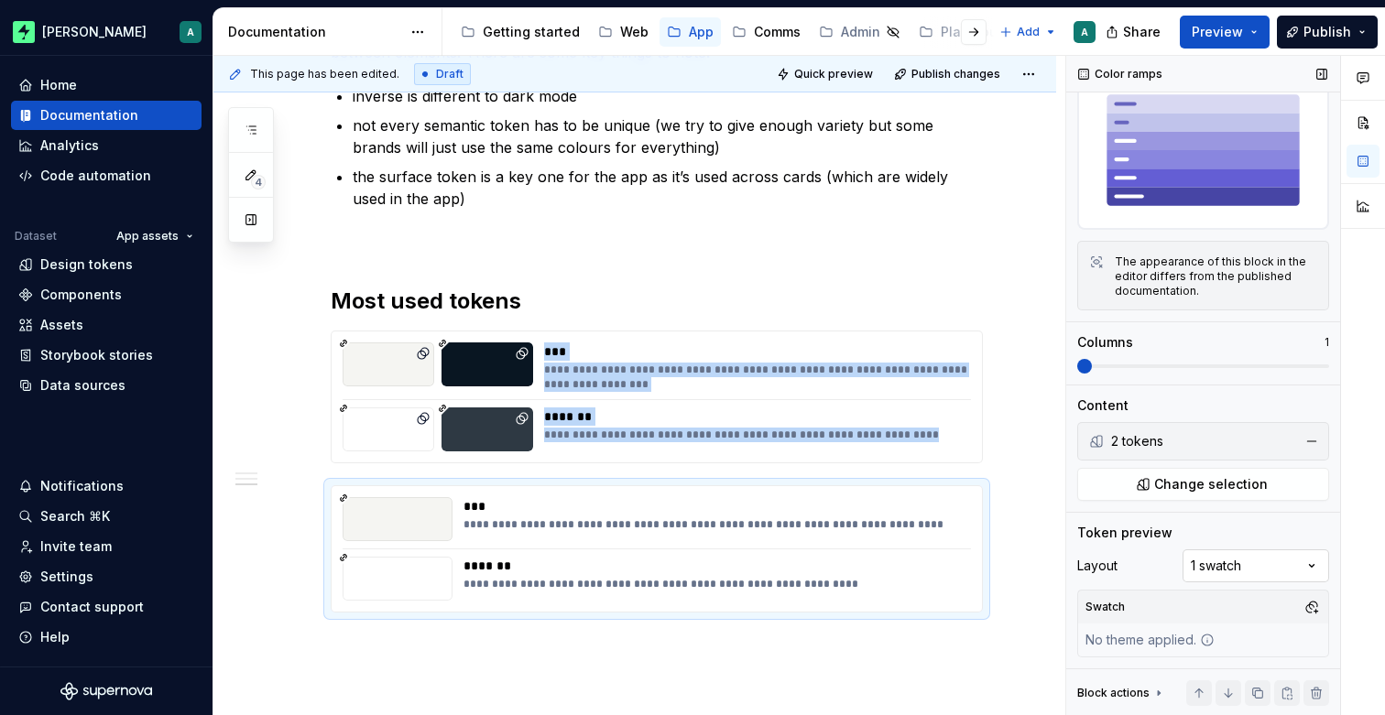
click at [1215, 556] on div "Comments Open comments No comments yet Select ‘Comment’ from the block context …" at bounding box center [1225, 386] width 319 height 660
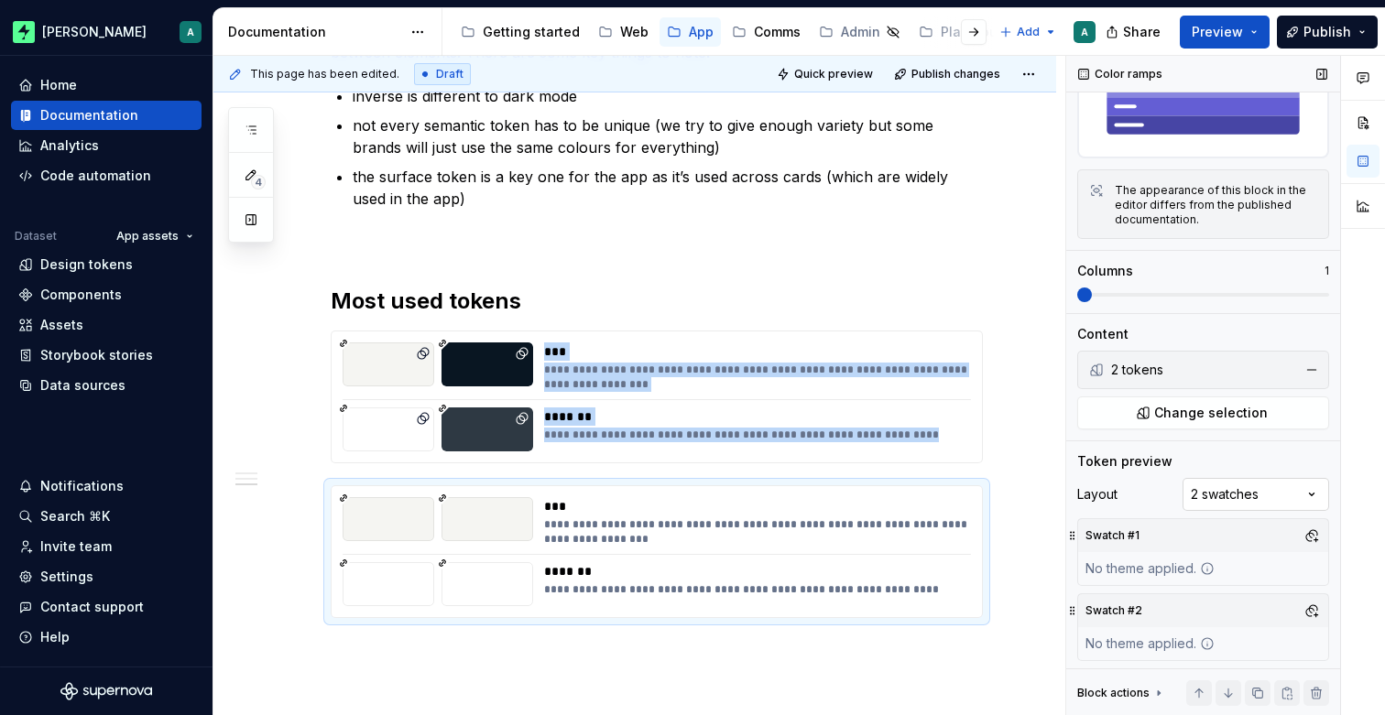
scroll to position [141, 0]
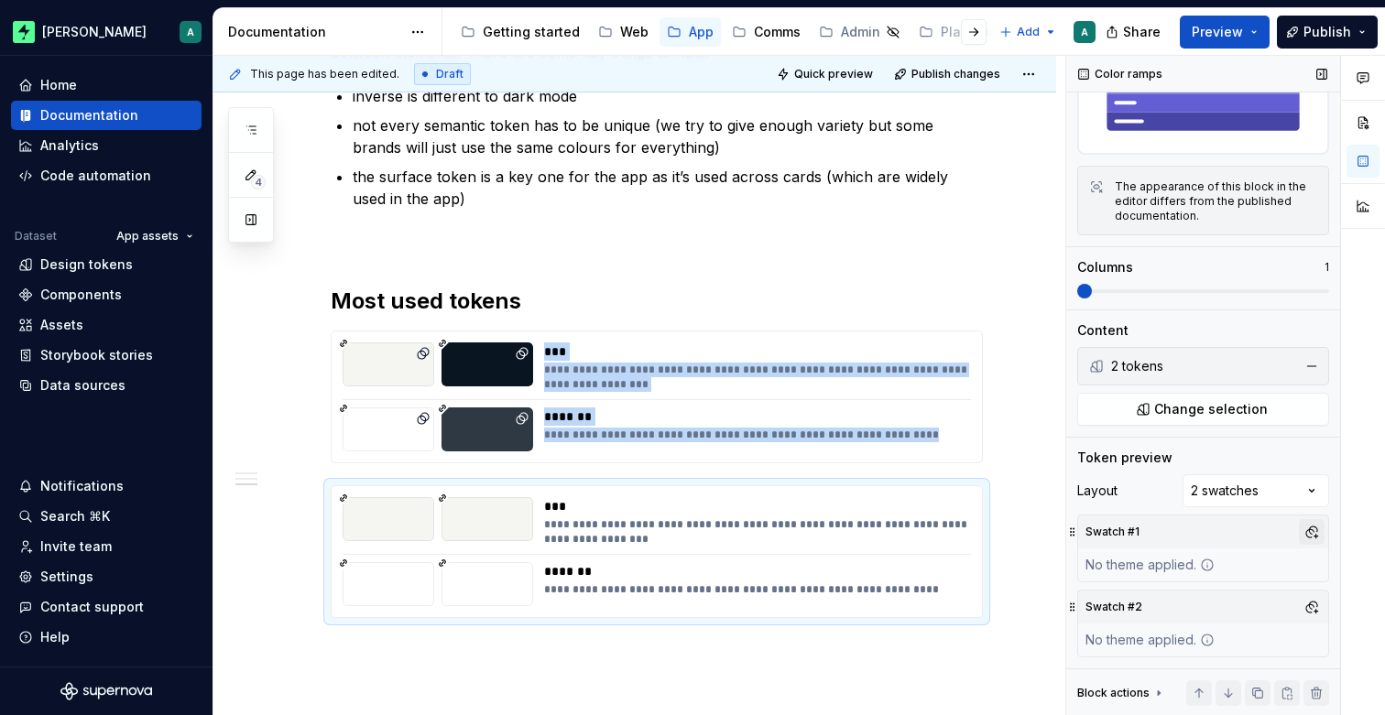
click at [1306, 532] on button "button" at bounding box center [1312, 532] width 26 height 26
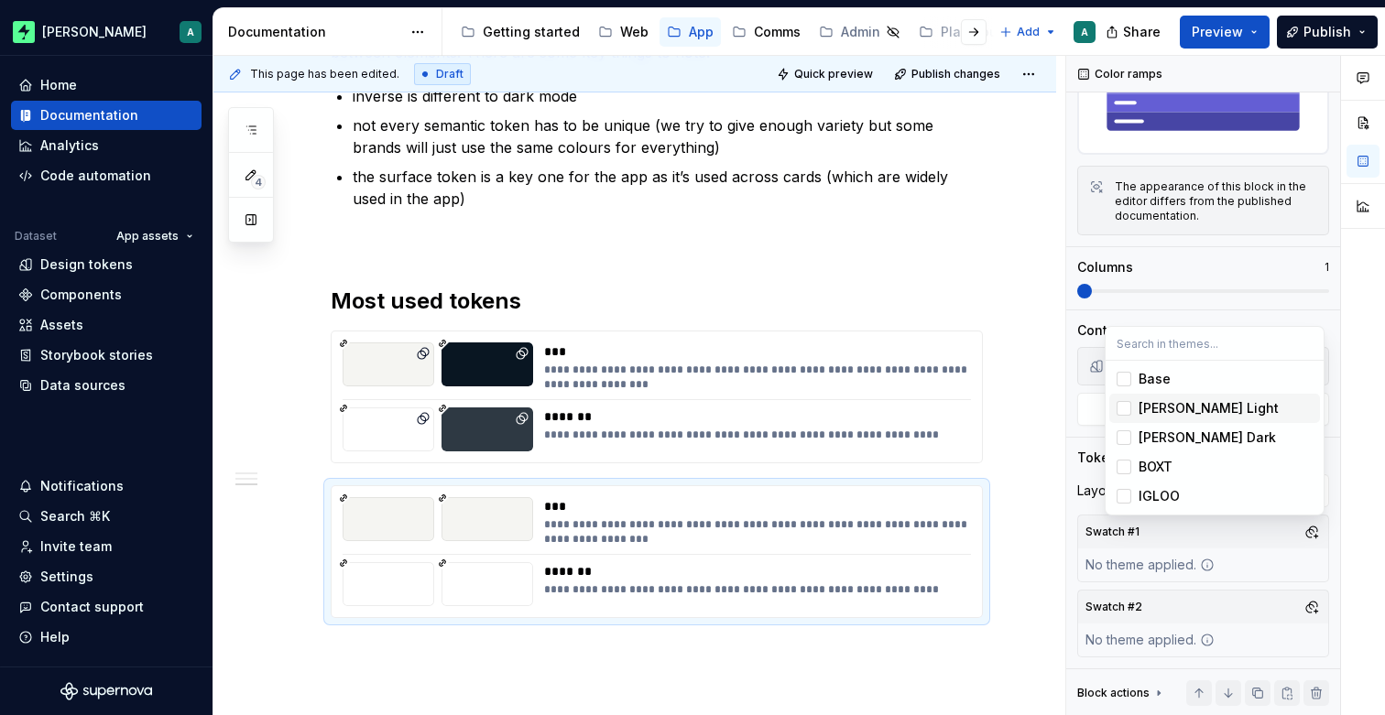
click at [1192, 410] on div "Zuno Light" at bounding box center [1208, 408] width 140 height 18
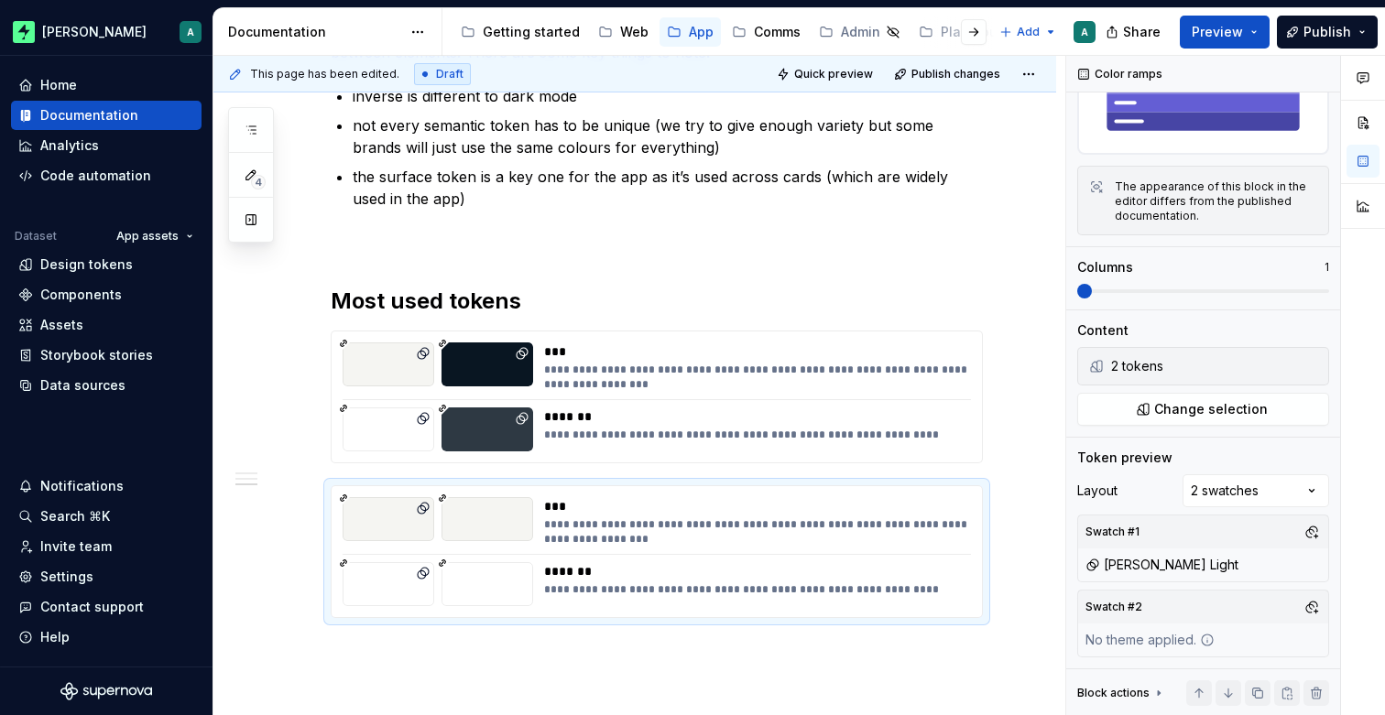
click at [1311, 610] on div "Comments Open comments No comments yet Select ‘Comment’ from the block context …" at bounding box center [1225, 386] width 319 height 660
click at [1311, 610] on button "button" at bounding box center [1312, 607] width 26 height 26
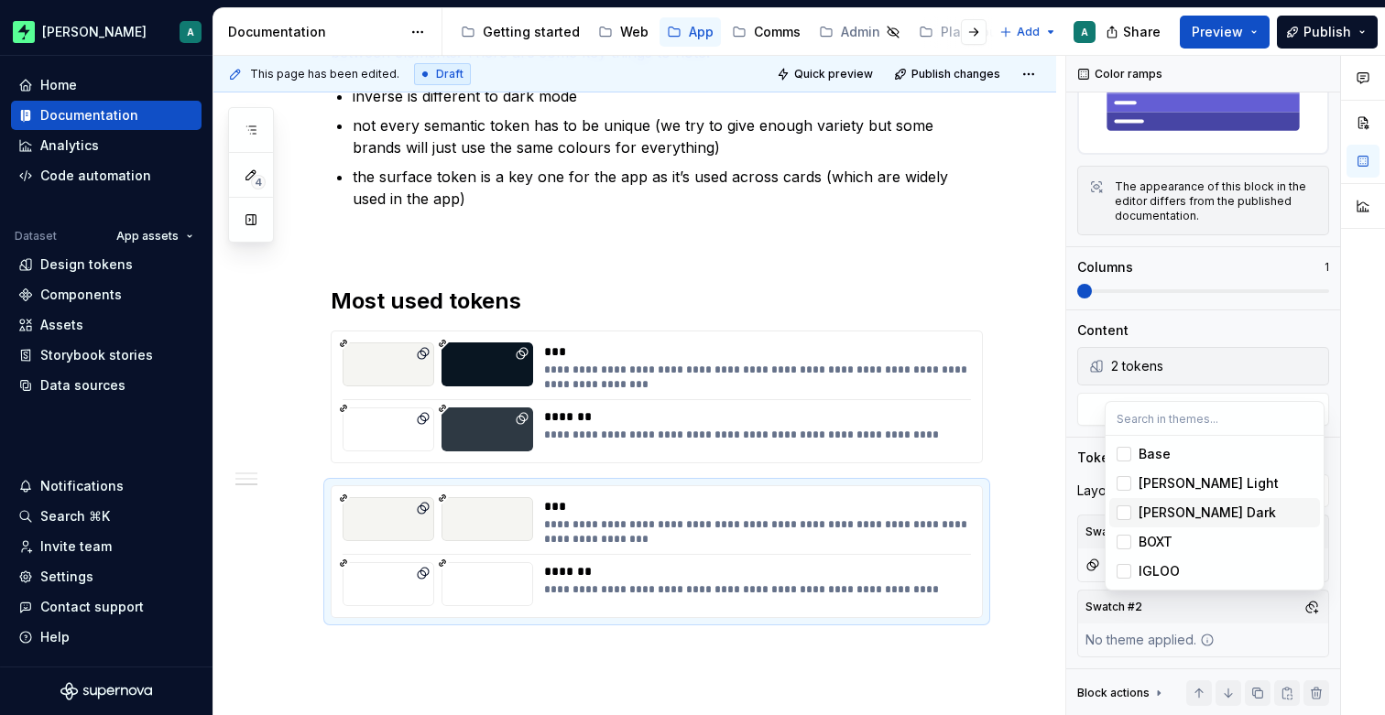
click at [1221, 508] on div "Zuno Dark" at bounding box center [1225, 513] width 174 height 18
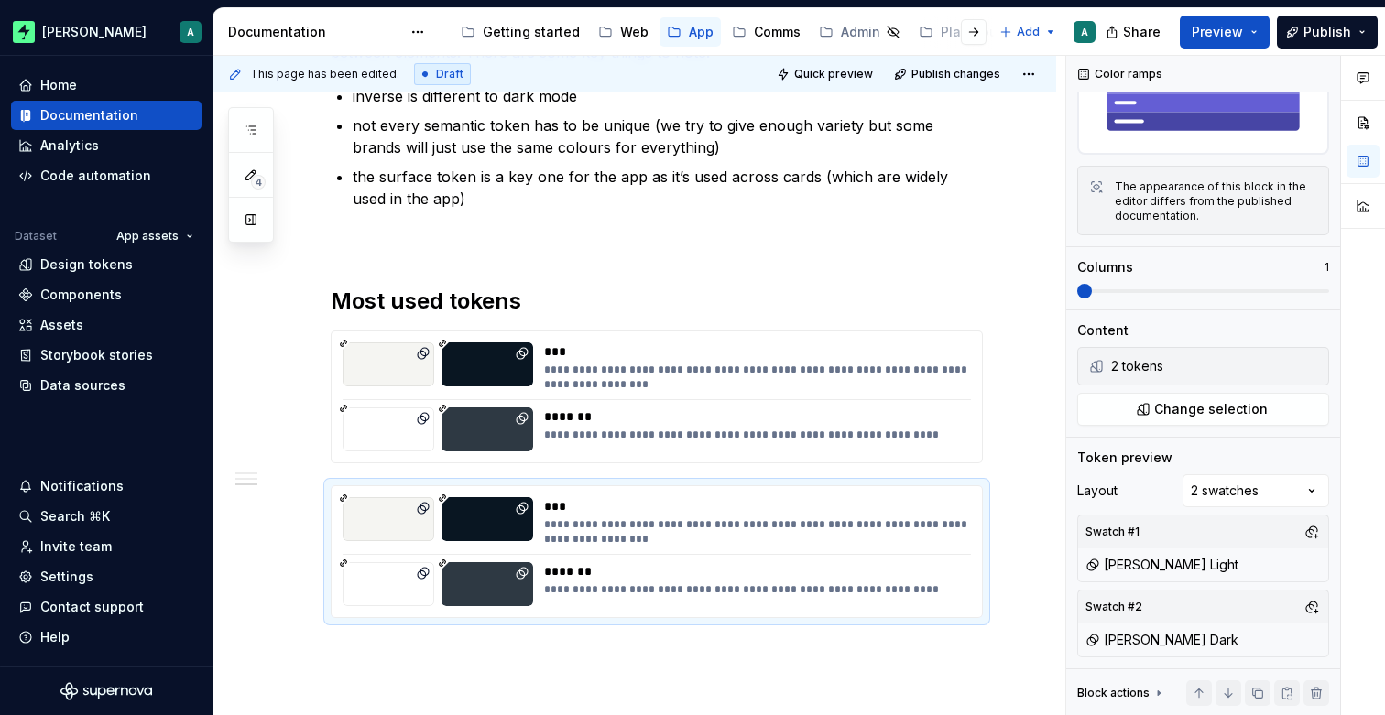
click at [1014, 333] on html "Zuno A Home Documentation Analytics Code automation Dataset App assets Design t…" at bounding box center [692, 357] width 1385 height 715
click at [1249, 32] on button "Preview" at bounding box center [1225, 32] width 90 height 33
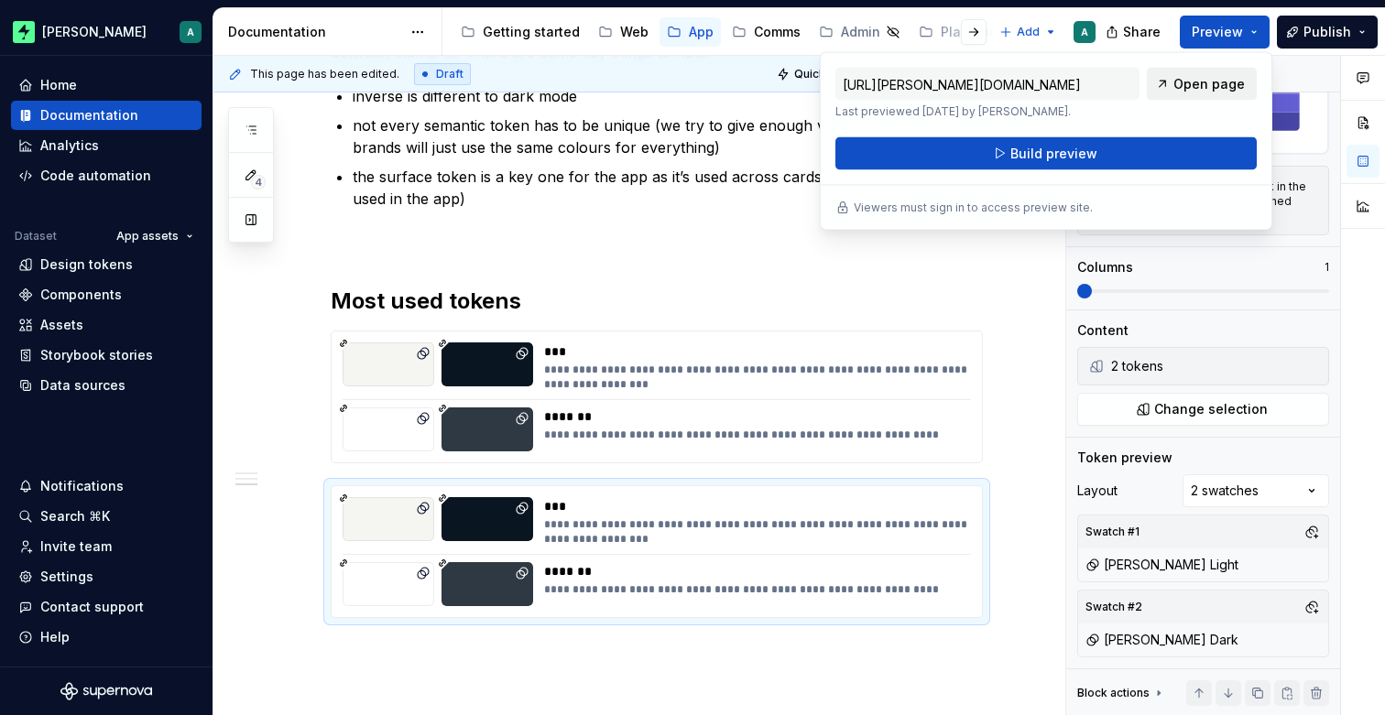
click at [1192, 87] on span "Open page" at bounding box center [1208, 84] width 71 height 18
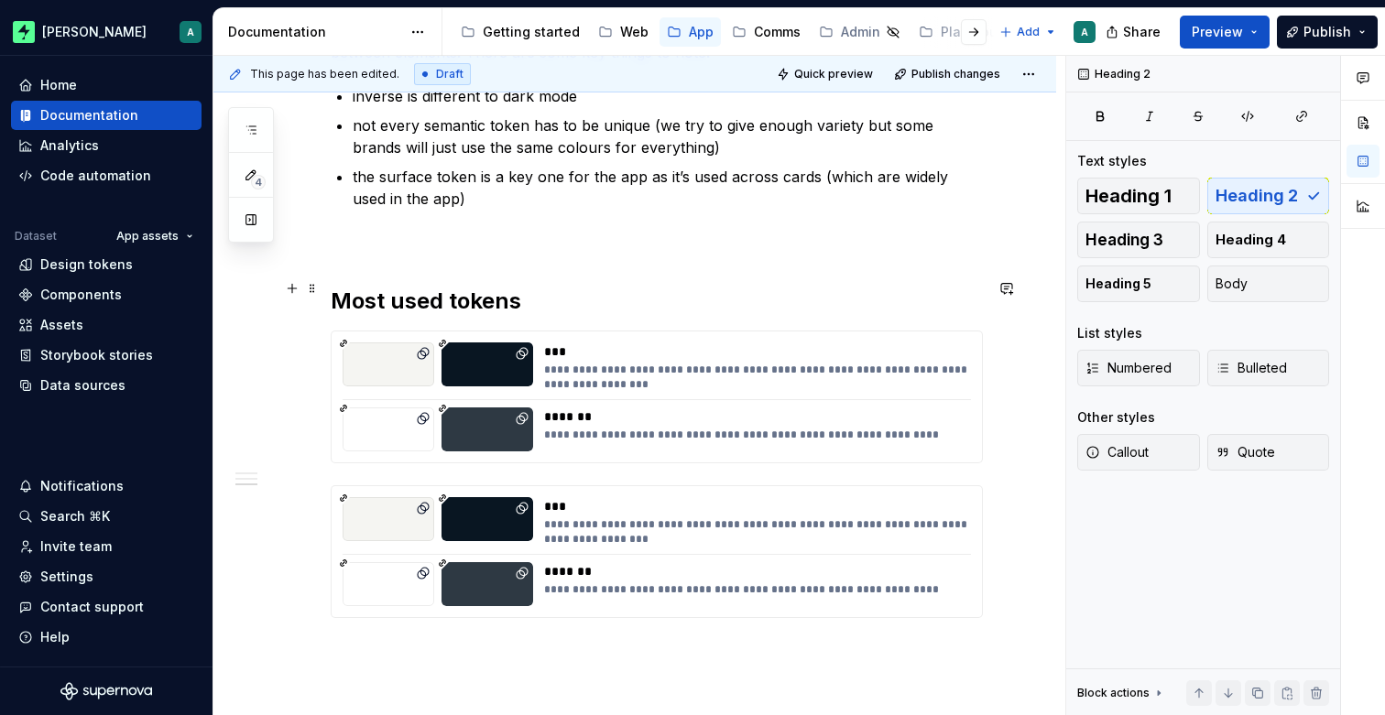
click at [895, 287] on h2 "Most used tokens" at bounding box center [657, 301] width 652 height 29
click at [1203, 41] on button "Preview" at bounding box center [1225, 32] width 90 height 33
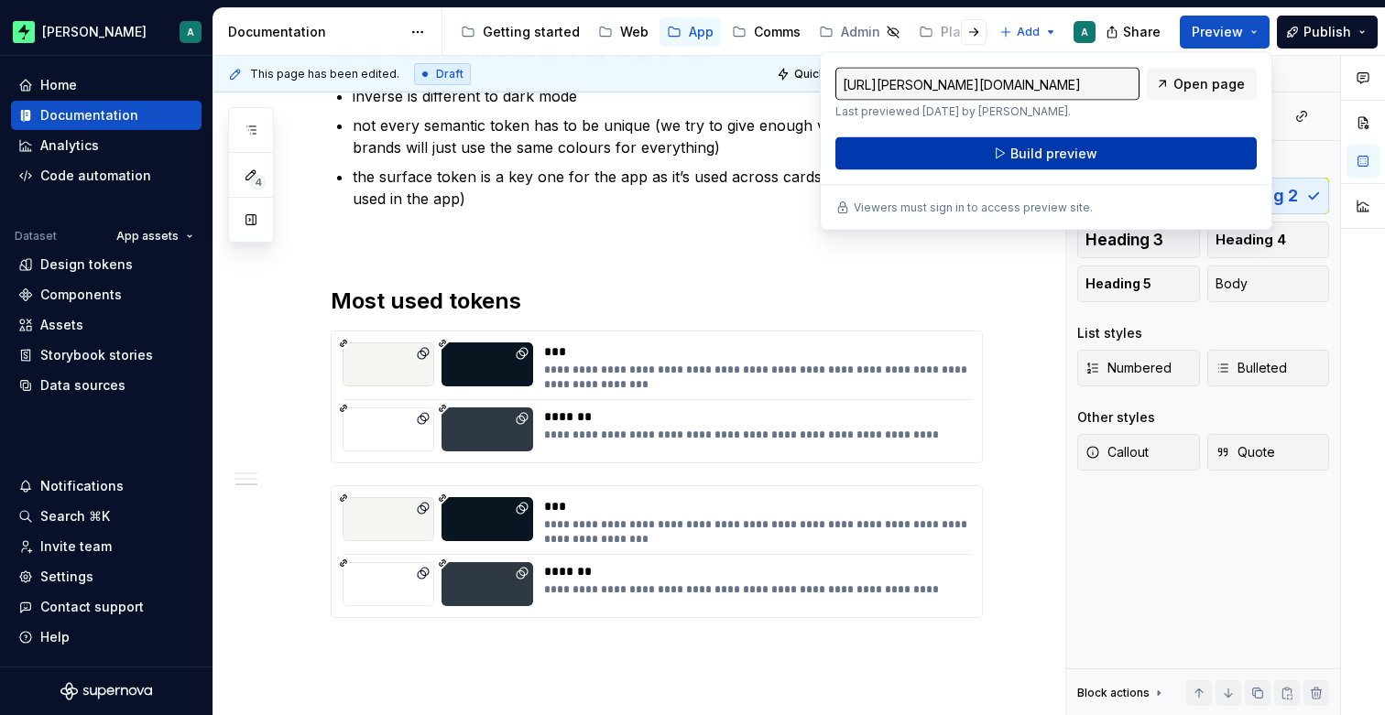
click at [1147, 159] on button "Build preview" at bounding box center [1045, 153] width 421 height 33
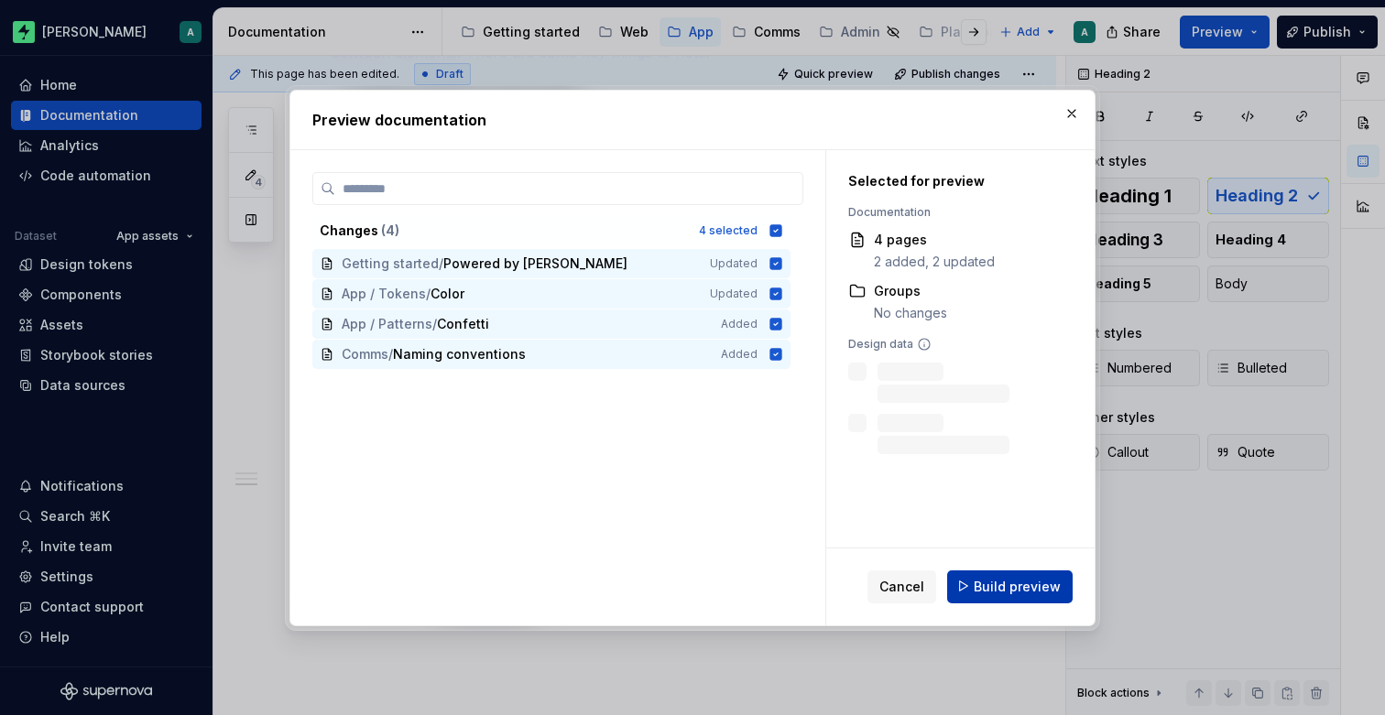
click at [1012, 587] on span "Build preview" at bounding box center [1017, 586] width 87 height 18
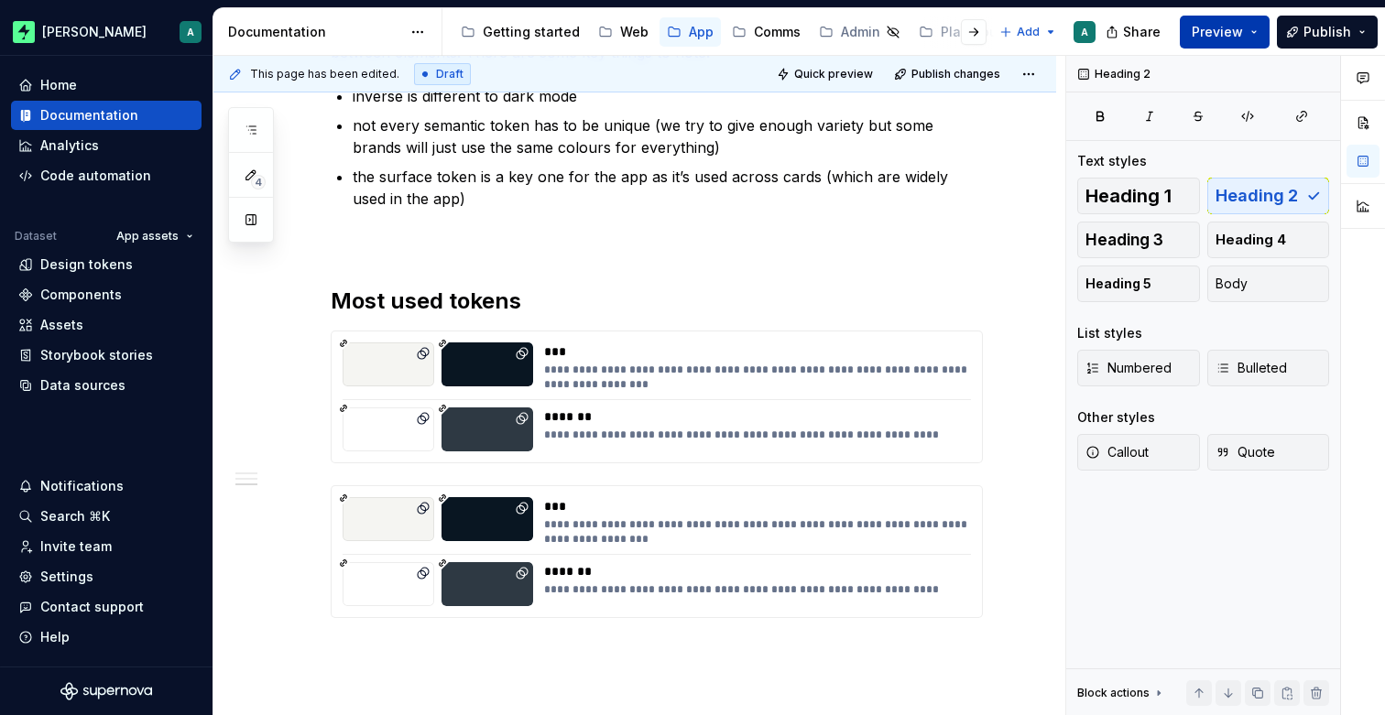
click at [1243, 34] on span "Preview" at bounding box center [1217, 32] width 51 height 18
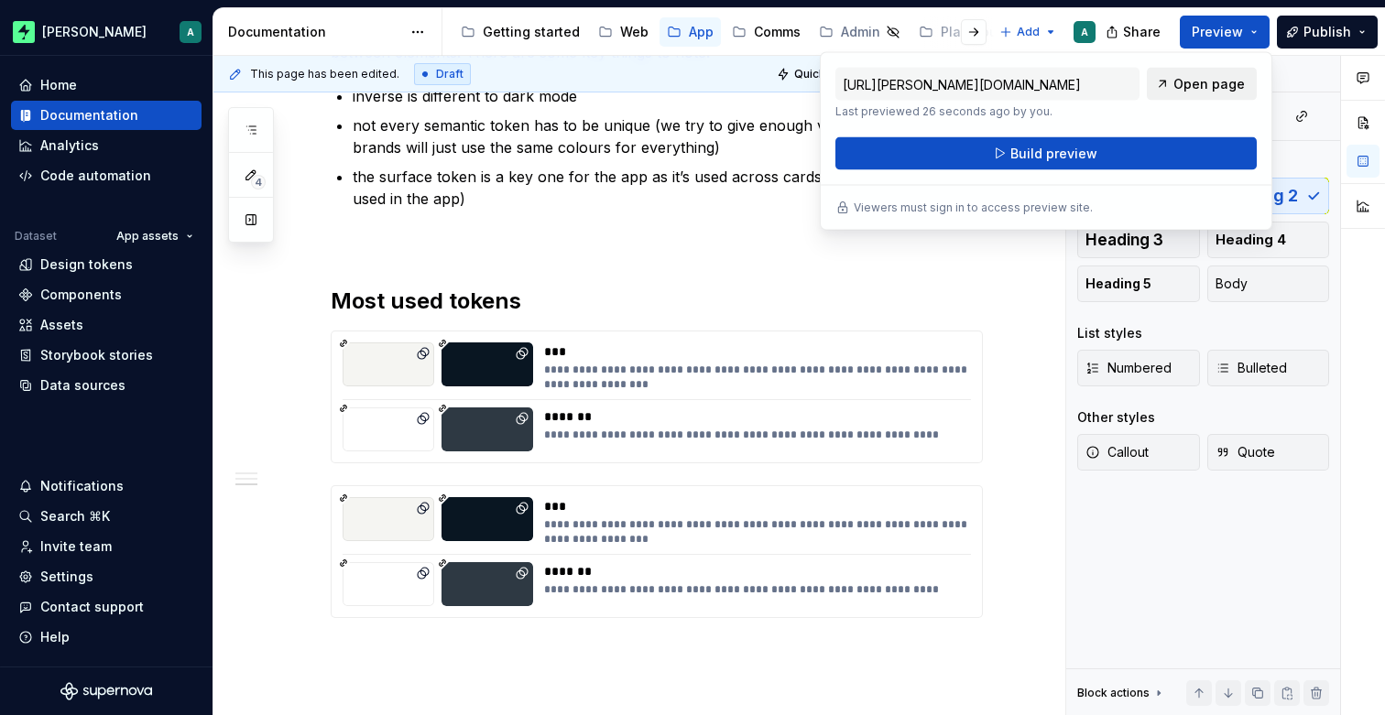
click at [1219, 83] on span "Open page" at bounding box center [1208, 84] width 71 height 18
click at [1313, 27] on span "Publish" at bounding box center [1327, 32] width 48 height 18
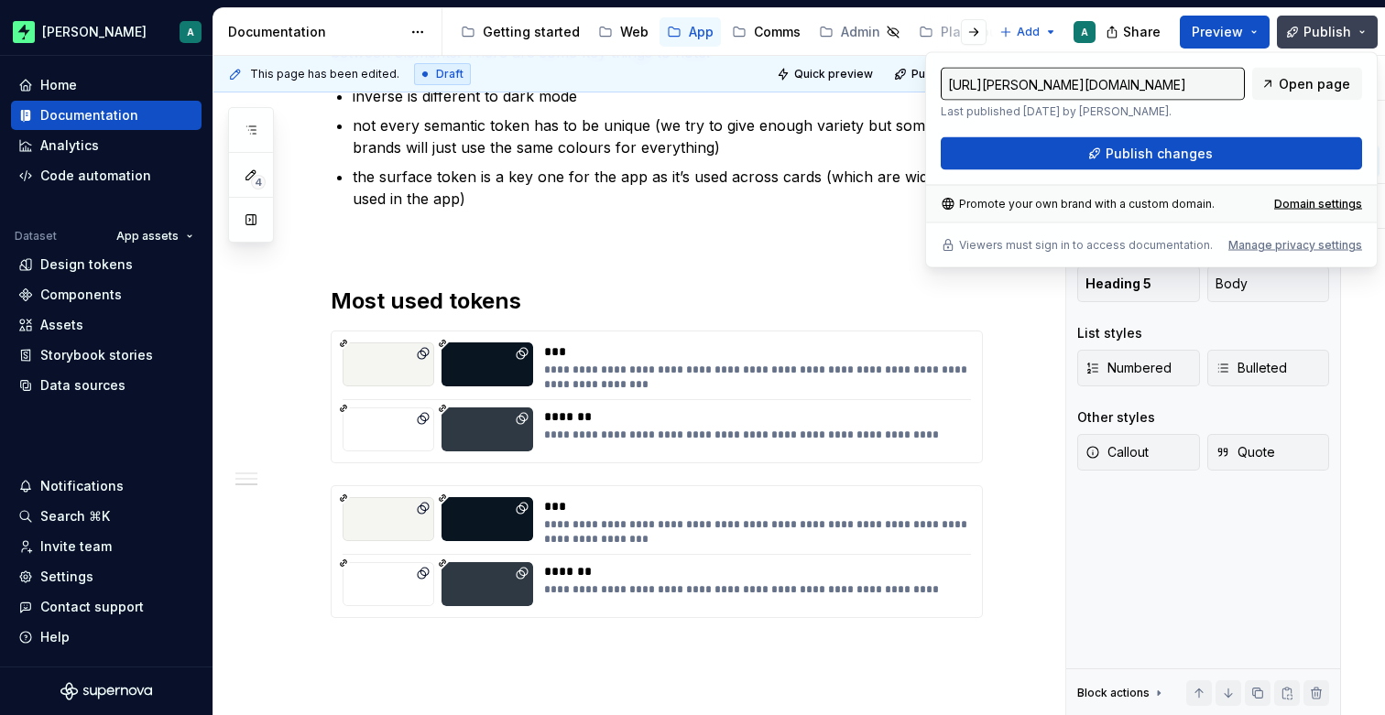
click at [1305, 35] on span "Publish" at bounding box center [1327, 32] width 48 height 18
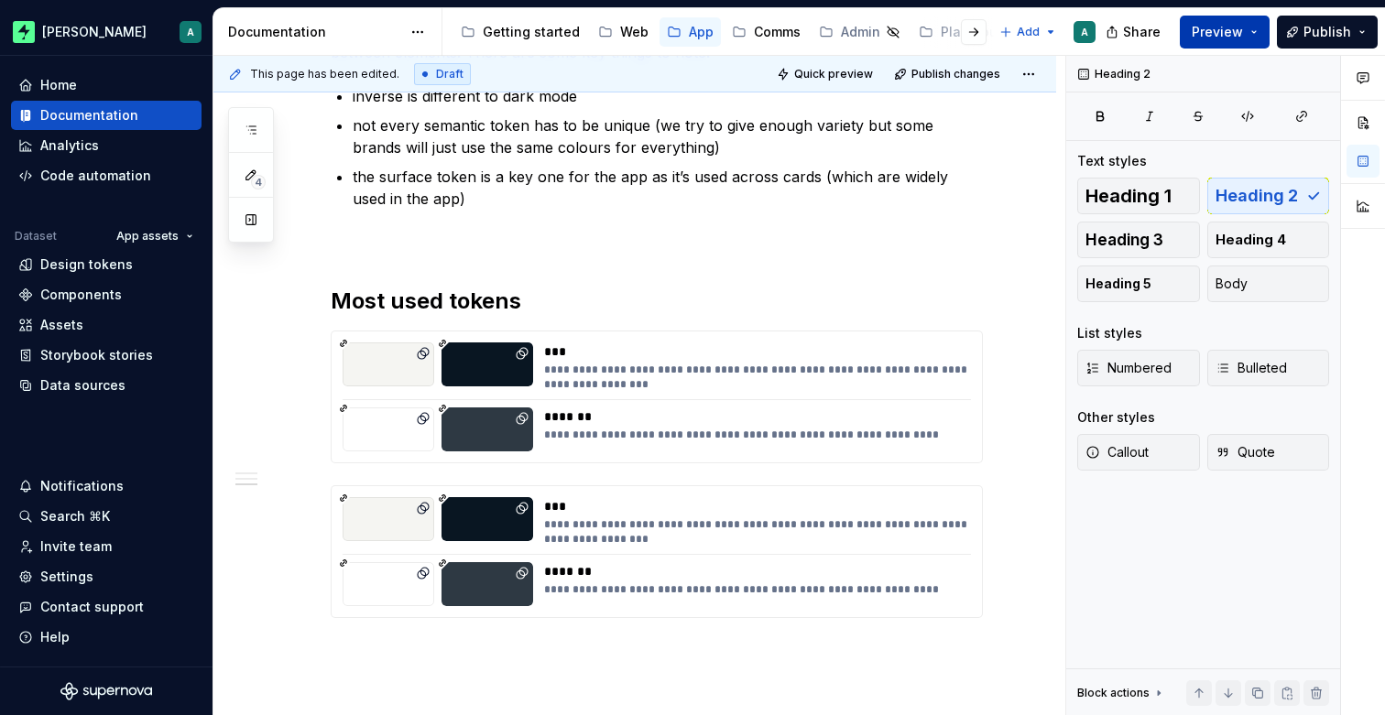
click at [1242, 28] on span "Preview" at bounding box center [1217, 32] width 51 height 18
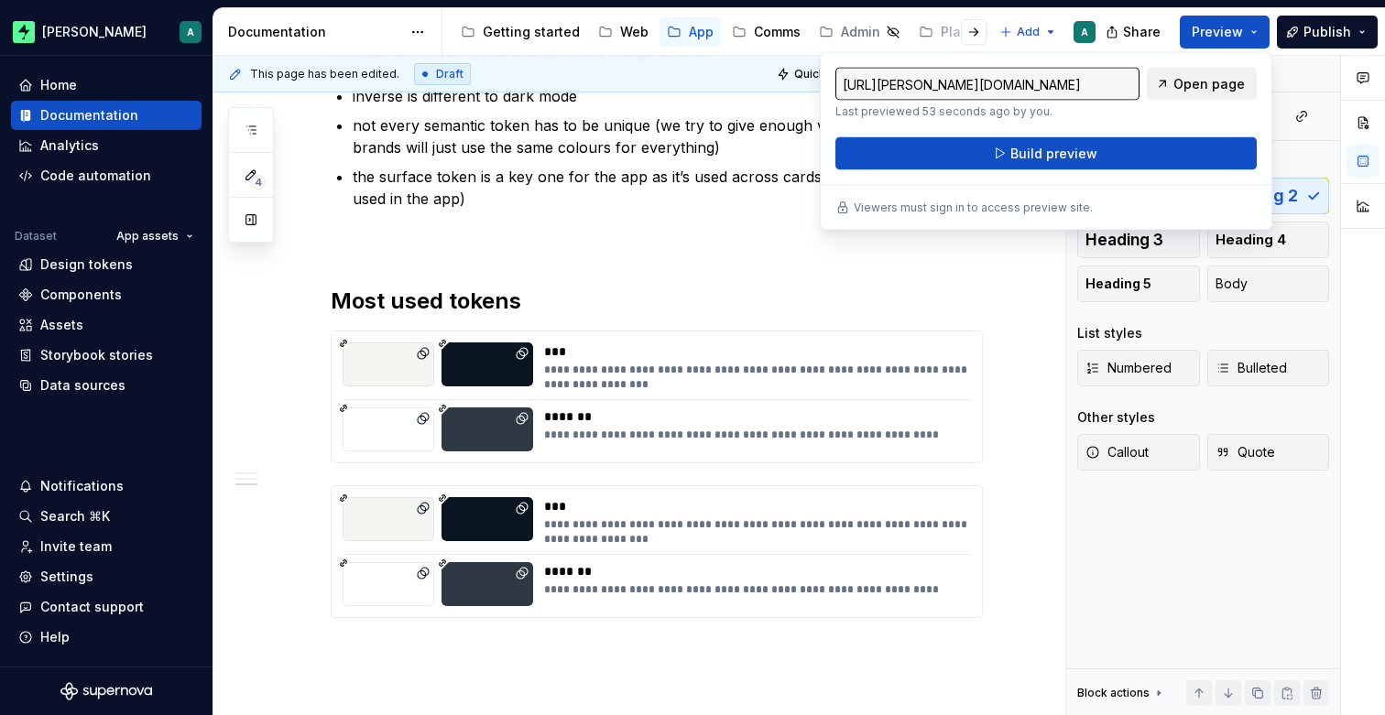
click at [1198, 86] on span "Open page" at bounding box center [1208, 84] width 71 height 18
click at [1205, 76] on span "Open page" at bounding box center [1208, 84] width 71 height 18
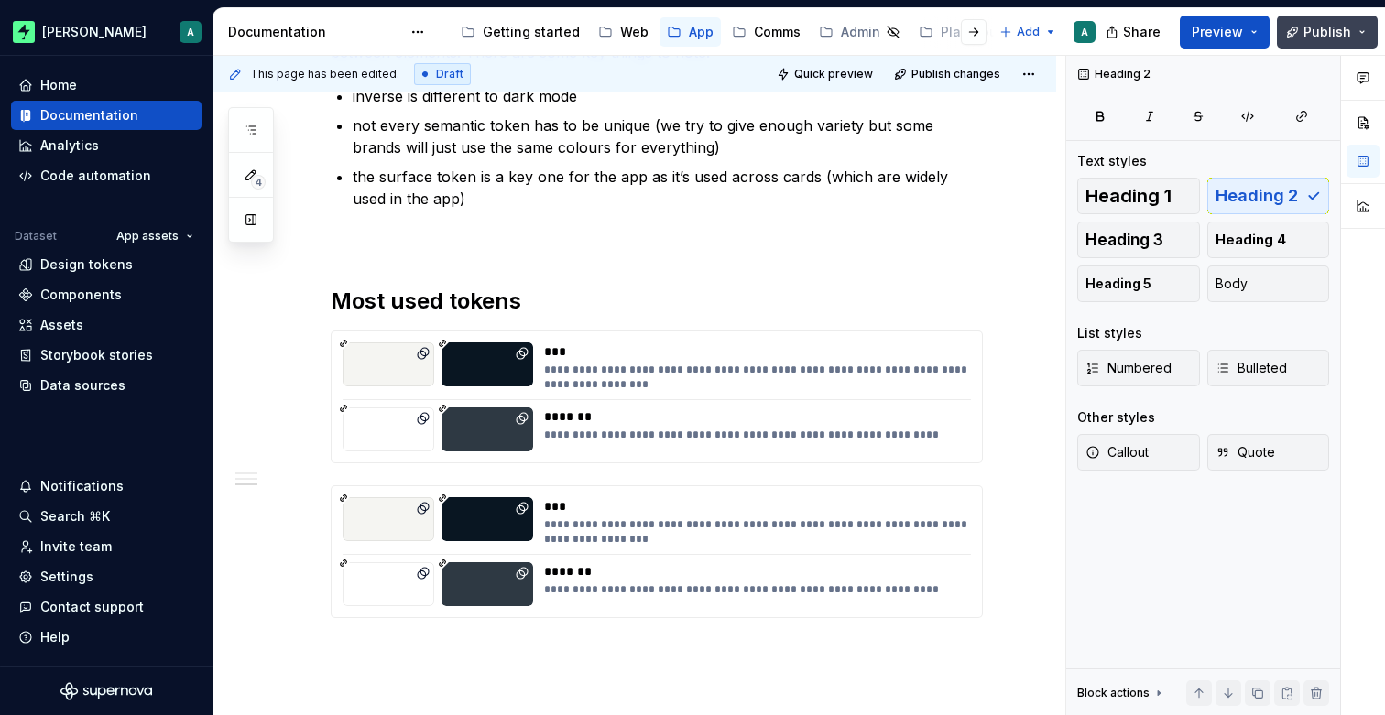
click at [1307, 34] on span "Publish" at bounding box center [1327, 32] width 48 height 18
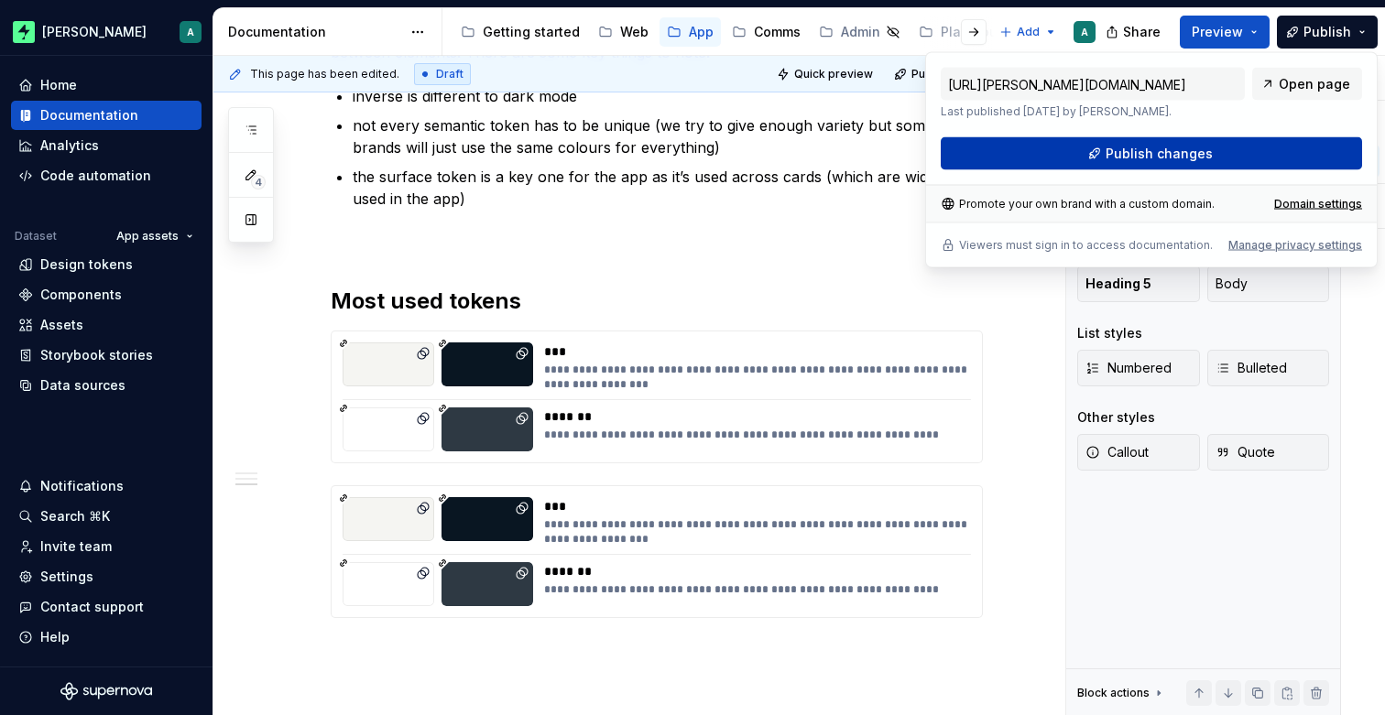
click at [1202, 154] on span "Publish changes" at bounding box center [1158, 154] width 107 height 18
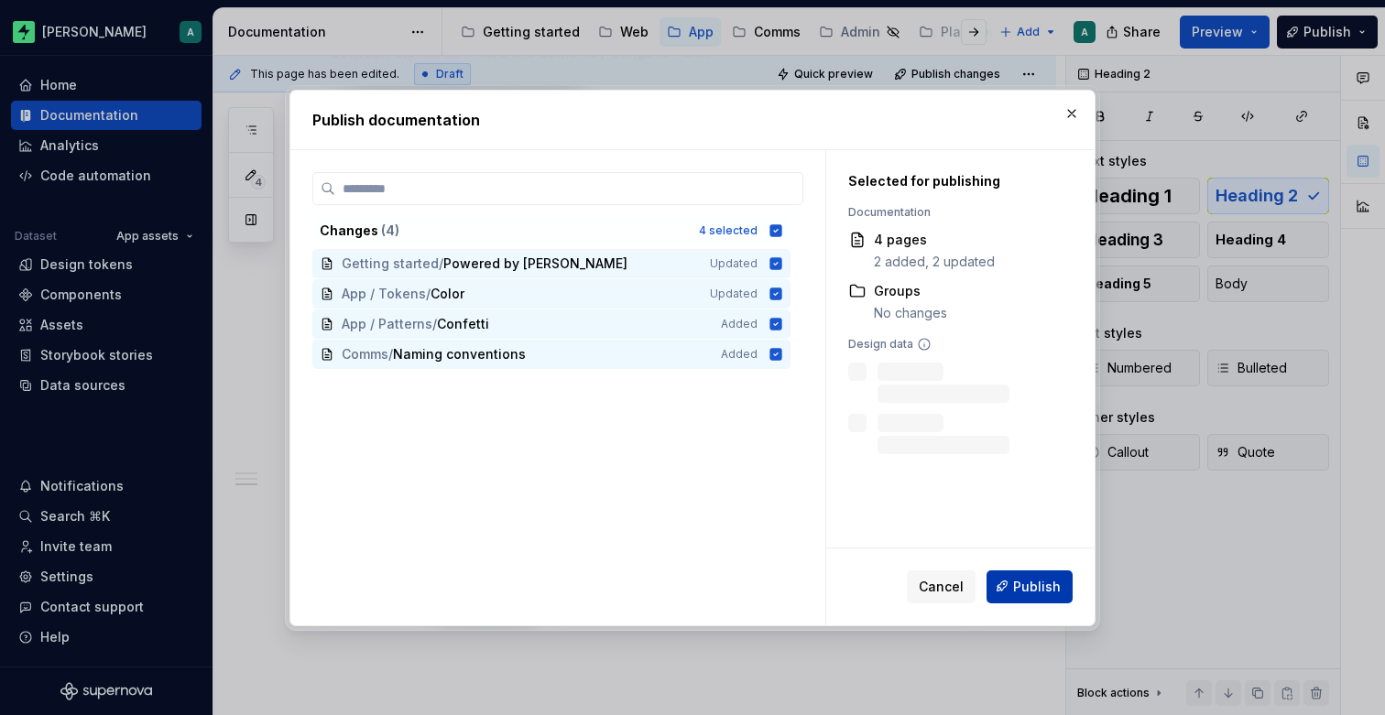
click at [1007, 583] on button "Publish" at bounding box center [1029, 586] width 86 height 33
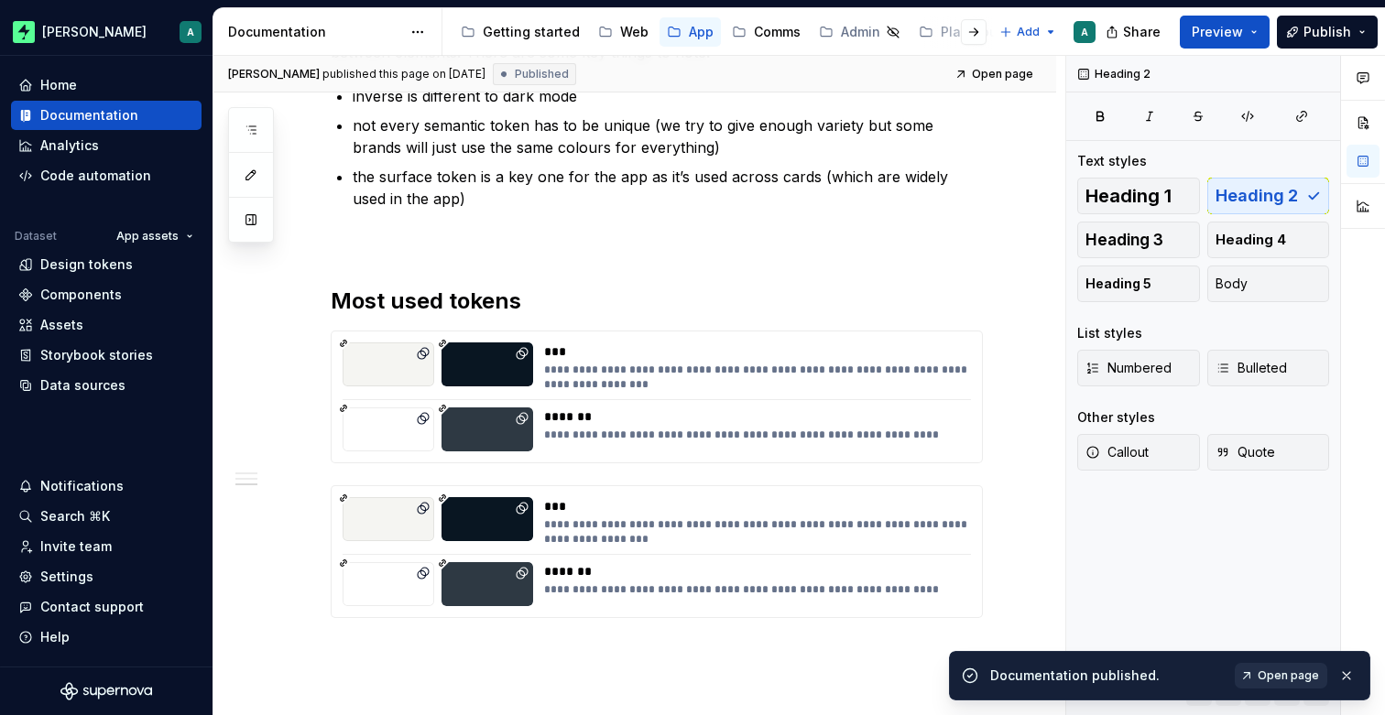
click at [1267, 675] on span "Open page" at bounding box center [1288, 676] width 61 height 15
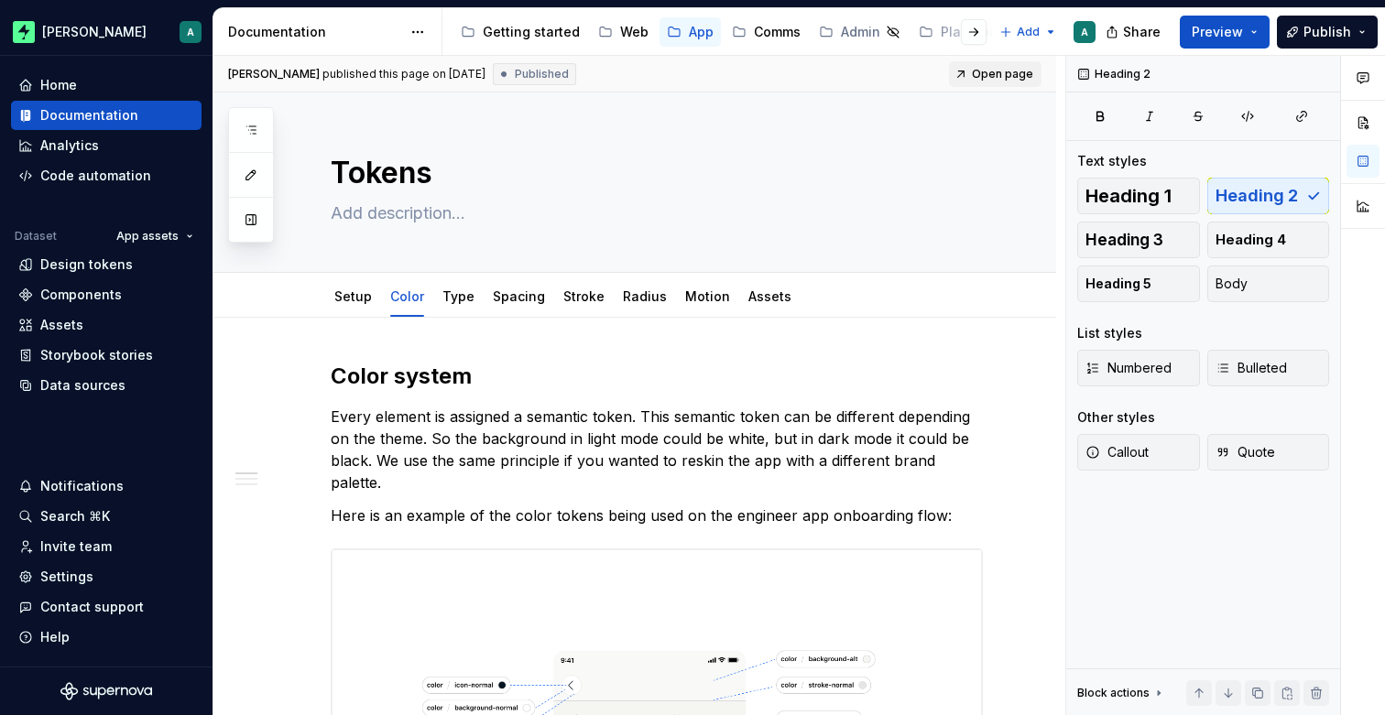
click at [989, 73] on span "Open page" at bounding box center [1002, 74] width 61 height 15
click at [1212, 39] on span "Preview" at bounding box center [1217, 32] width 51 height 18
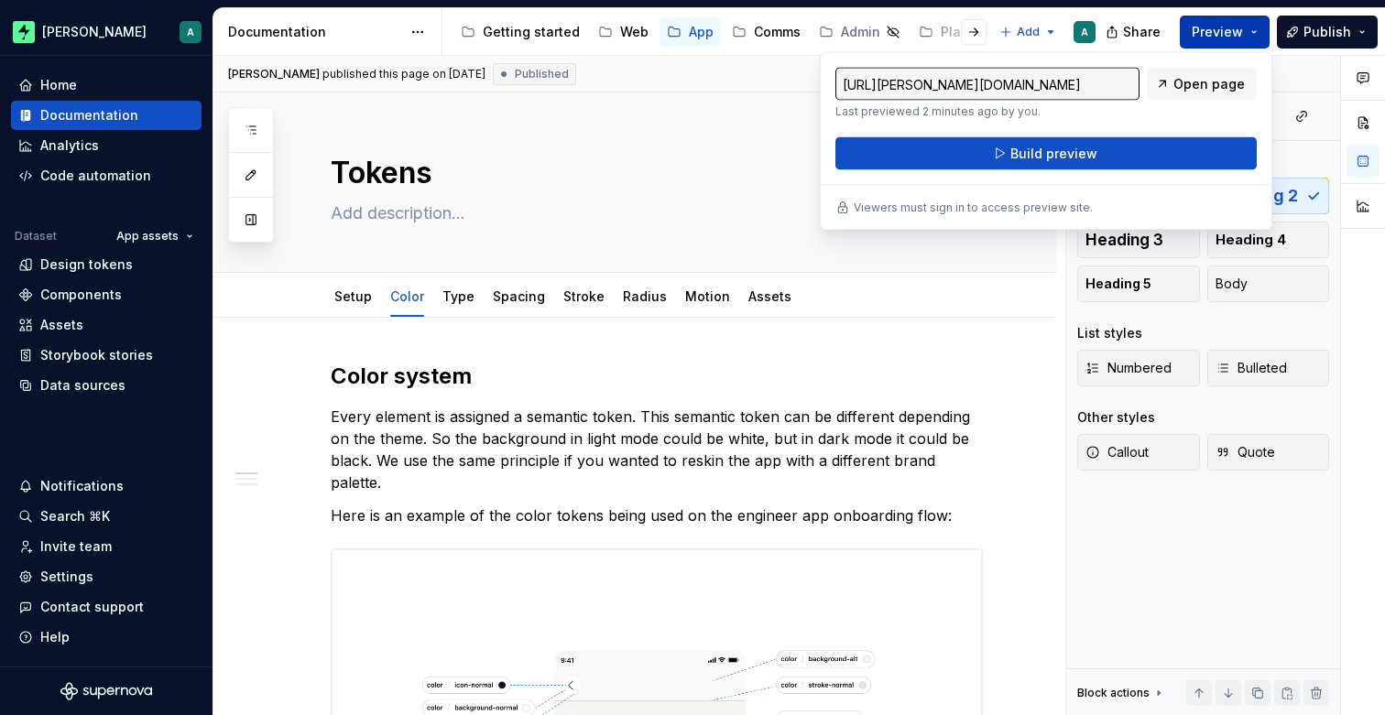
click at [1223, 25] on span "Preview" at bounding box center [1217, 32] width 51 height 18
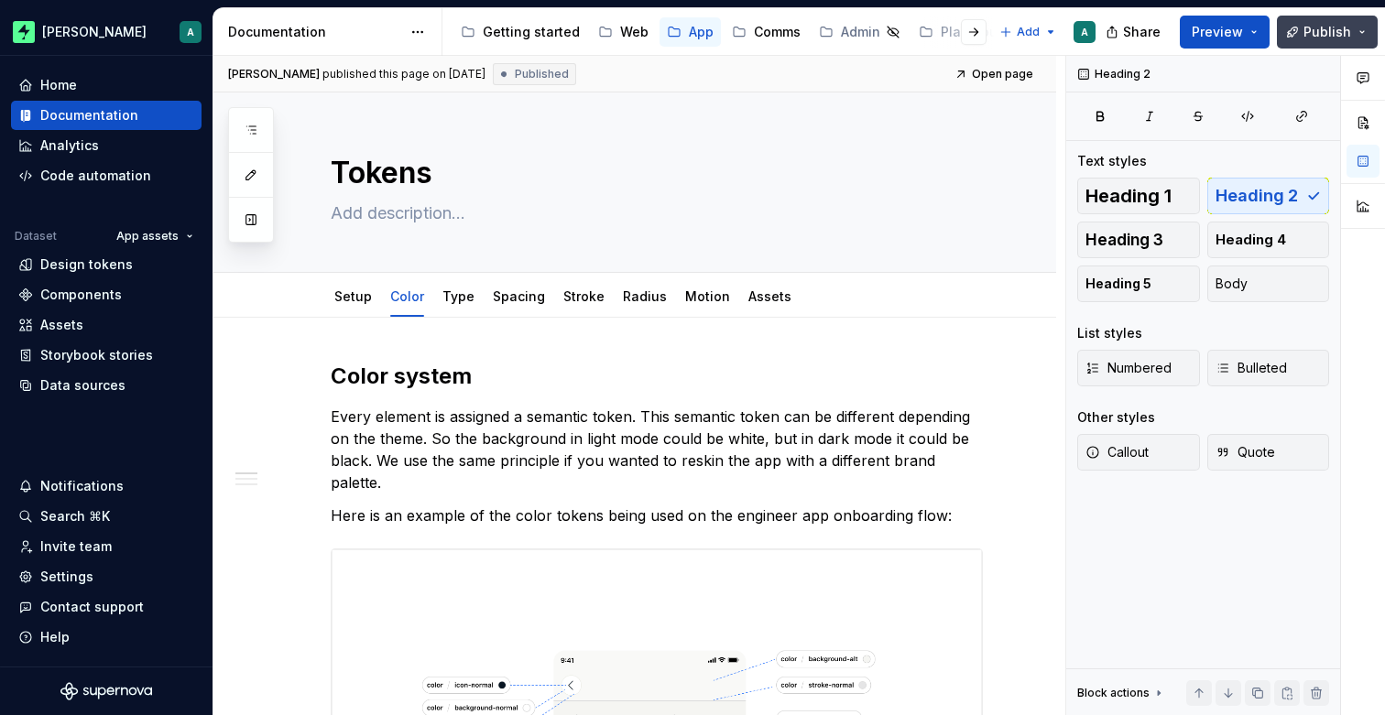
click at [1324, 26] on span "Publish" at bounding box center [1327, 32] width 48 height 18
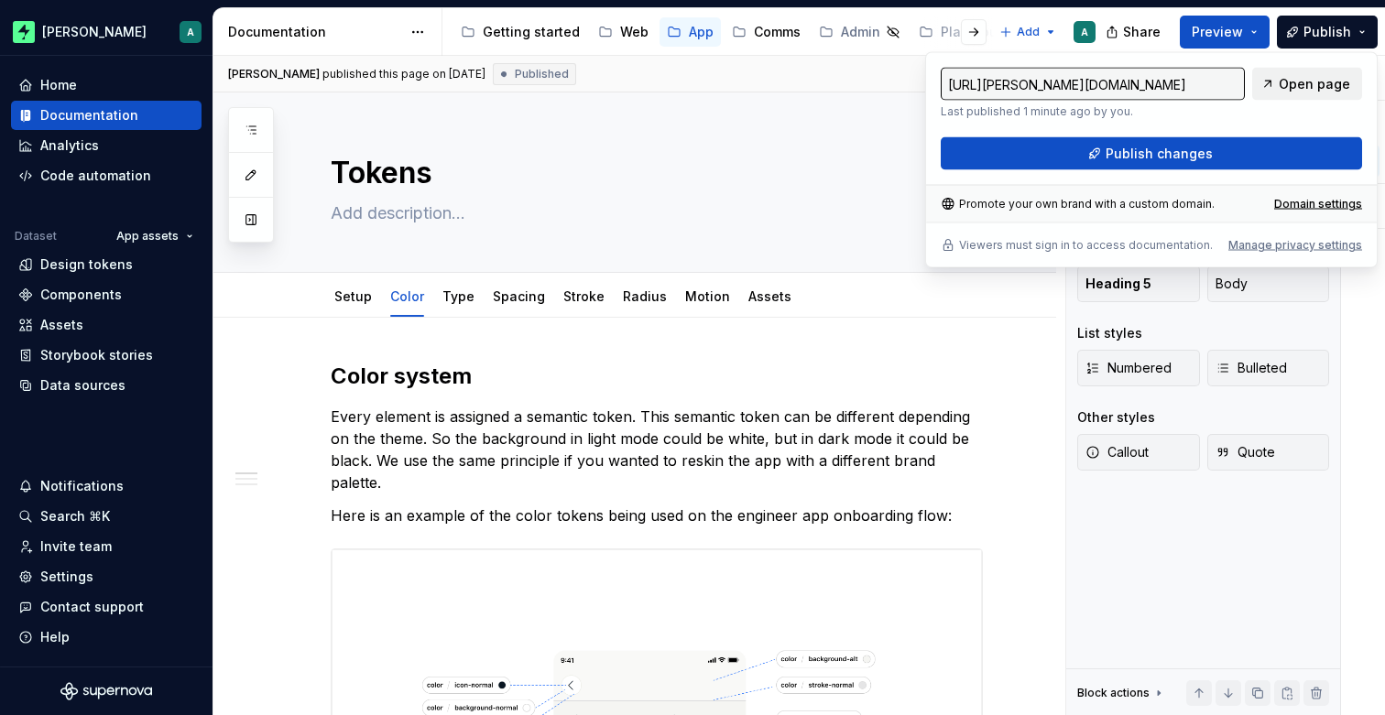
click at [1302, 89] on span "Open page" at bounding box center [1314, 84] width 71 height 18
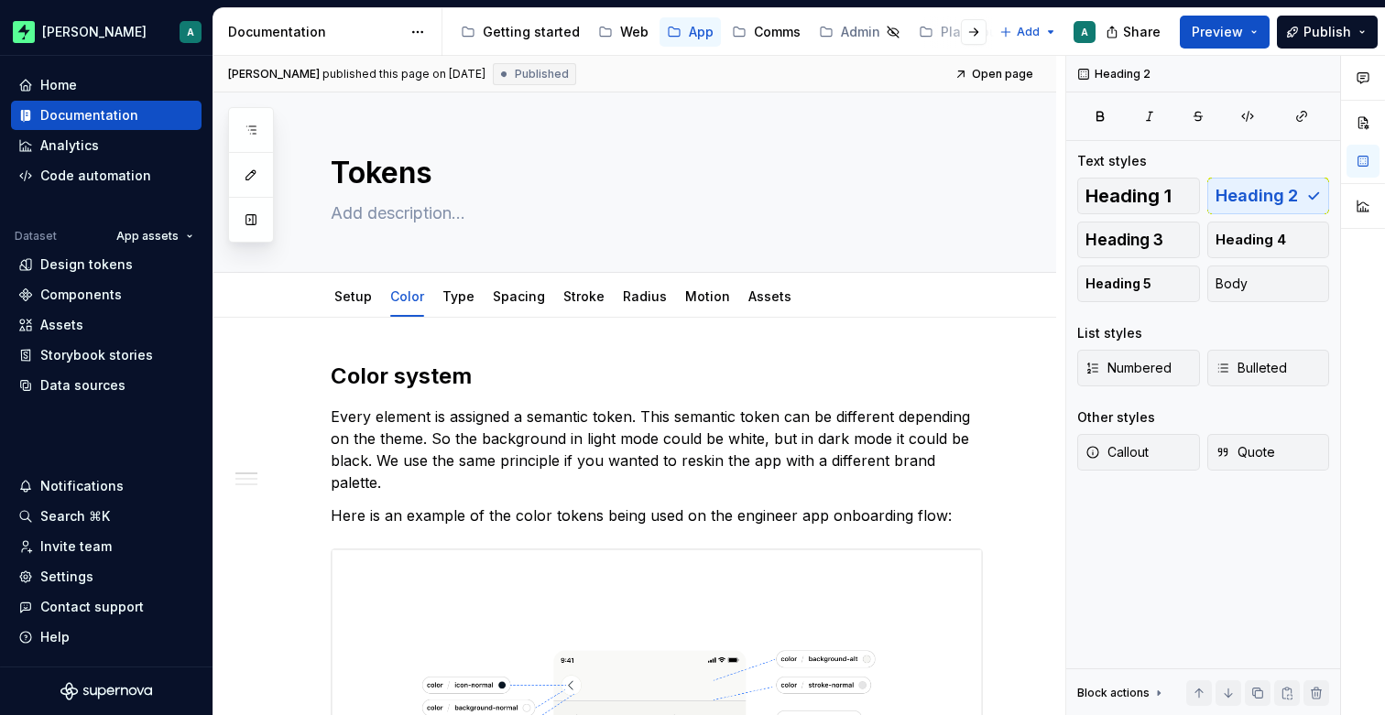
click at [1077, 27] on div "A" at bounding box center [1084, 32] width 22 height 22
click at [1085, 34] on div "A" at bounding box center [1084, 32] width 7 height 15
click at [1080, 25] on div "A" at bounding box center [1084, 32] width 22 height 22
click at [1202, 37] on span "Preview" at bounding box center [1217, 32] width 51 height 18
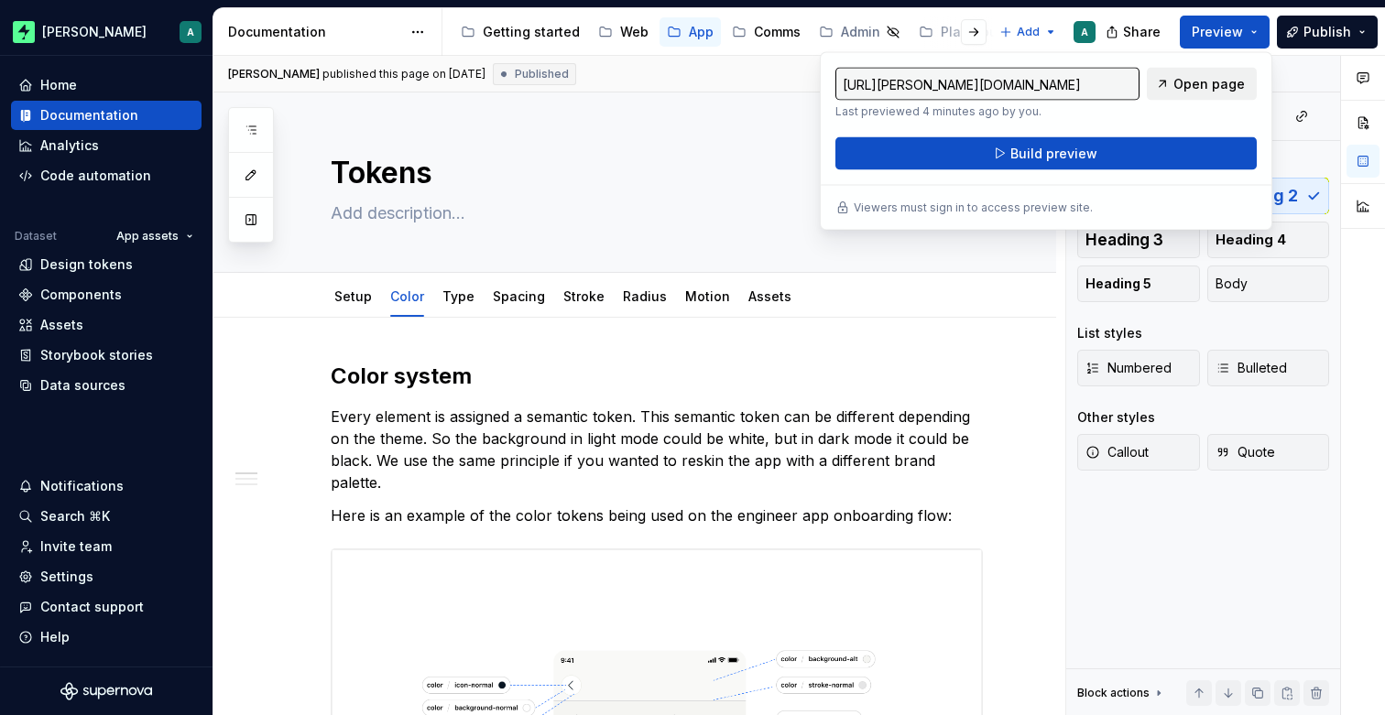
click at [1190, 77] on span "Open page" at bounding box center [1208, 84] width 71 height 18
type textarea "*"
click at [1248, 36] on button "Preview" at bounding box center [1225, 32] width 90 height 33
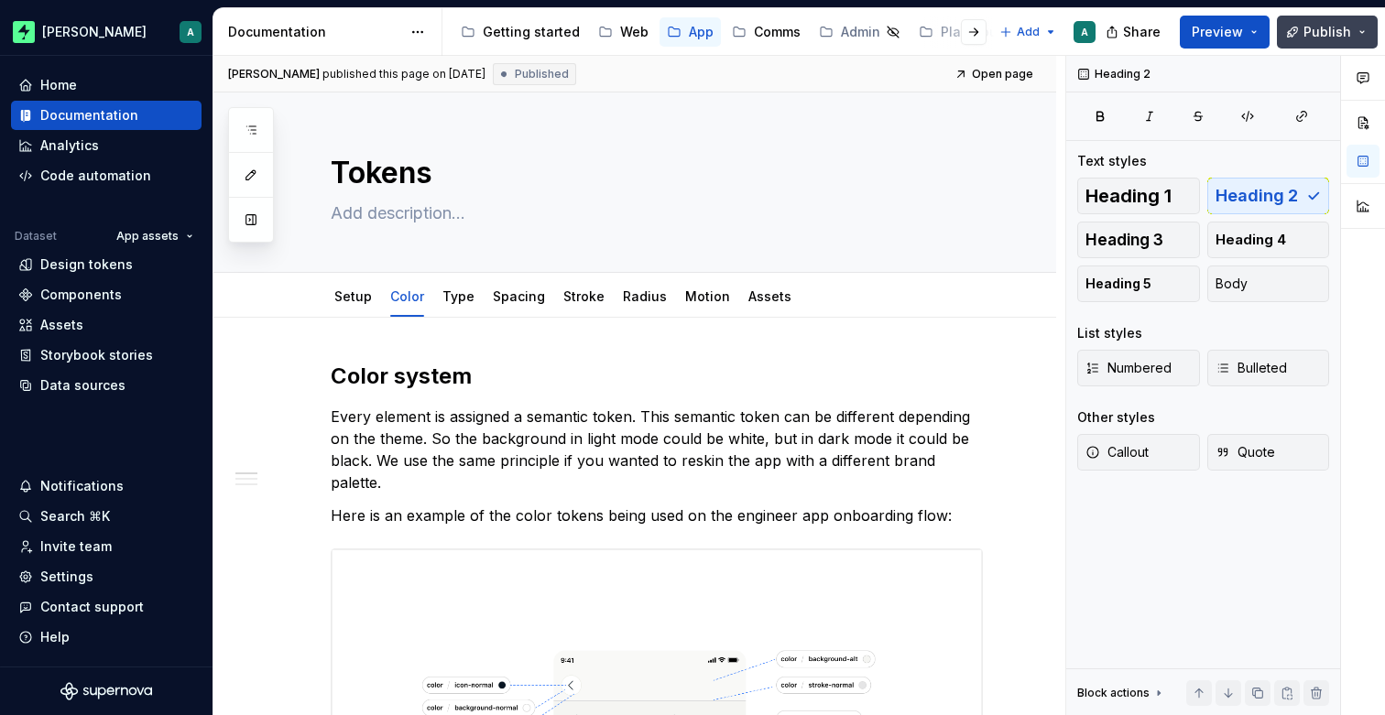
click at [1308, 38] on span "Publish" at bounding box center [1327, 32] width 48 height 18
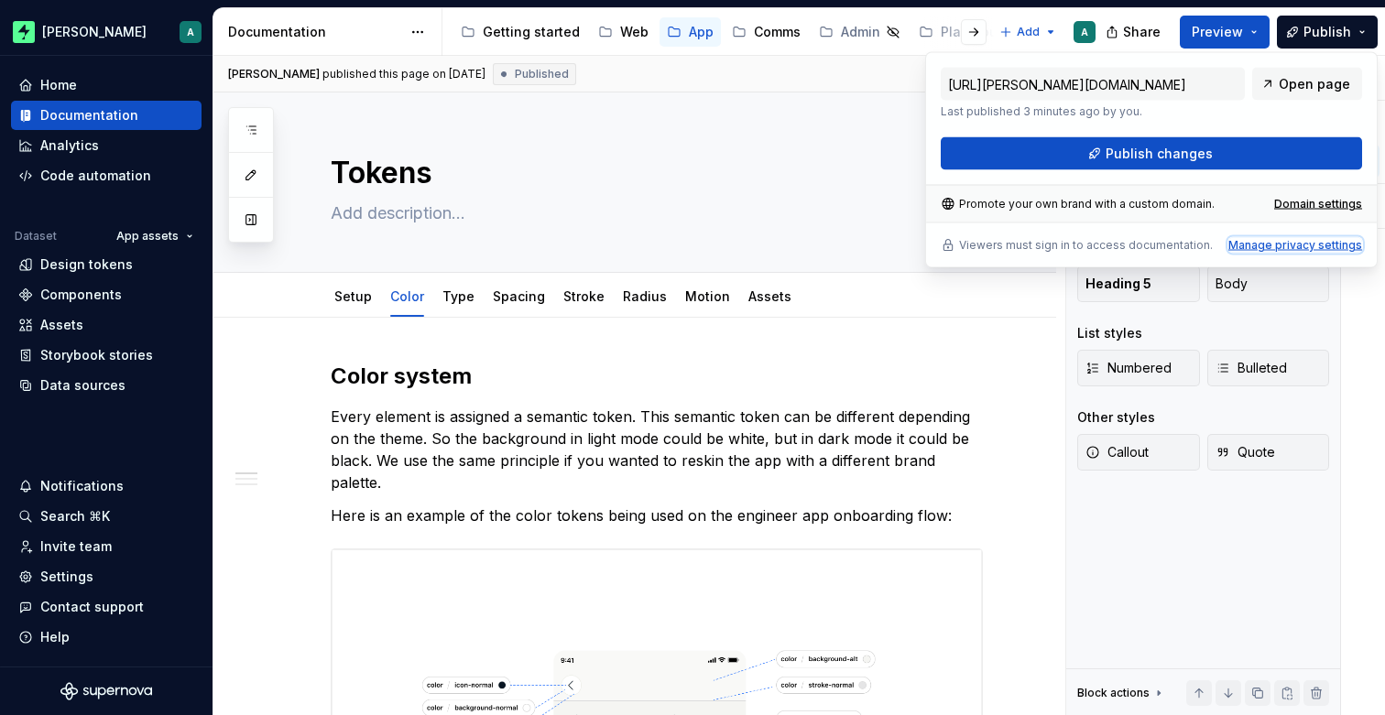
click at [1286, 247] on div "Manage privacy settings" at bounding box center [1295, 245] width 134 height 15
type input "https://zuno.supernova-docs.io/latest/"
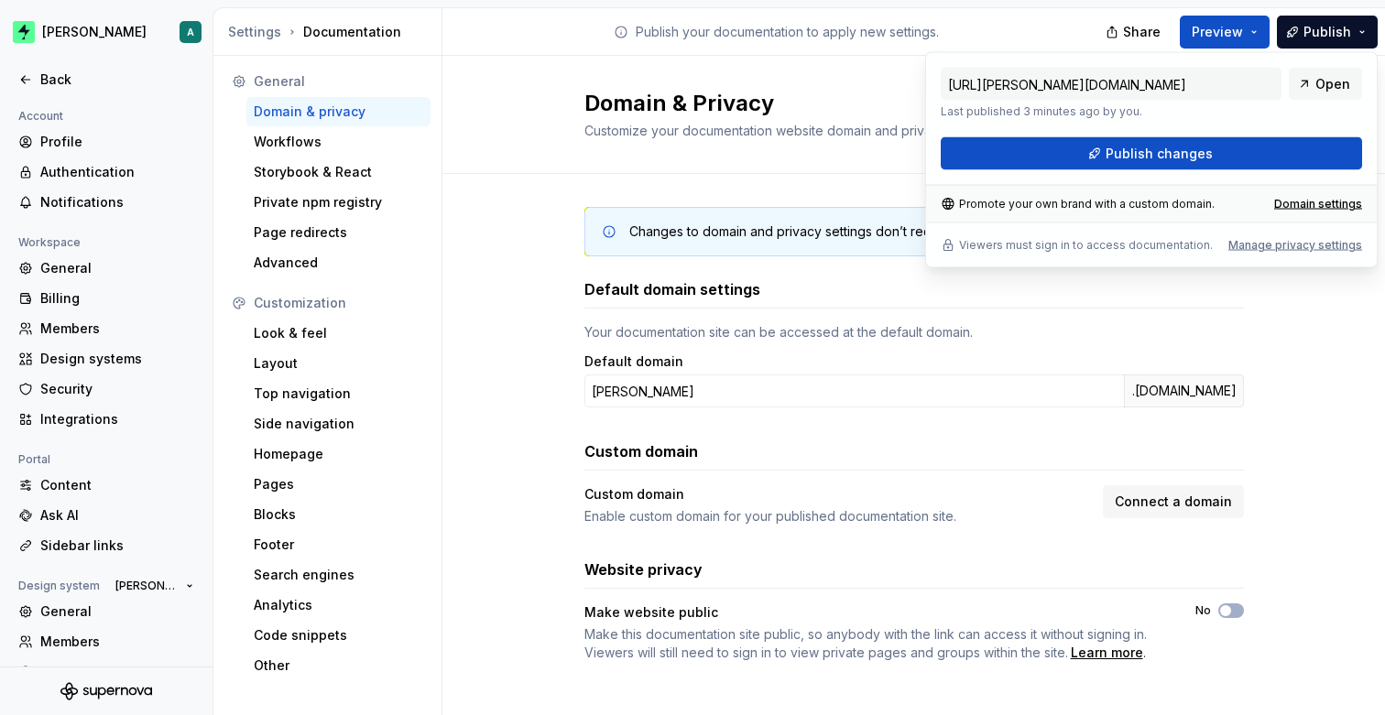
click at [1311, 292] on div "Changes to domain and privacy settings don’t require publish — they will take e…" at bounding box center [913, 453] width 942 height 558
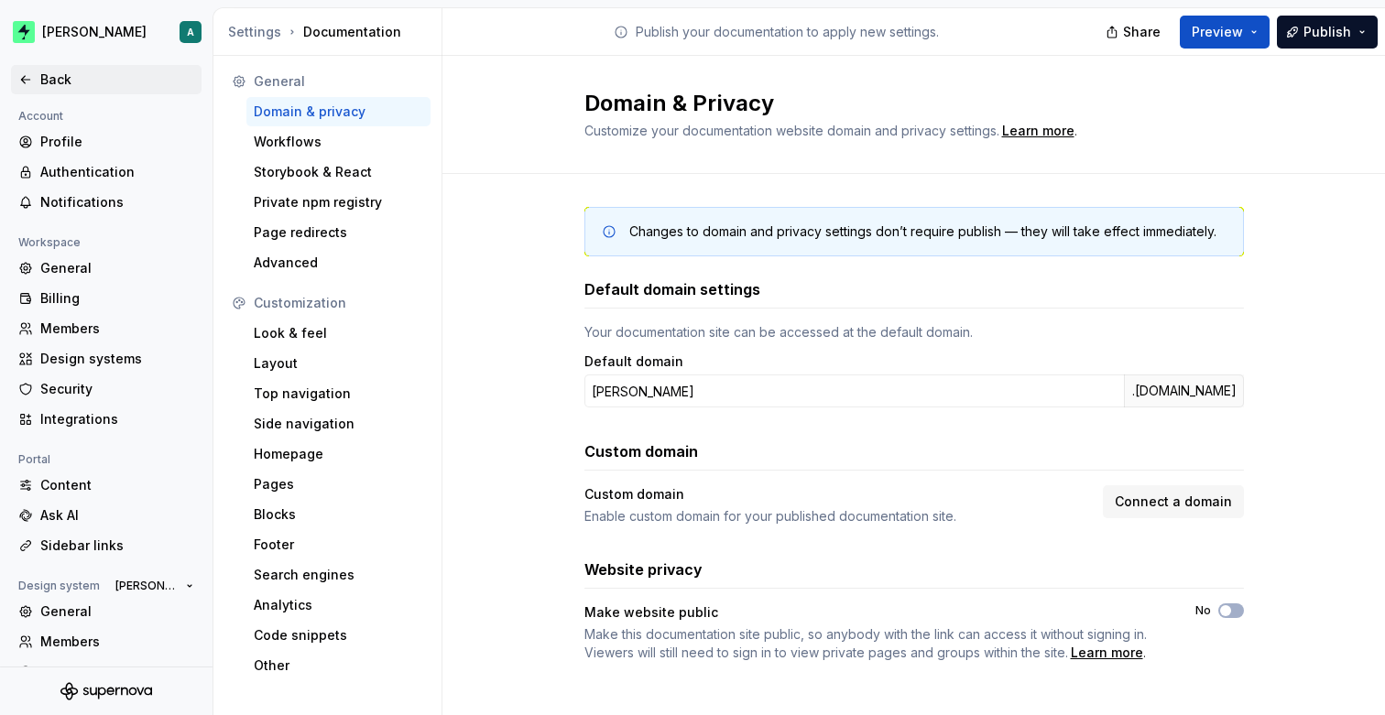
click at [80, 73] on div "Back" at bounding box center [117, 80] width 154 height 18
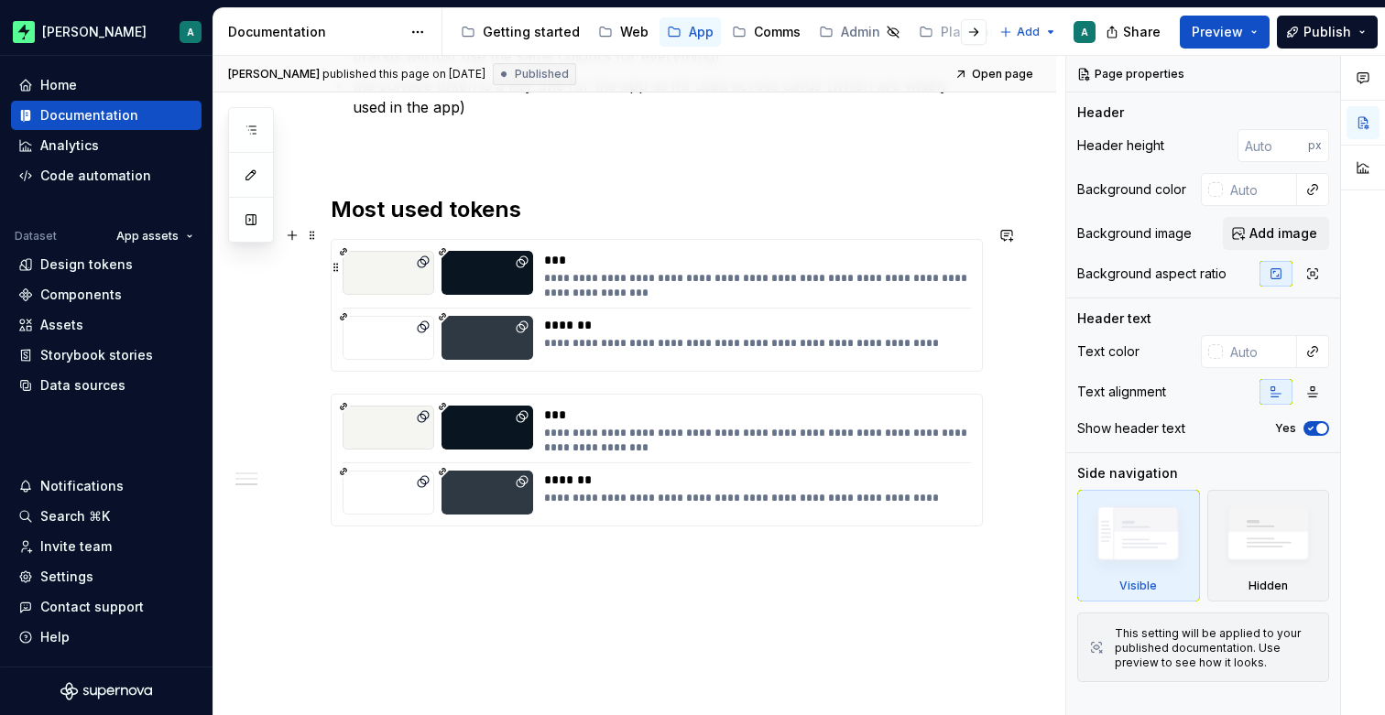
scroll to position [1400, 0]
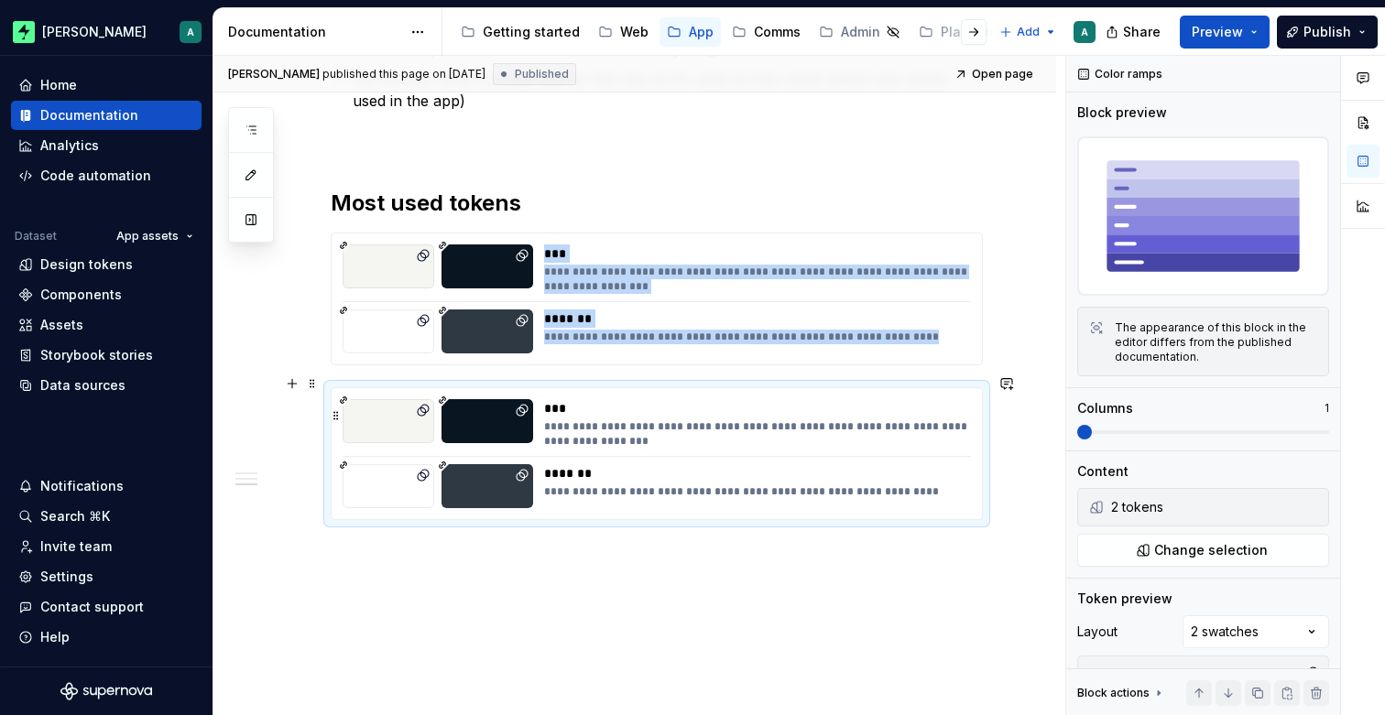
click at [669, 419] on div "**********" at bounding box center [756, 433] width 425 height 29
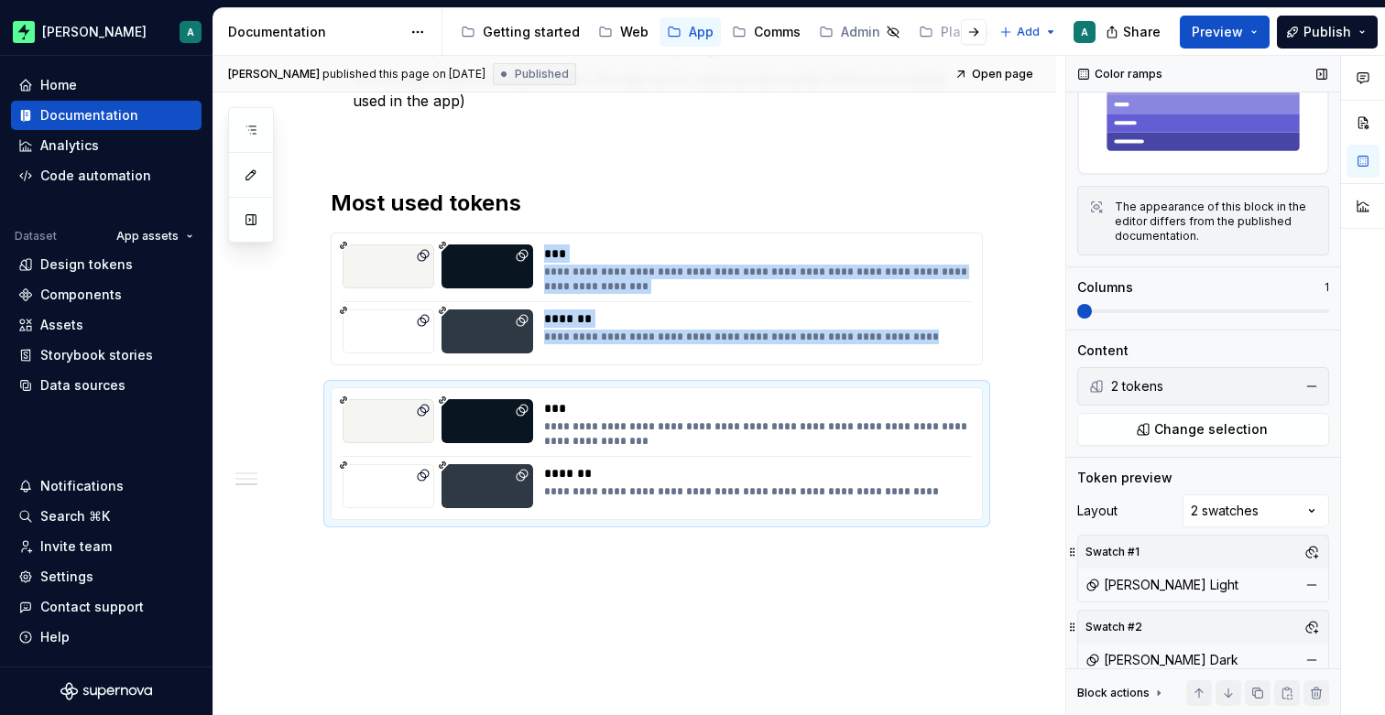
scroll to position [141, 0]
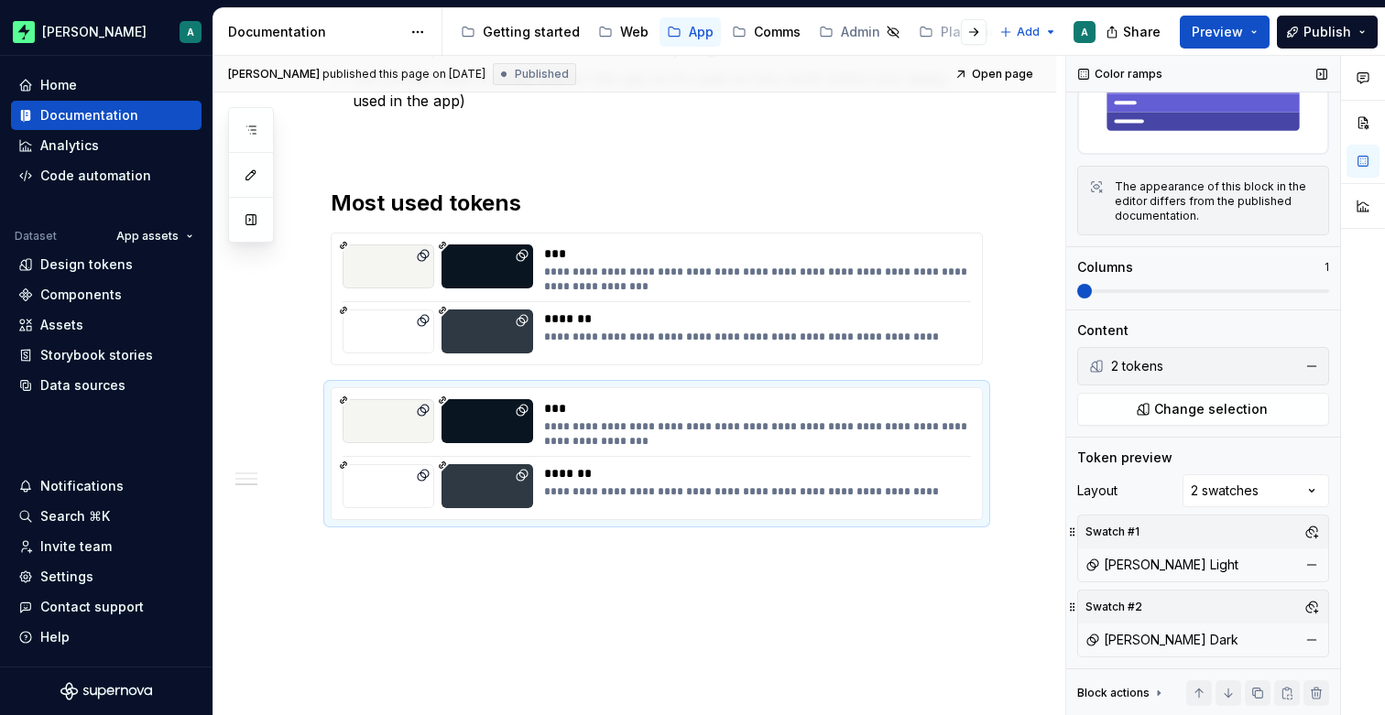
click at [1158, 691] on icon at bounding box center [1158, 693] width 15 height 15
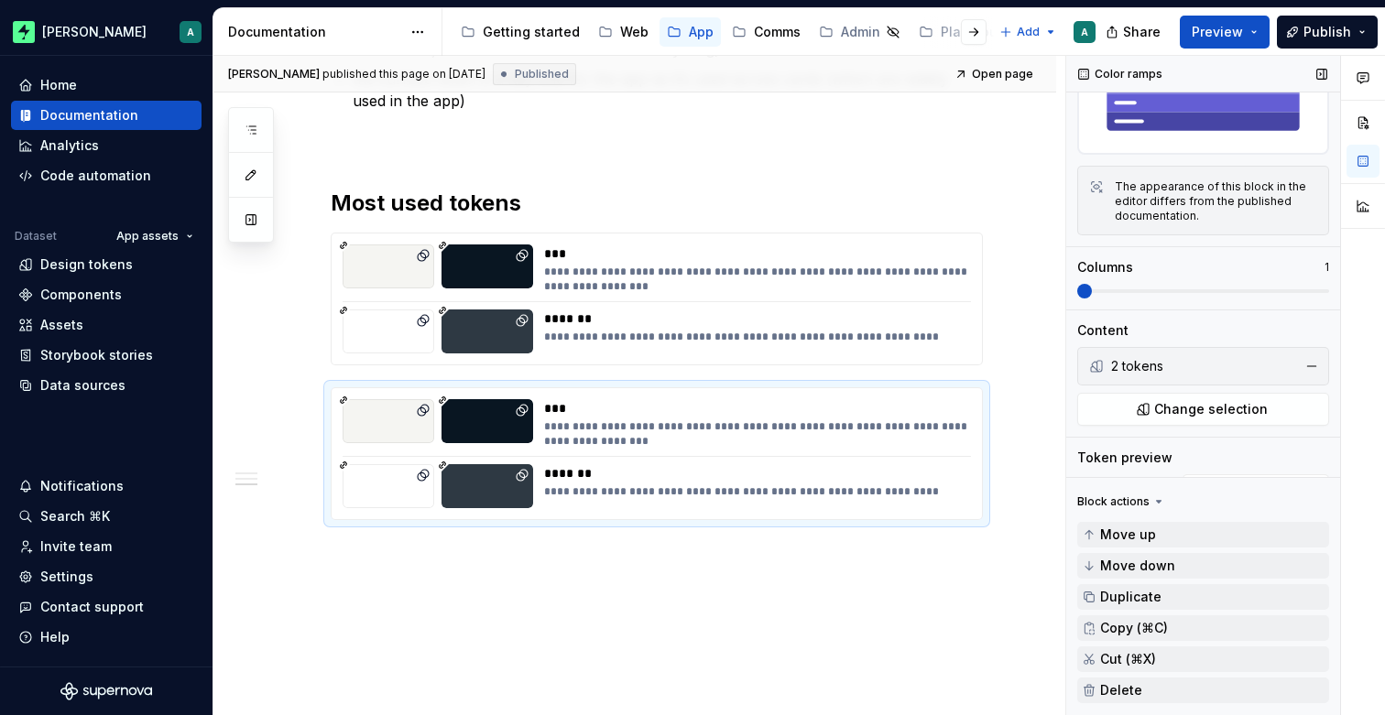
click at [1151, 495] on icon at bounding box center [1158, 502] width 15 height 15
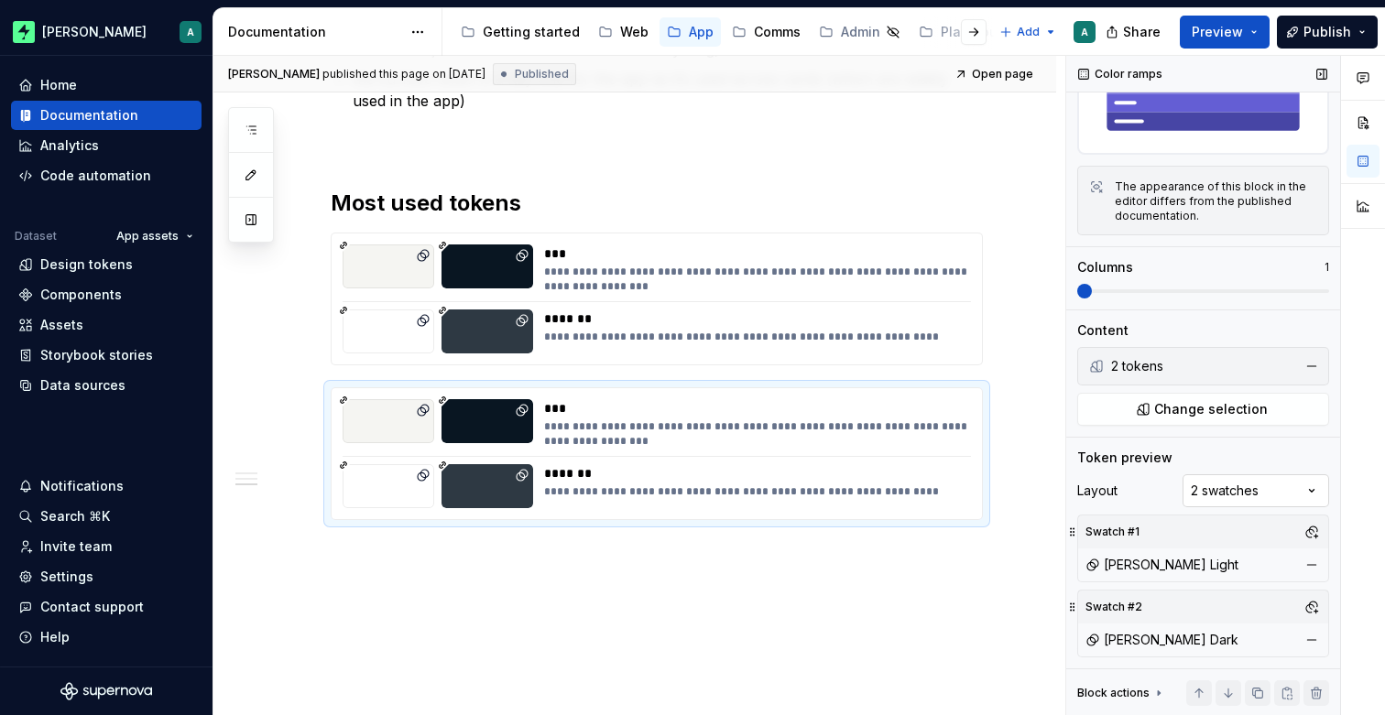
scroll to position [0, 0]
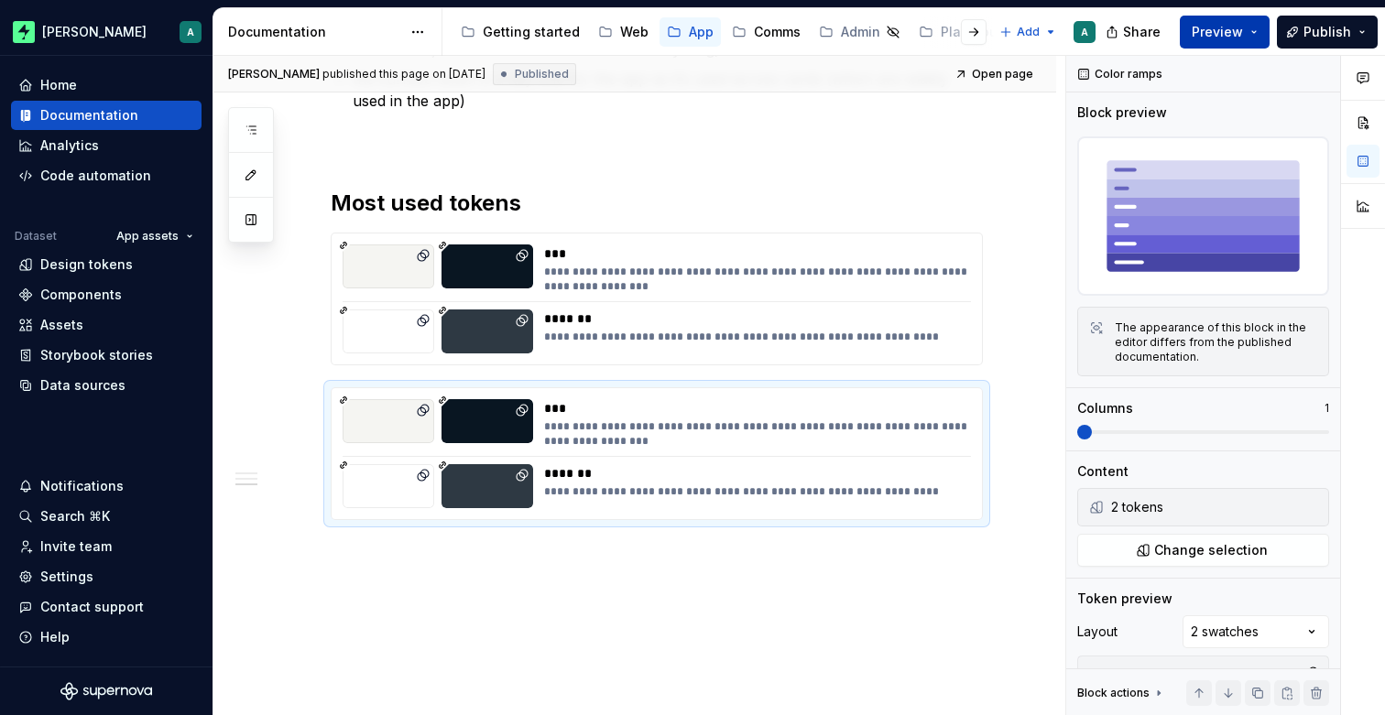
click at [1252, 32] on button "Preview" at bounding box center [1225, 32] width 90 height 33
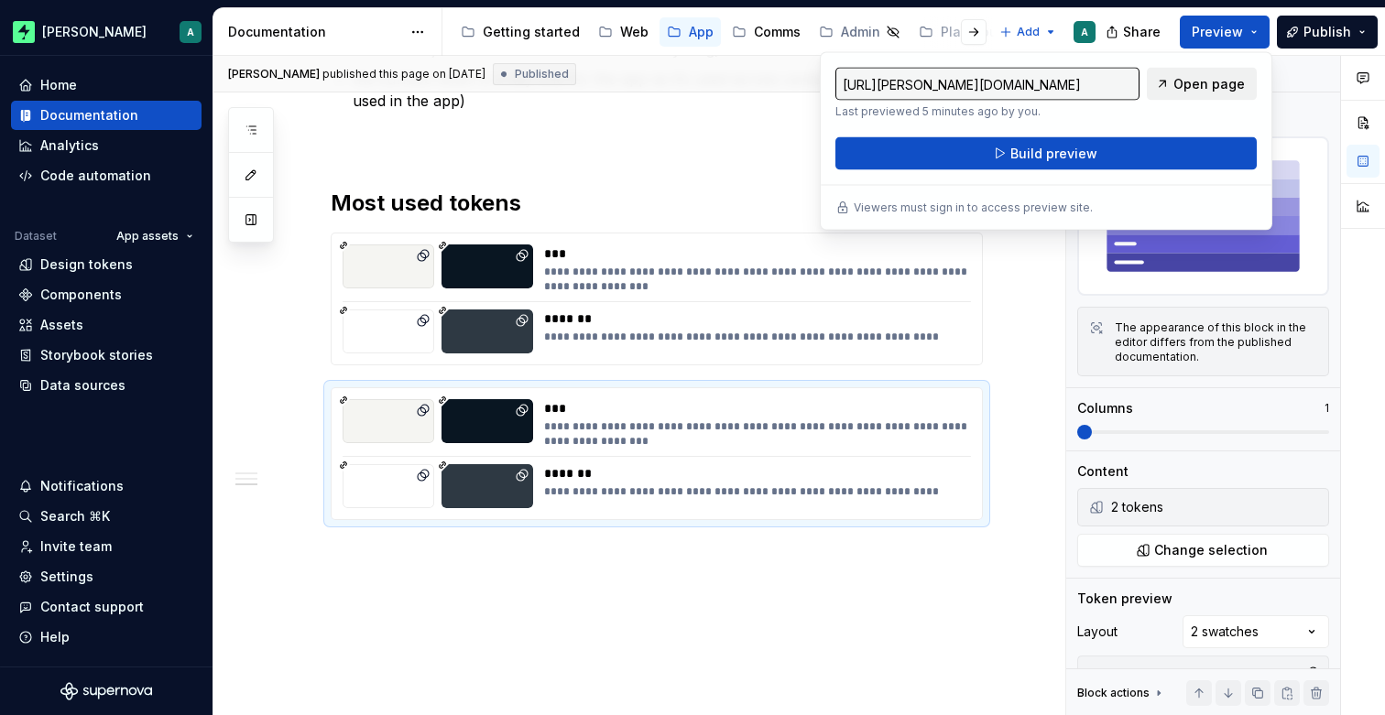
click at [1213, 75] on span "Open page" at bounding box center [1208, 84] width 71 height 18
click at [622, 142] on p at bounding box center [657, 145] width 652 height 22
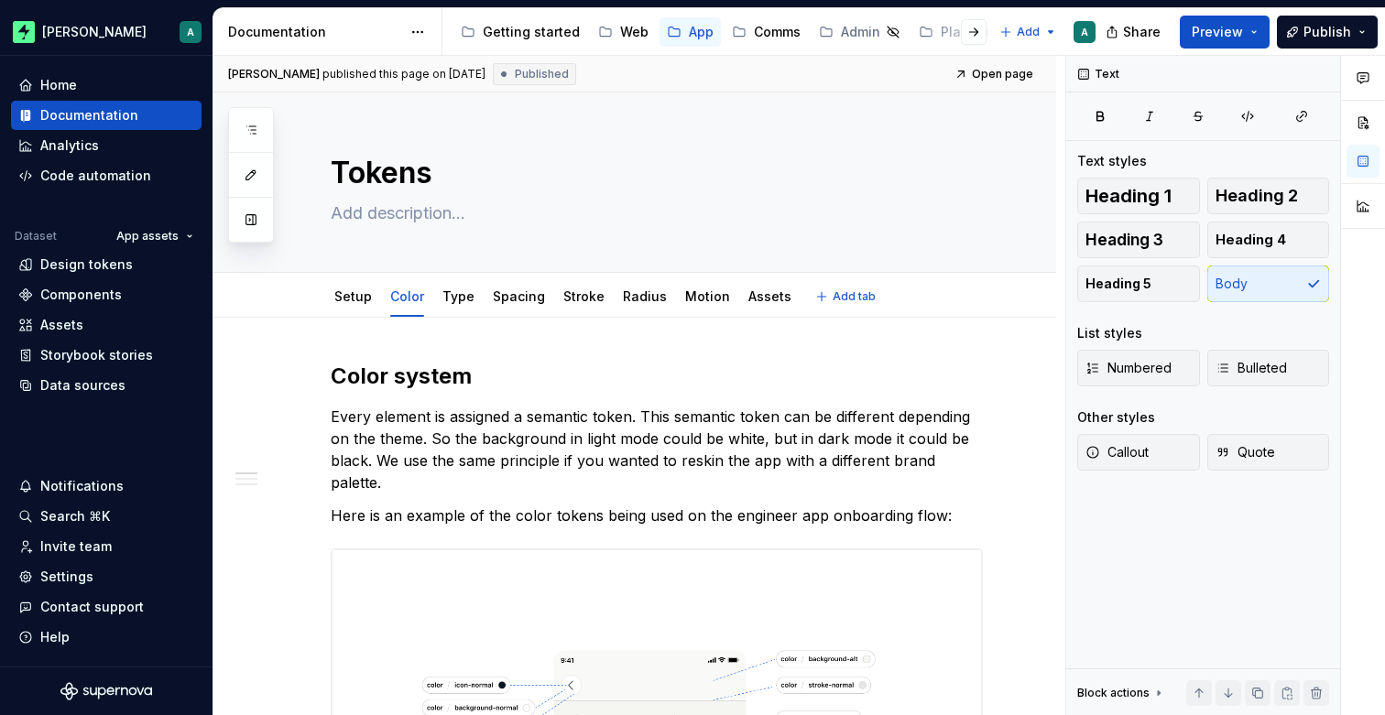
type textarea "*"
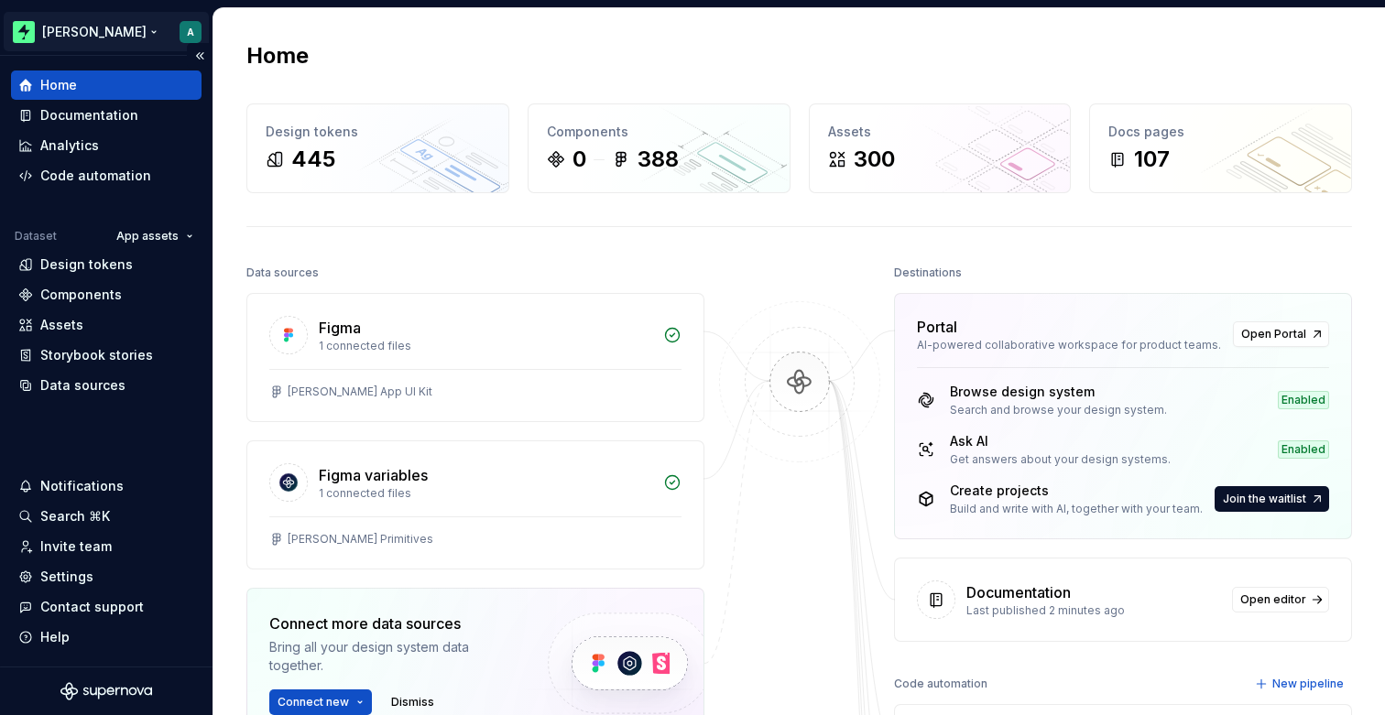
click at [191, 27] on html "Zuno A Home Documentation Analytics Code automation Dataset App assets Design t…" at bounding box center [692, 357] width 1385 height 715
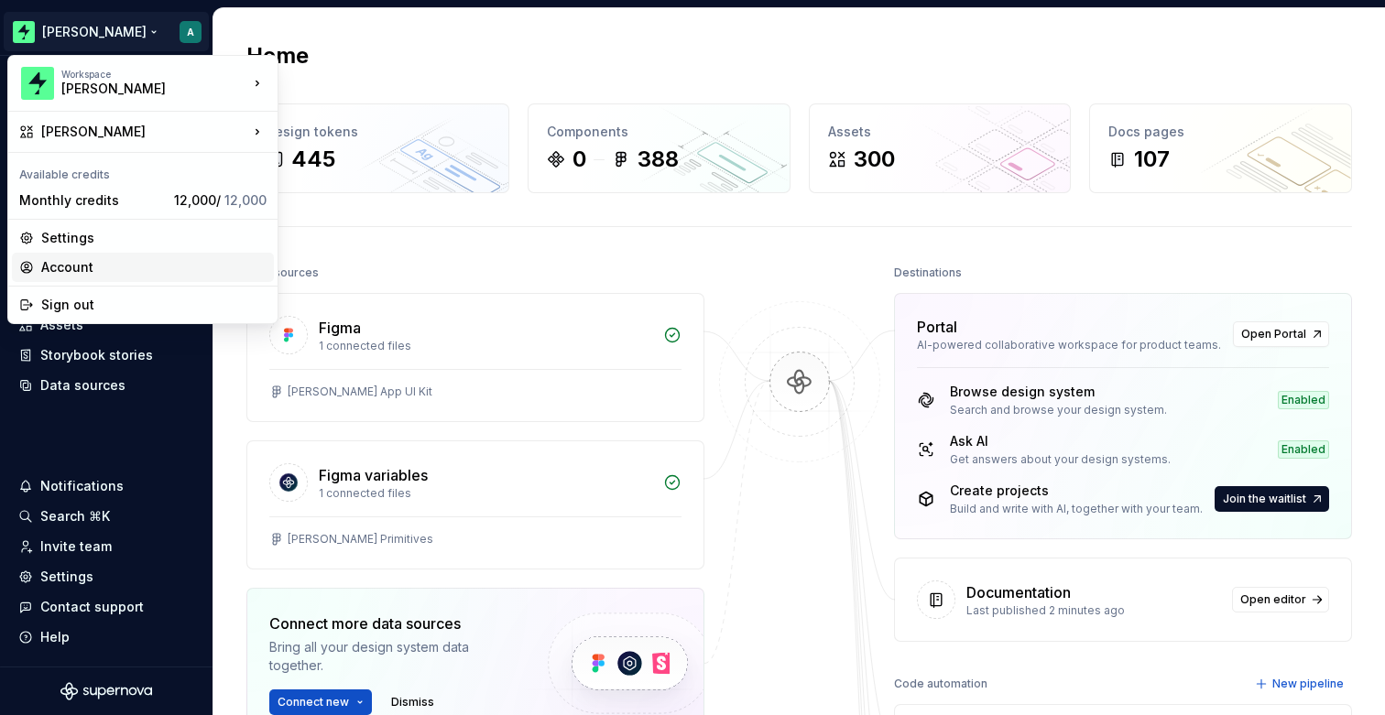
click at [98, 268] on div "Account" at bounding box center [153, 267] width 225 height 18
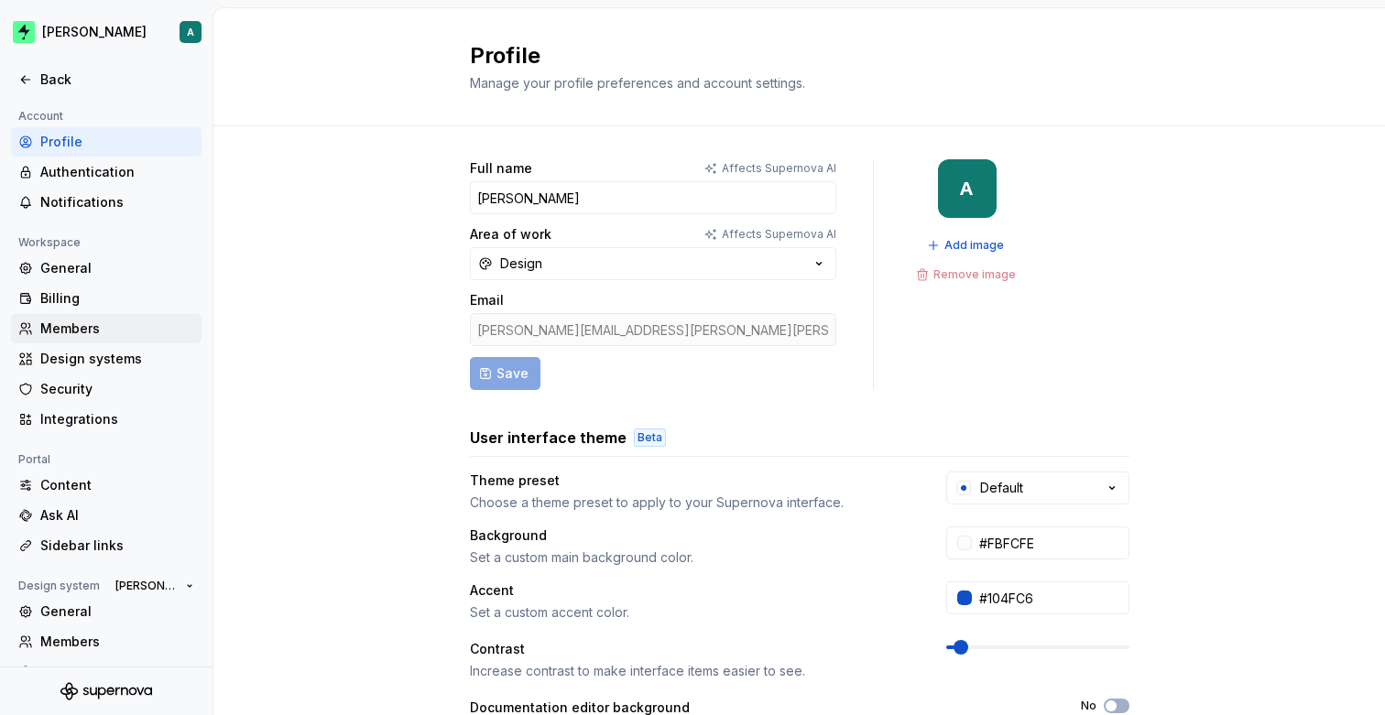
click at [97, 317] on div "Members" at bounding box center [106, 328] width 191 height 29
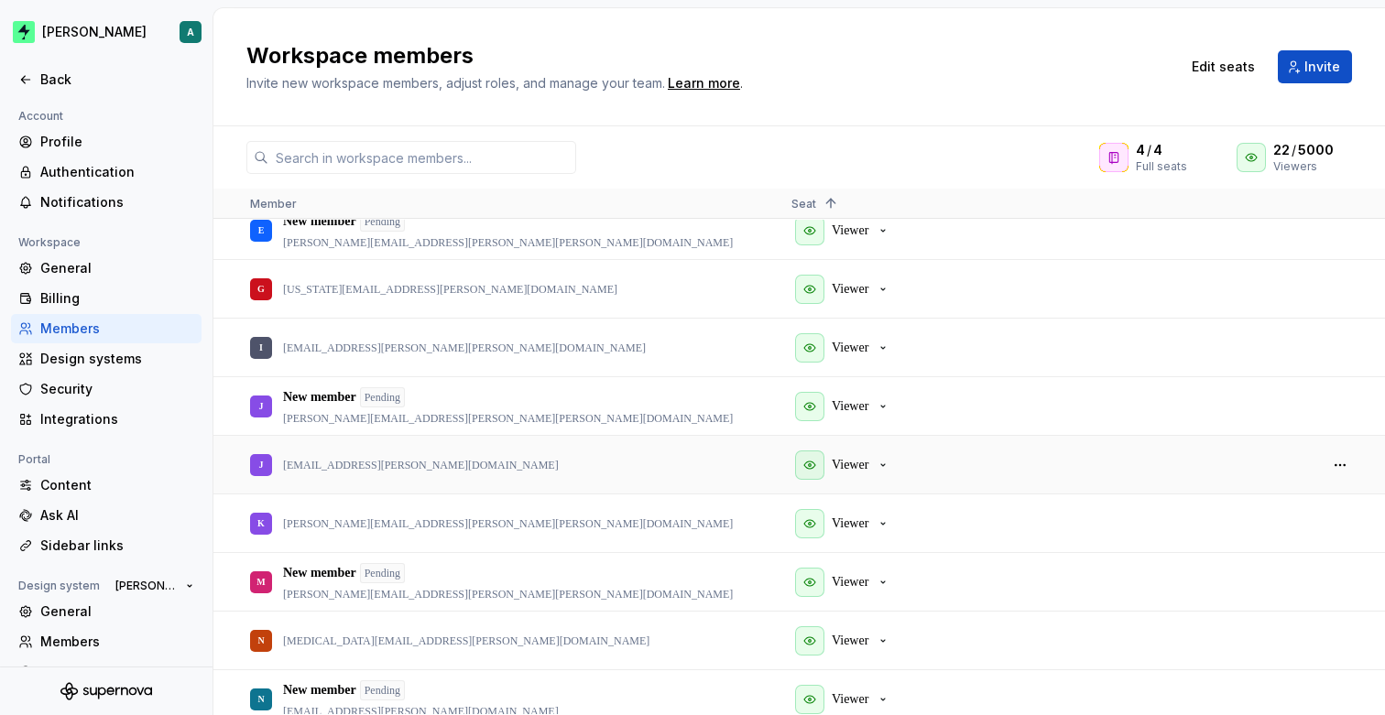
scroll to position [722, 0]
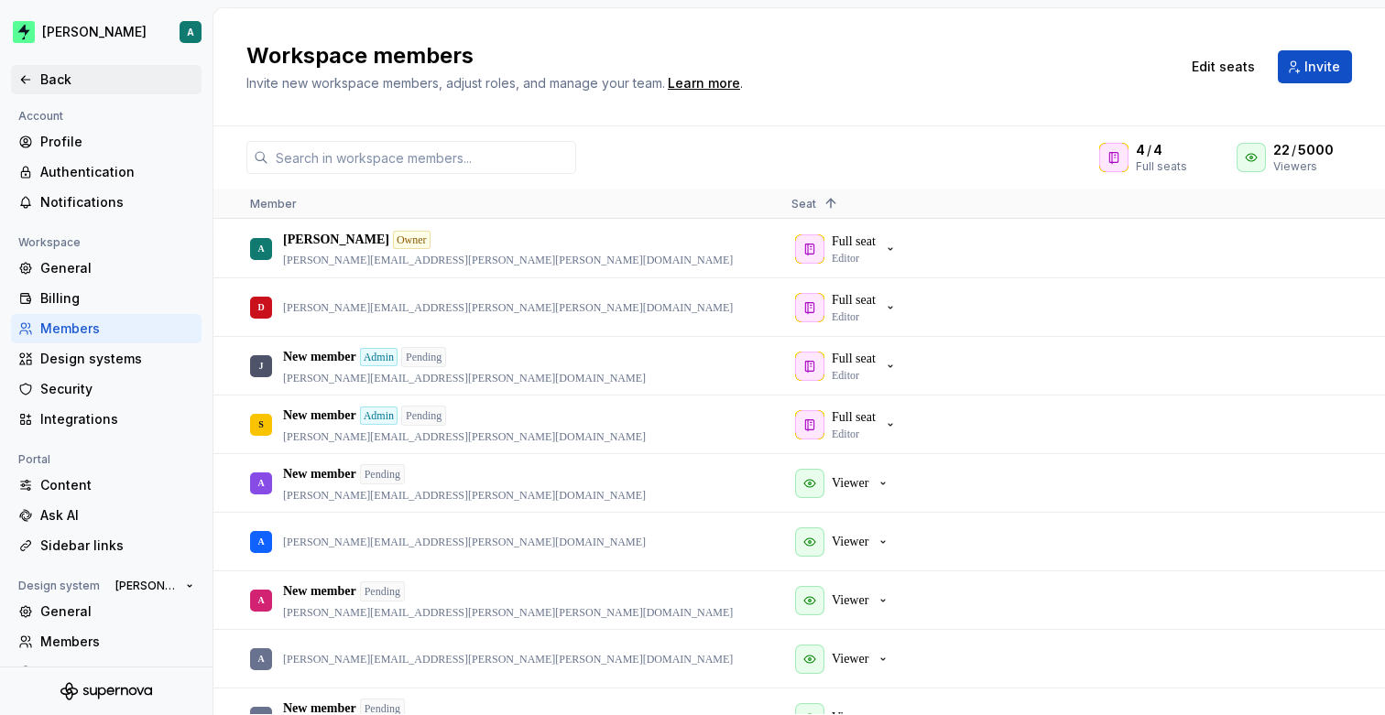
click at [85, 80] on div "Back" at bounding box center [117, 80] width 154 height 18
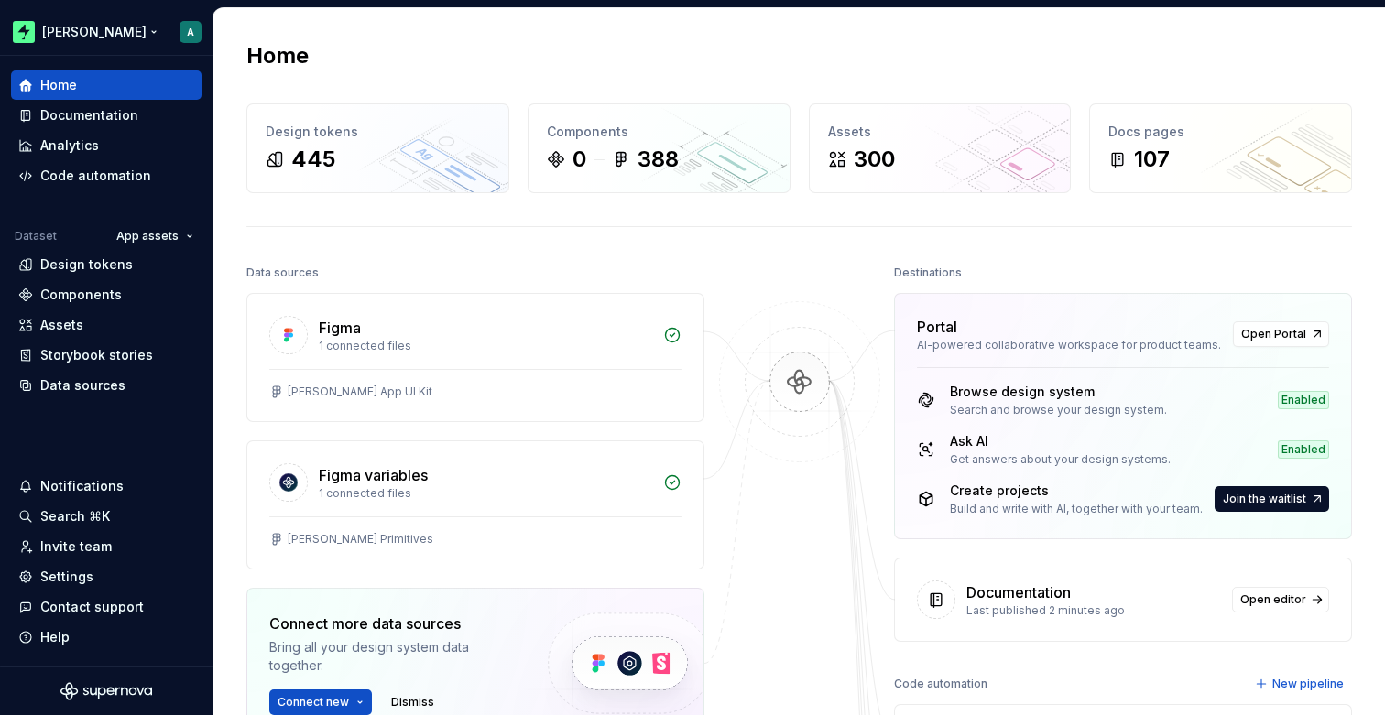
click at [67, 31] on html "Zuno A Home Documentation Analytics Code automation Dataset App assets Design t…" at bounding box center [692, 357] width 1385 height 715
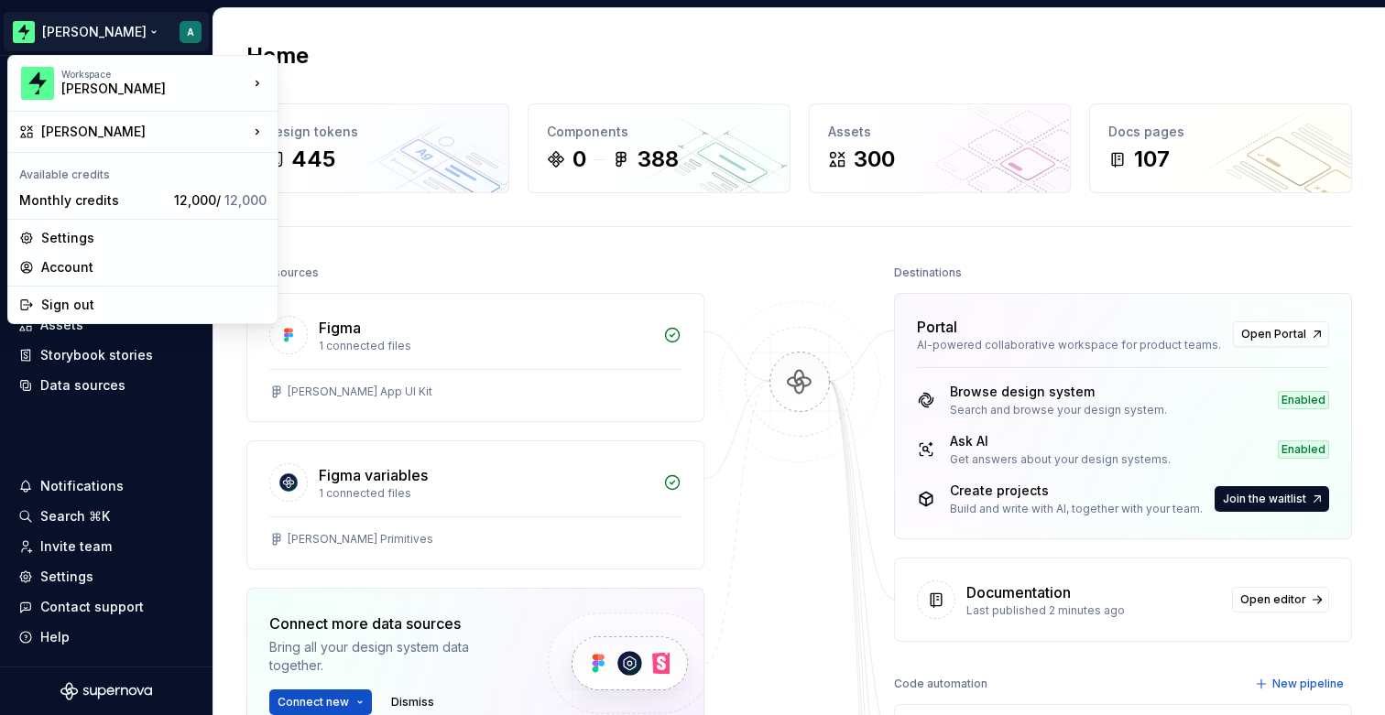
click at [68, 31] on html "Zuno A Home Documentation Analytics Code automation Dataset App assets Design t…" at bounding box center [692, 357] width 1385 height 715
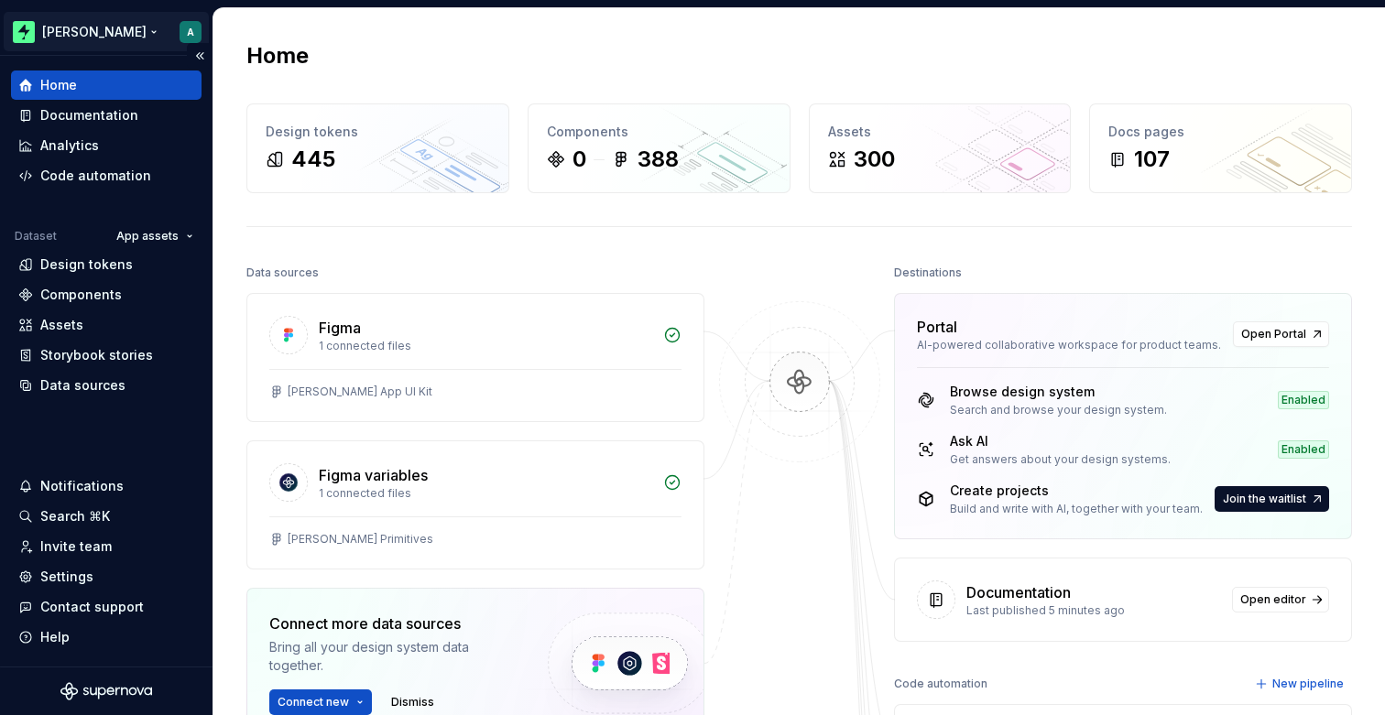
click at [188, 30] on html "Zuno A Home Documentation Analytics Code automation Dataset App assets Design t…" at bounding box center [692, 357] width 1385 height 715
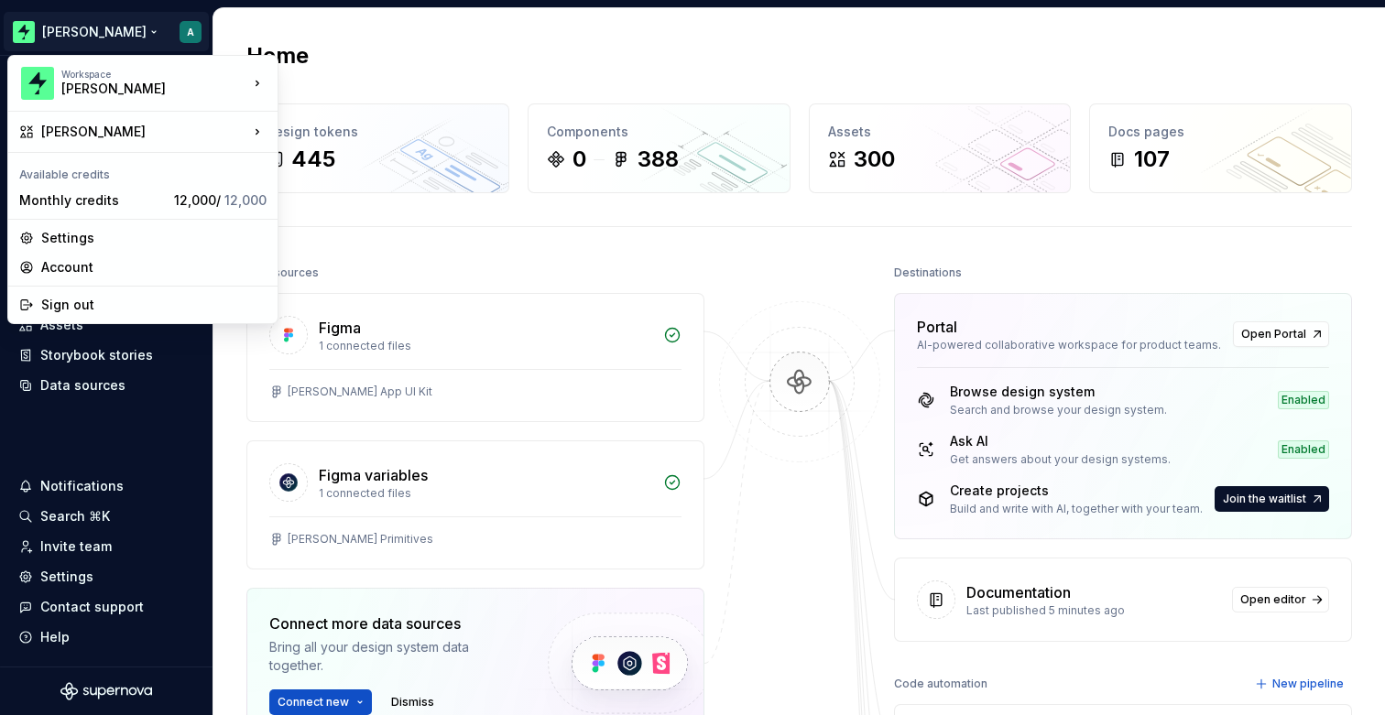
click at [189, 33] on html "Zuno A Home Documentation Analytics Code automation Dataset App assets Design t…" at bounding box center [692, 357] width 1385 height 715
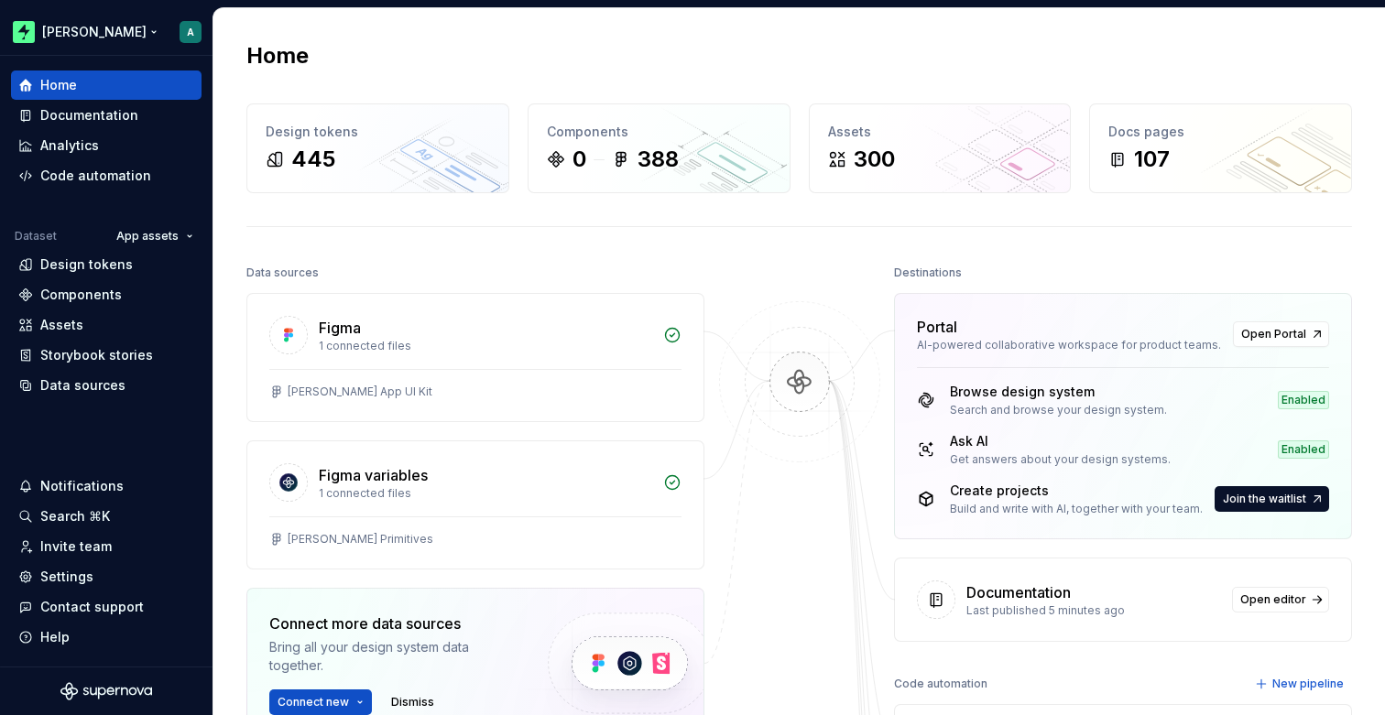
click at [189, 33] on html "Zuno A Home Documentation Analytics Code automation Dataset App assets Design t…" at bounding box center [692, 357] width 1385 height 715
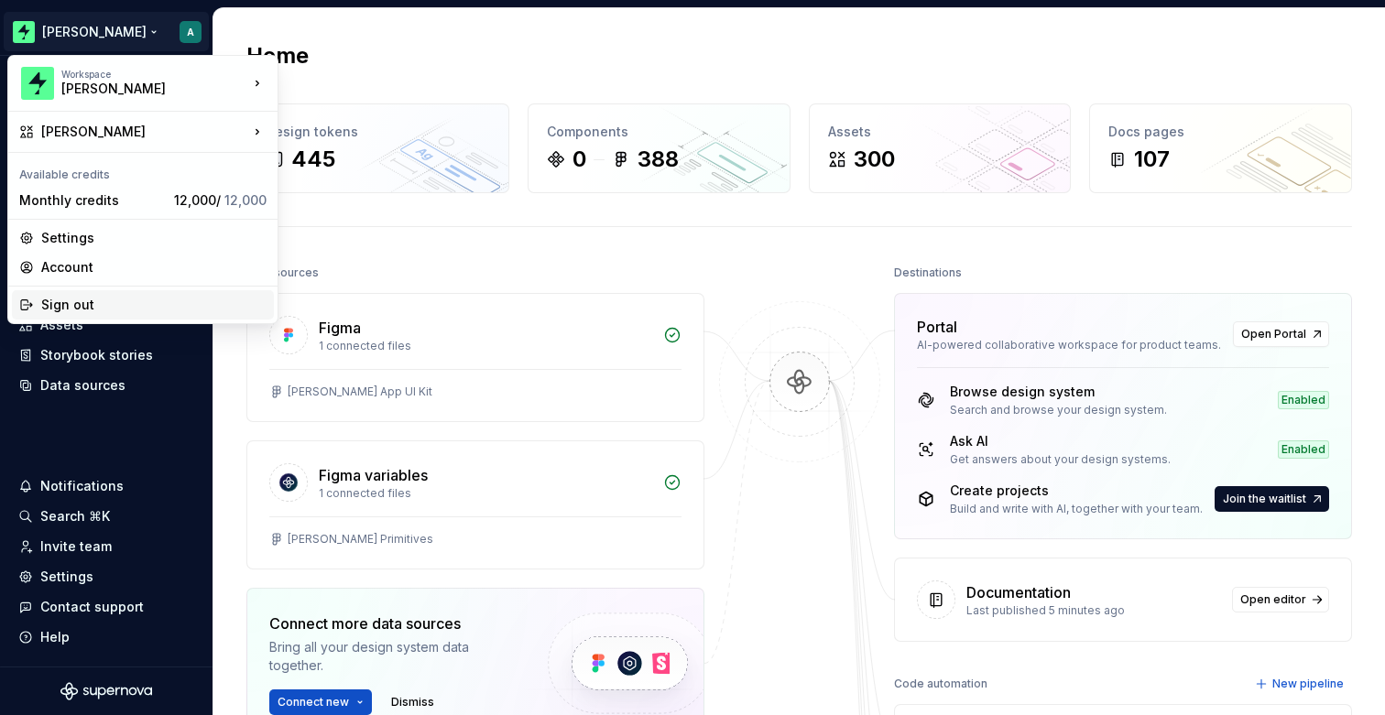
click at [61, 298] on div "Sign out" at bounding box center [153, 305] width 225 height 18
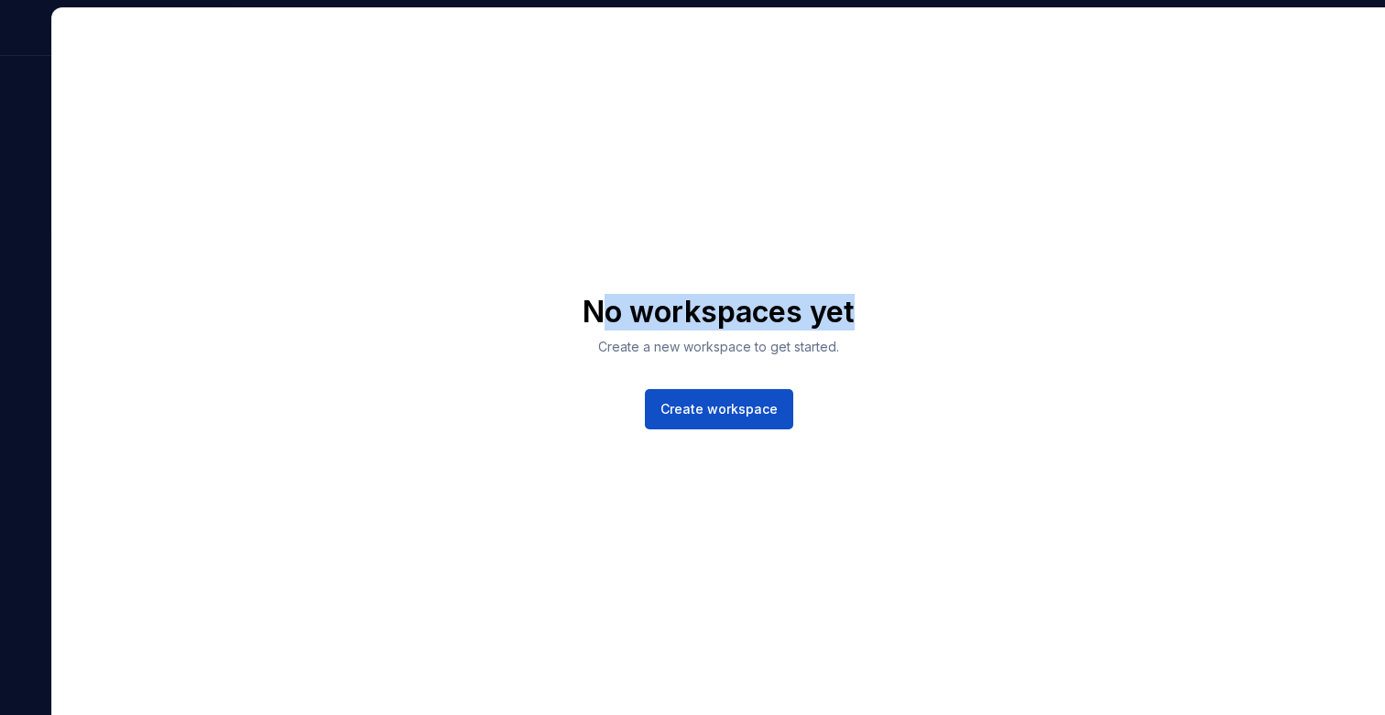
drag, startPoint x: 613, startPoint y: 305, endPoint x: 864, endPoint y: 324, distance: 251.7
click at [863, 323] on div "No workspaces yet Create a new workspace to get started. Create workspace" at bounding box center [718, 361] width 1333 height 707
click at [859, 343] on div "No workspaces yet Create a new workspace to get started. Create workspace" at bounding box center [718, 361] width 1333 height 707
